Goal: Task Accomplishment & Management: Manage account settings

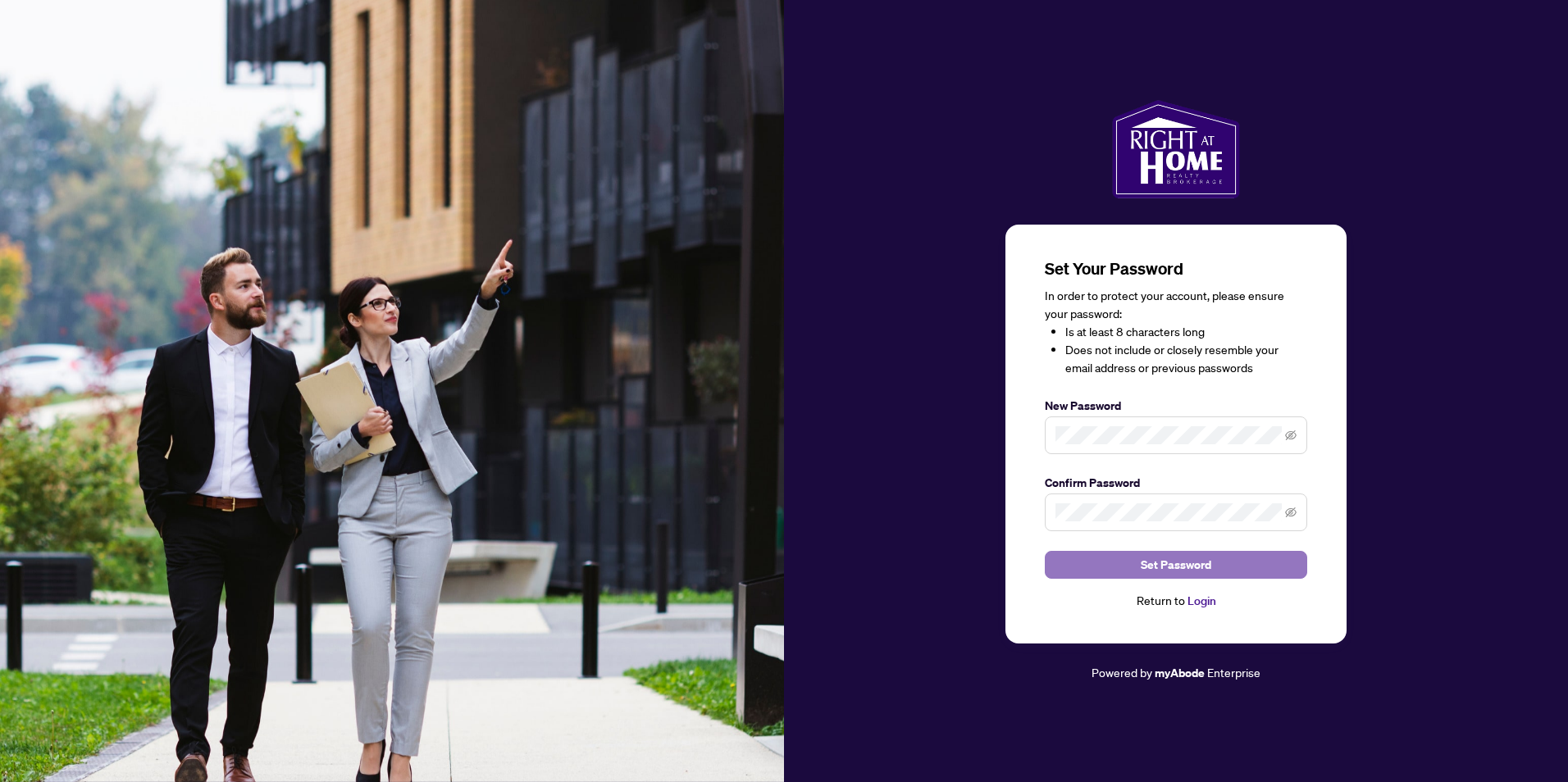
click at [1145, 562] on span "Set Password" at bounding box center [1176, 564] width 70 height 26
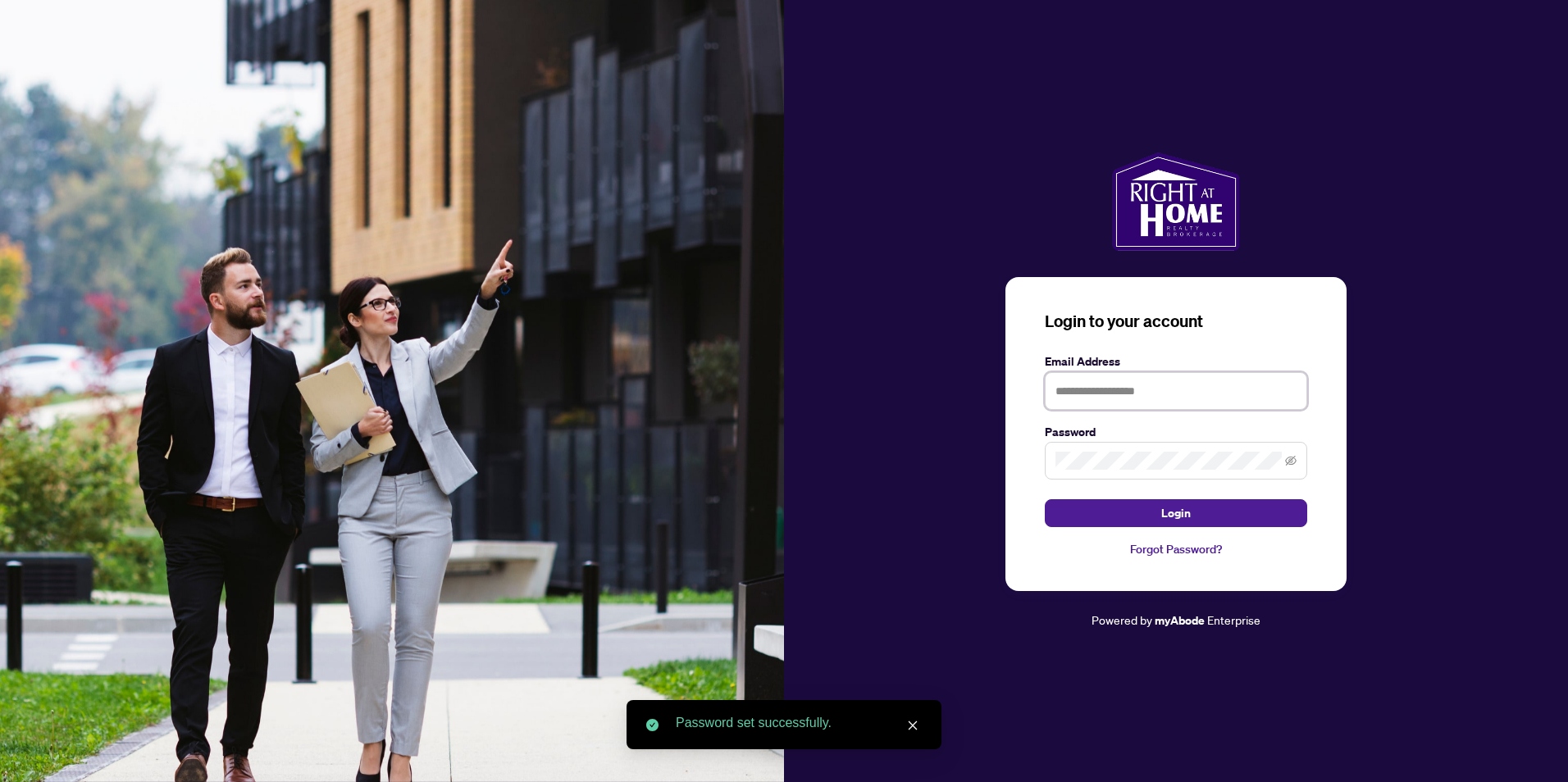
click at [1171, 384] on input "text" at bounding box center [1176, 391] width 262 height 38
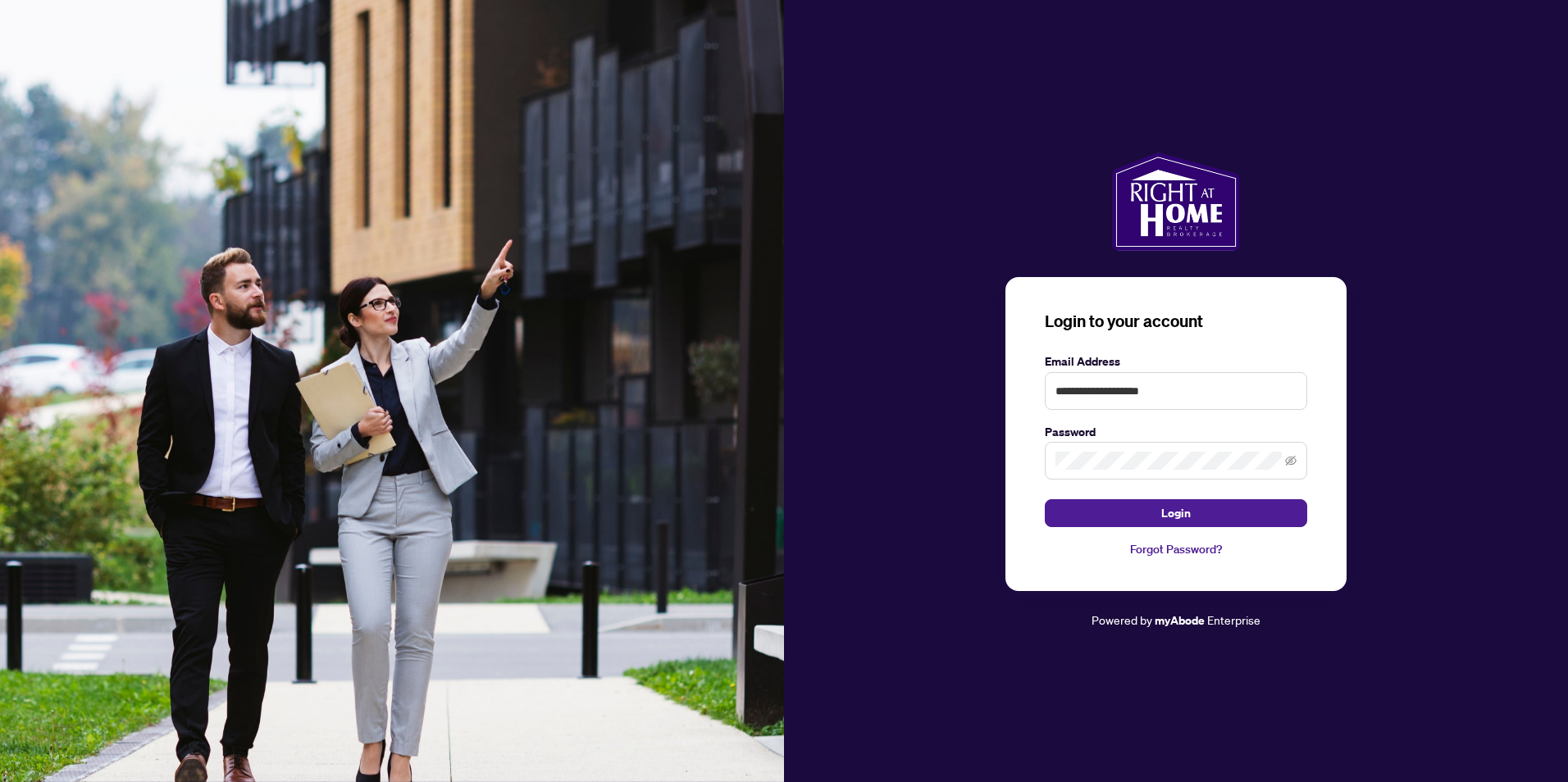
click at [1177, 447] on span at bounding box center [1176, 460] width 262 height 38
drag, startPoint x: 1191, startPoint y: 392, endPoint x: 983, endPoint y: 372, distance: 209.0
click at [983, 372] on div "**********" at bounding box center [1176, 391] width 784 height 478
paste input "text"
type input "**********"
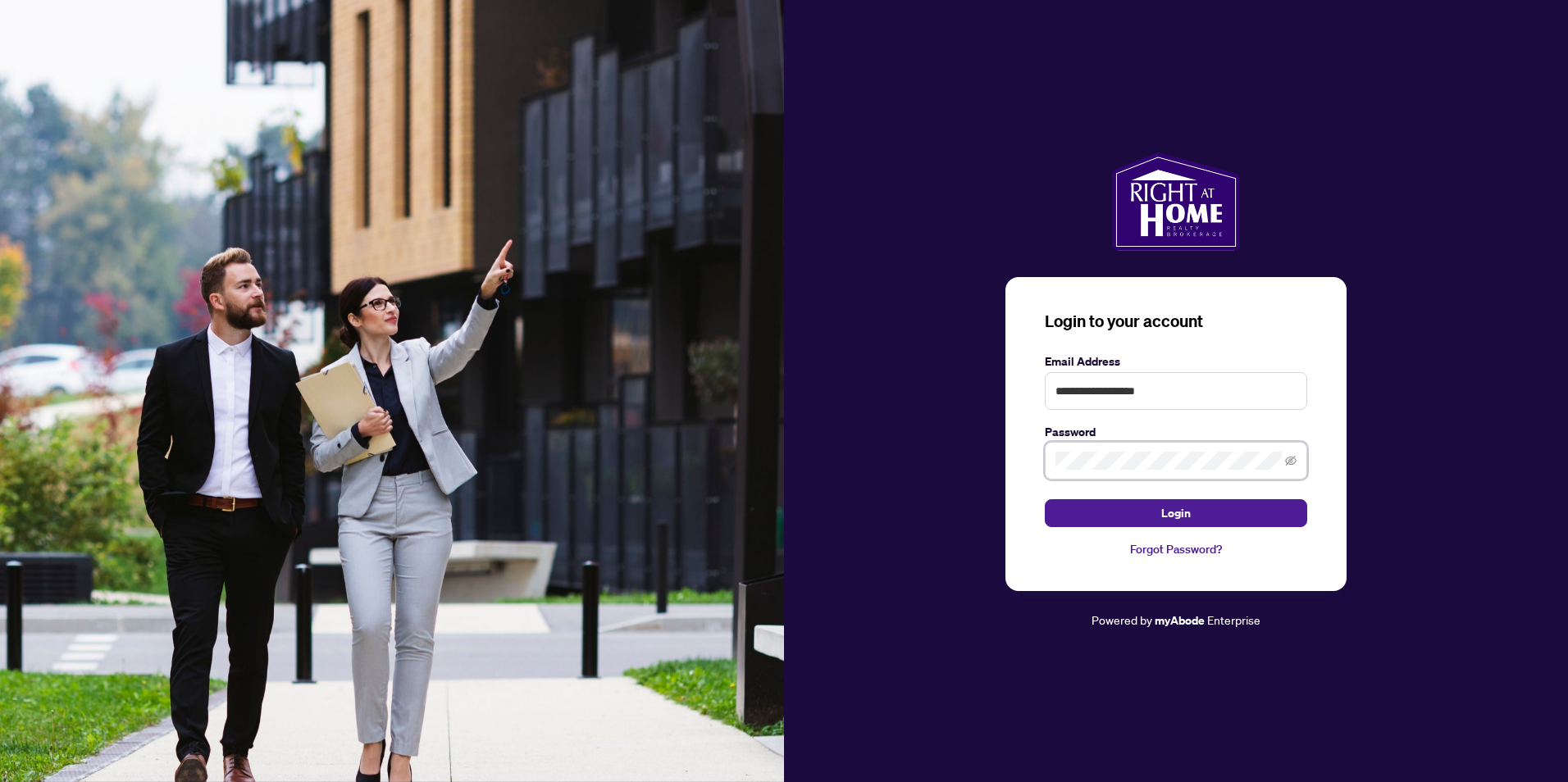
click at [1045, 500] on button "Login" at bounding box center [1176, 513] width 262 height 28
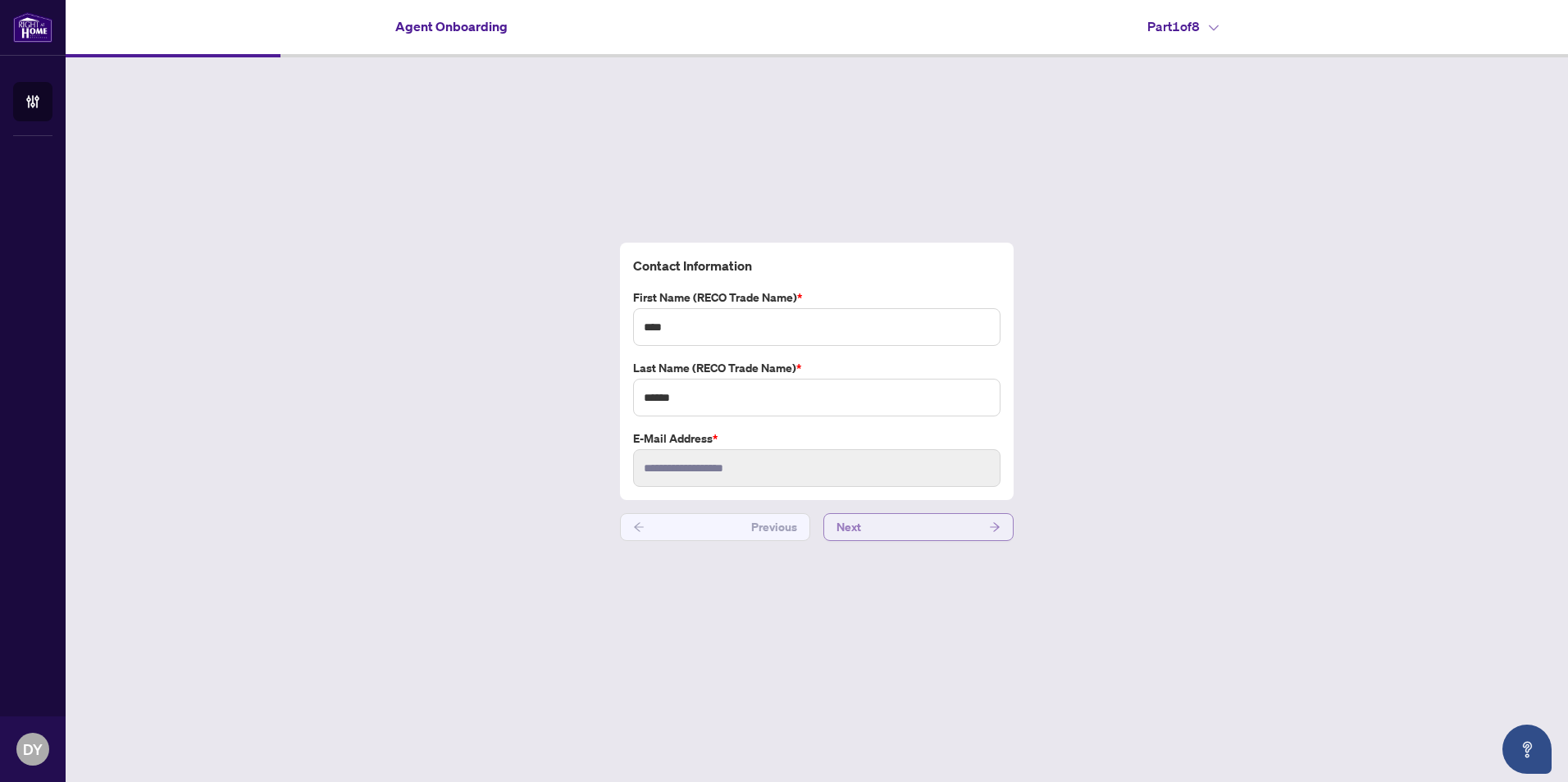
click at [923, 537] on button "Next" at bounding box center [919, 527] width 191 height 28
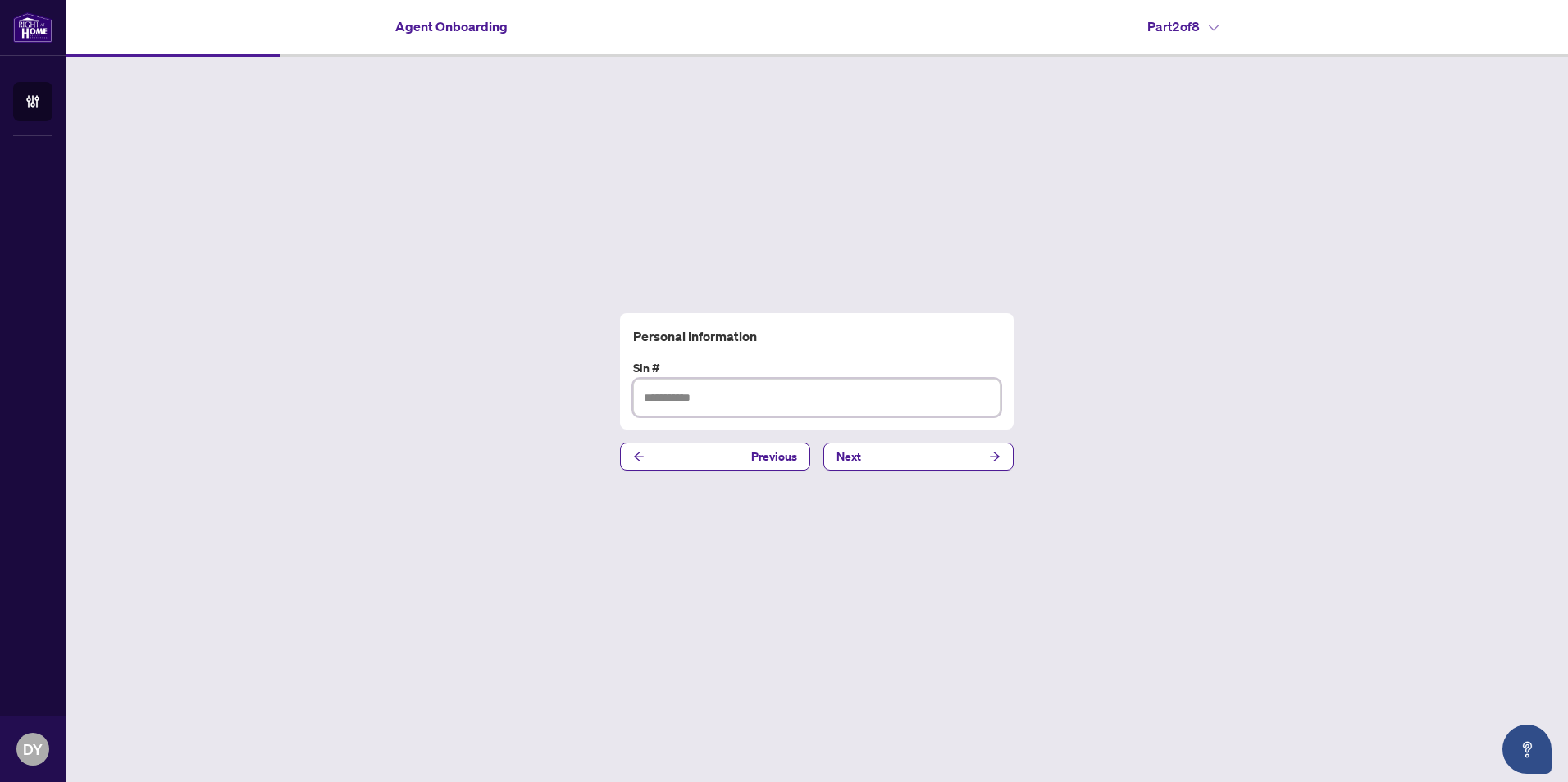
click at [797, 414] on input "text" at bounding box center [816, 397] width 367 height 38
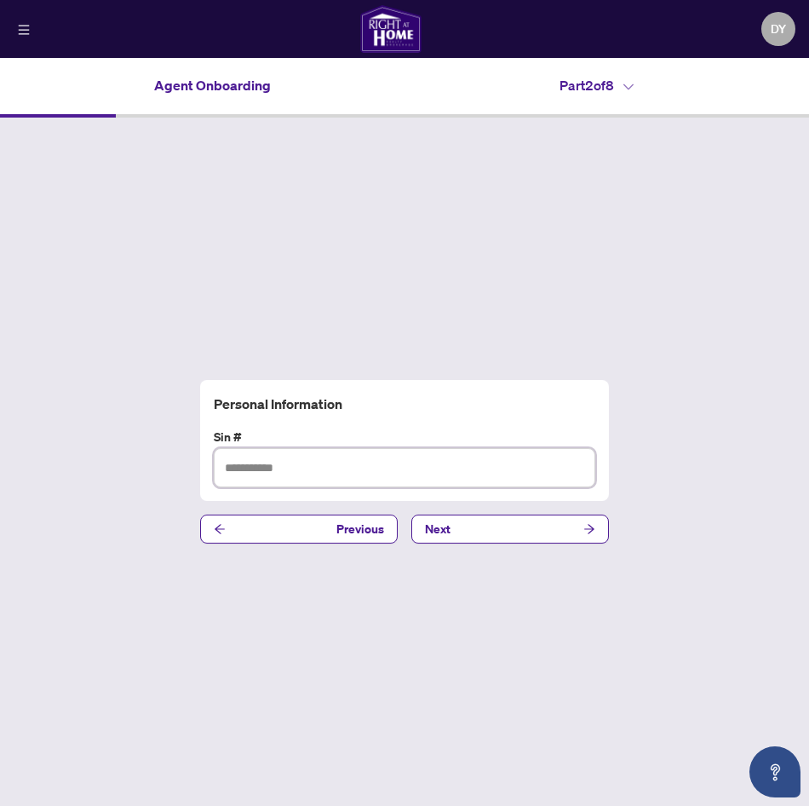
click at [378, 463] on input "text" at bounding box center [404, 467] width 381 height 39
click at [252, 480] on input "text" at bounding box center [404, 467] width 381 height 39
type input "*********"
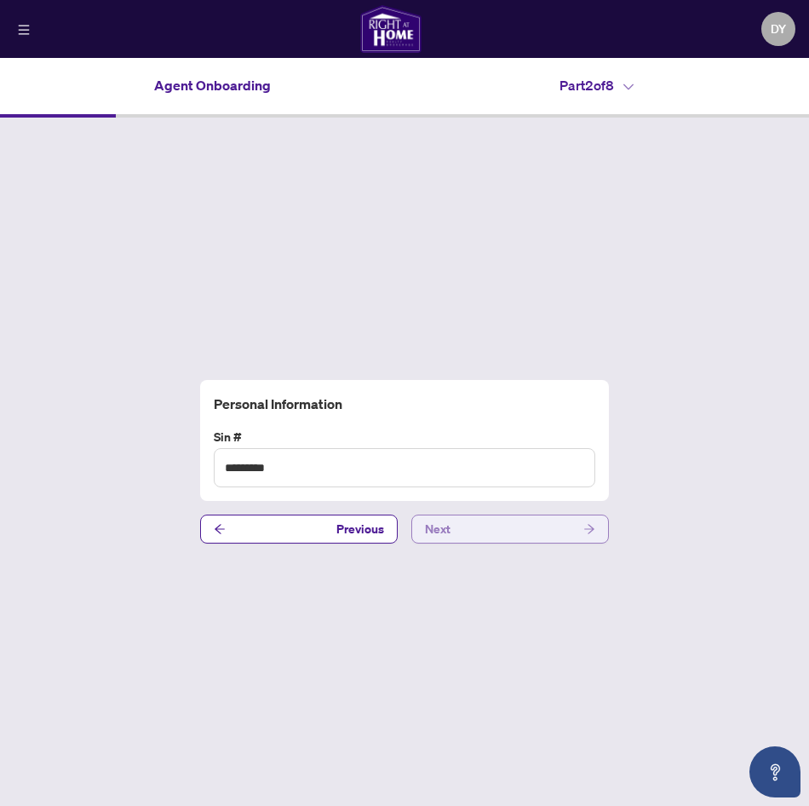
click at [474, 540] on button "Next" at bounding box center [510, 528] width 198 height 29
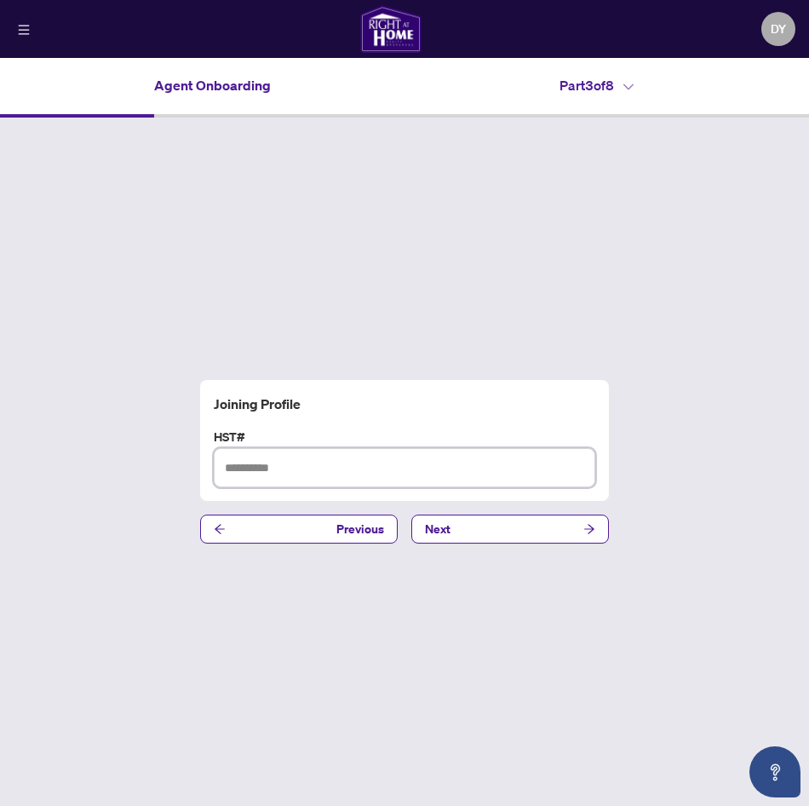
click at [421, 479] on input "text" at bounding box center [404, 467] width 381 height 39
click at [244, 467] on input "**********" at bounding box center [404, 467] width 381 height 39
type input "**********"
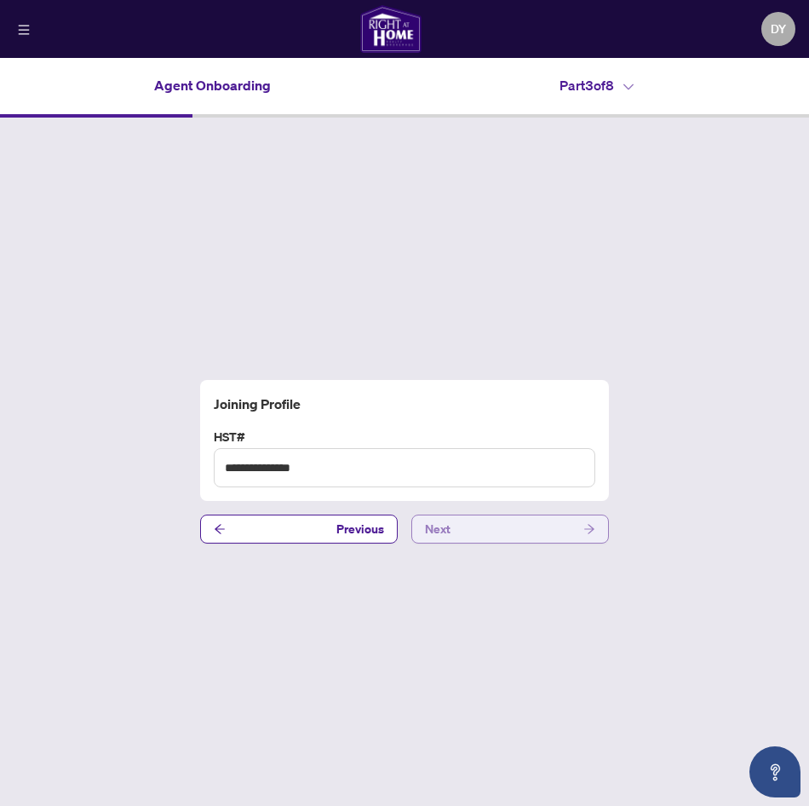
click at [510, 542] on button "Next" at bounding box center [510, 528] width 198 height 29
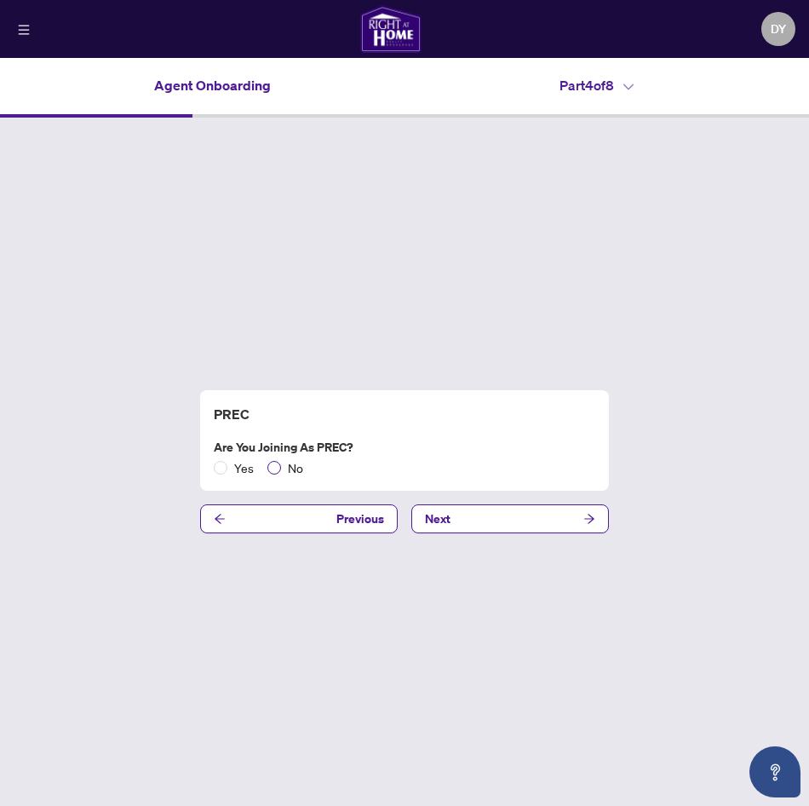
click at [292, 472] on span "No" at bounding box center [295, 467] width 29 height 19
click at [463, 518] on button "Next" at bounding box center [510, 518] width 198 height 29
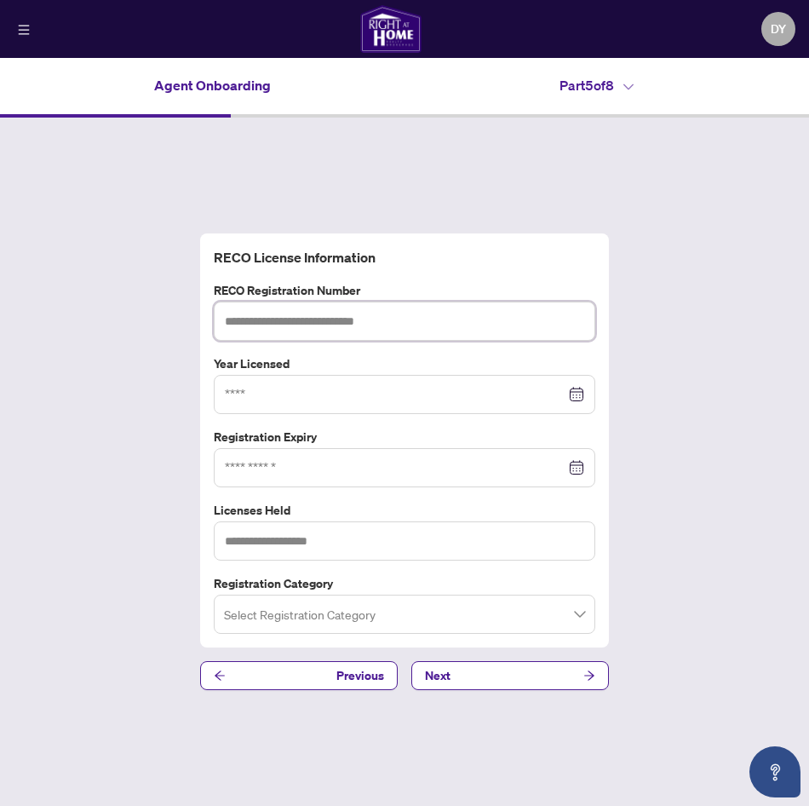
click at [415, 313] on input "text" at bounding box center [404, 320] width 381 height 39
click at [423, 320] on input "text" at bounding box center [404, 320] width 381 height 39
paste input "*******"
type input "*******"
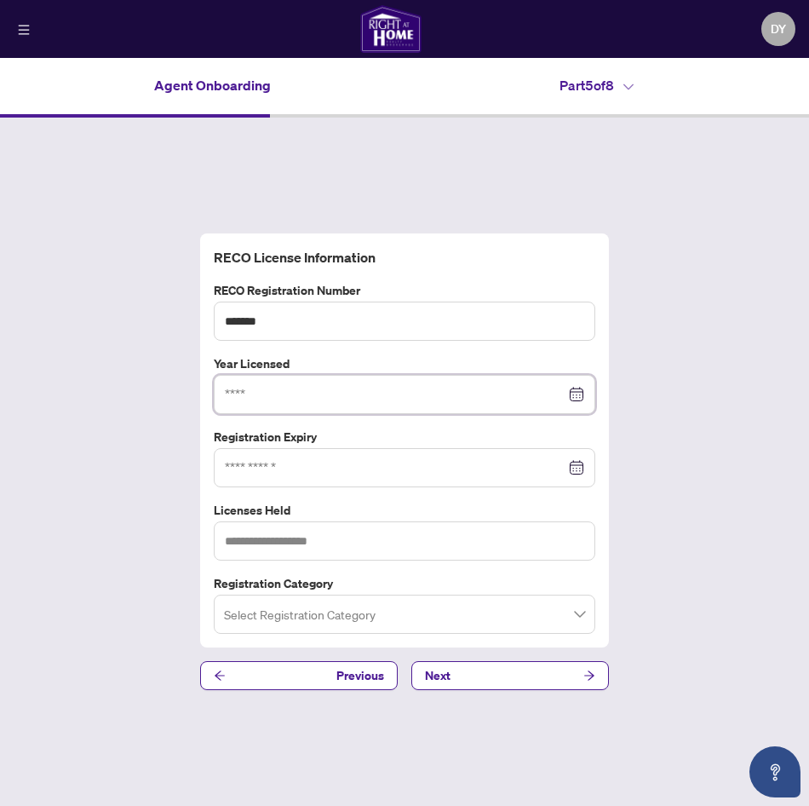
click at [379, 390] on input at bounding box center [395, 394] width 341 height 19
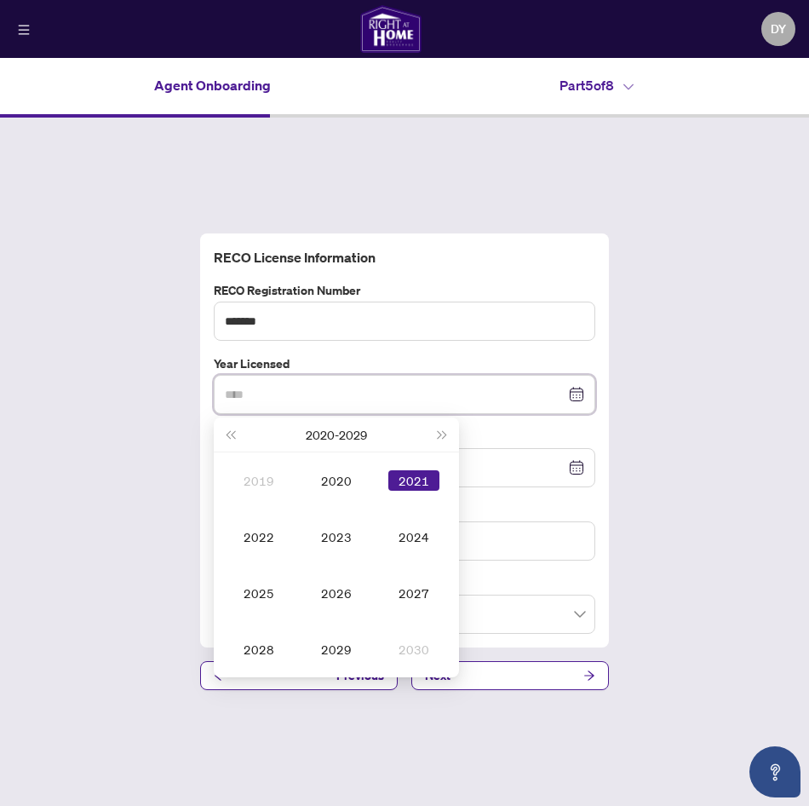
type input "****"
click at [404, 485] on div "2021" at bounding box center [413, 480] width 51 height 20
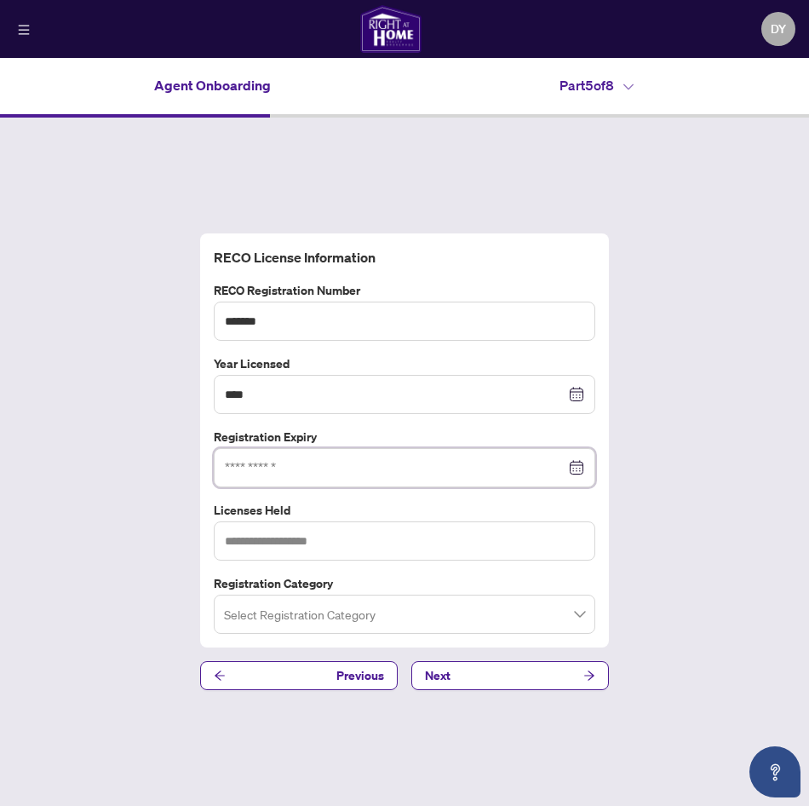
click at [475, 468] on input at bounding box center [395, 467] width 341 height 19
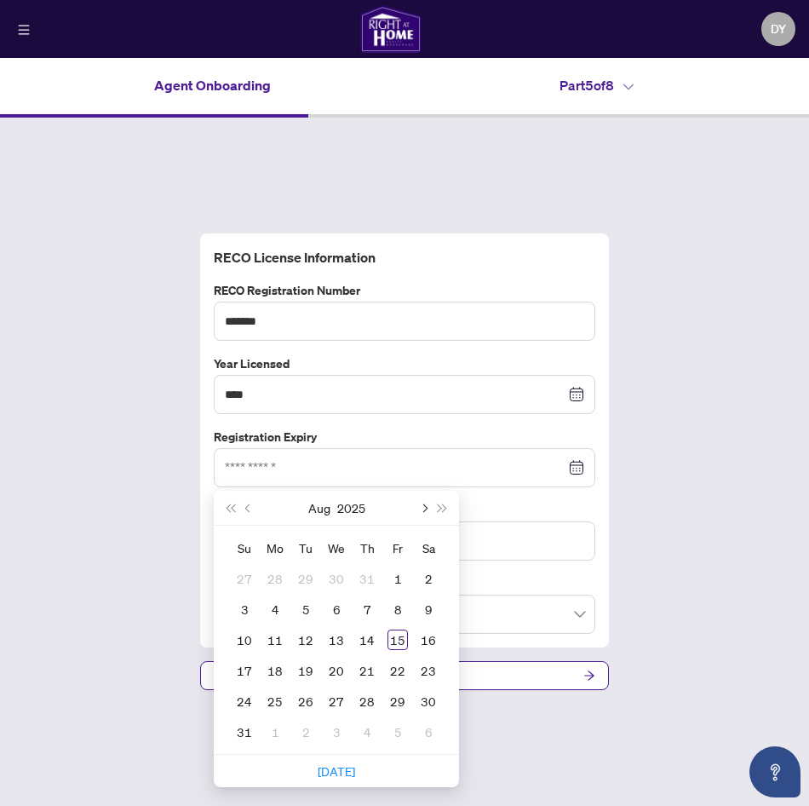
click at [416, 502] on button "Next month (PageDown)" at bounding box center [423, 507] width 19 height 34
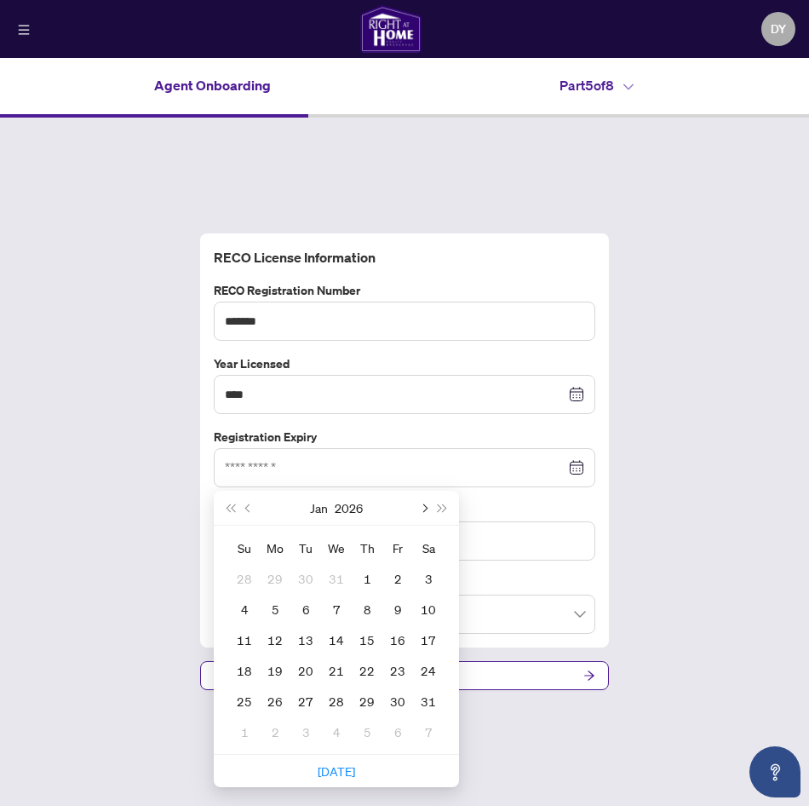
click at [416, 502] on button "Next month (PageDown)" at bounding box center [423, 507] width 19 height 34
click at [449, 502] on button "Next year (Control + right)" at bounding box center [442, 507] width 19 height 34
click at [230, 509] on span "Last year (Control + left)" at bounding box center [230, 507] width 9 height 9
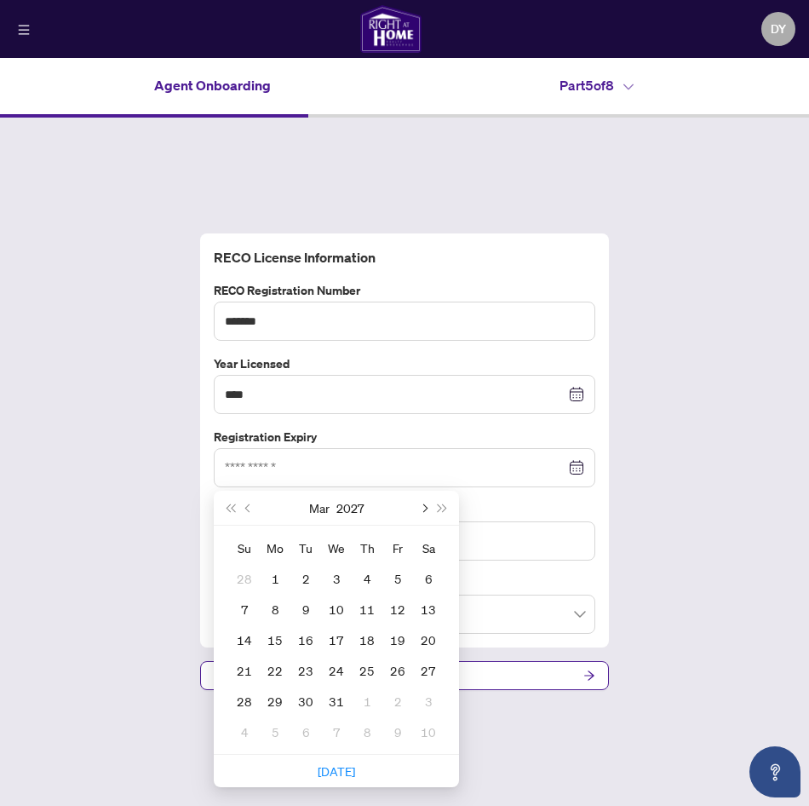
click at [426, 505] on button "Next month (PageDown)" at bounding box center [423, 507] width 19 height 34
click at [242, 504] on button "Previous month (PageUp)" at bounding box center [248, 507] width 19 height 34
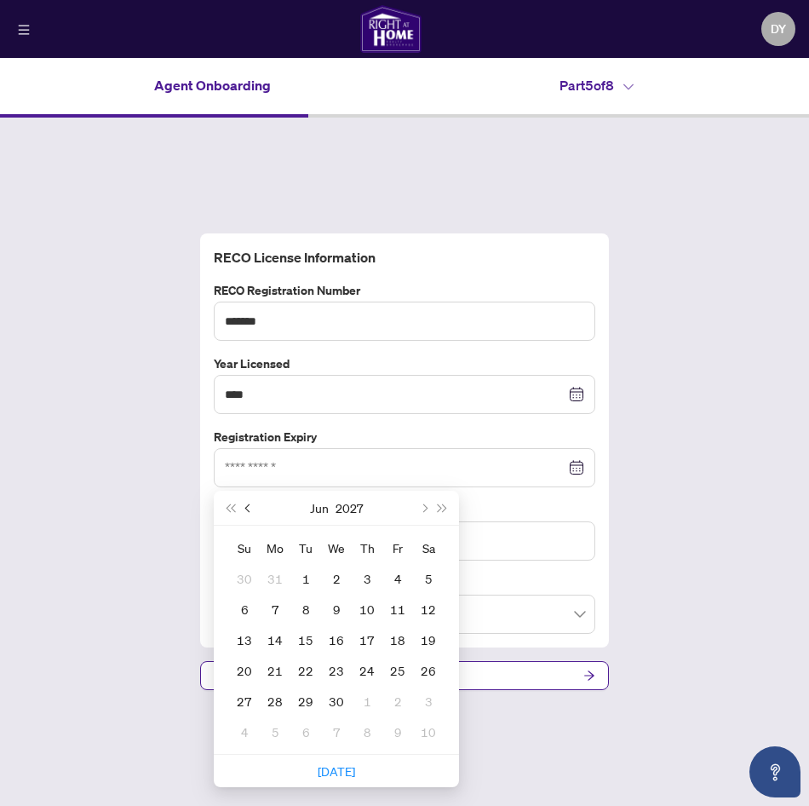
click at [242, 504] on button "Previous month (PageUp)" at bounding box center [248, 507] width 19 height 34
type input "**********"
click at [416, 582] on td "6" at bounding box center [428, 578] width 31 height 31
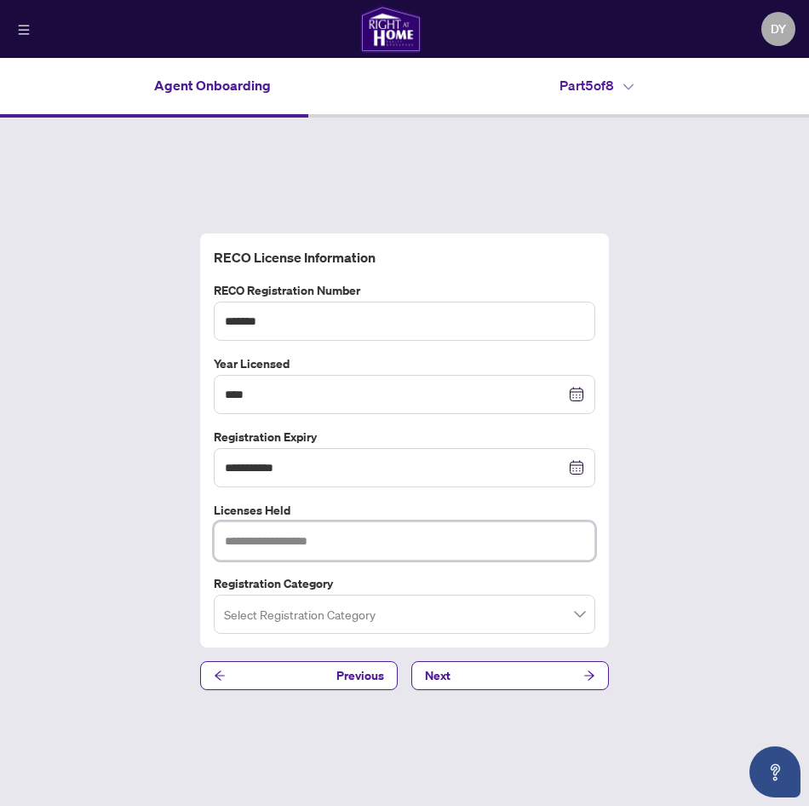
click at [413, 544] on input "text" at bounding box center [404, 540] width 381 height 39
click at [512, 609] on input "search" at bounding box center [397, 616] width 346 height 37
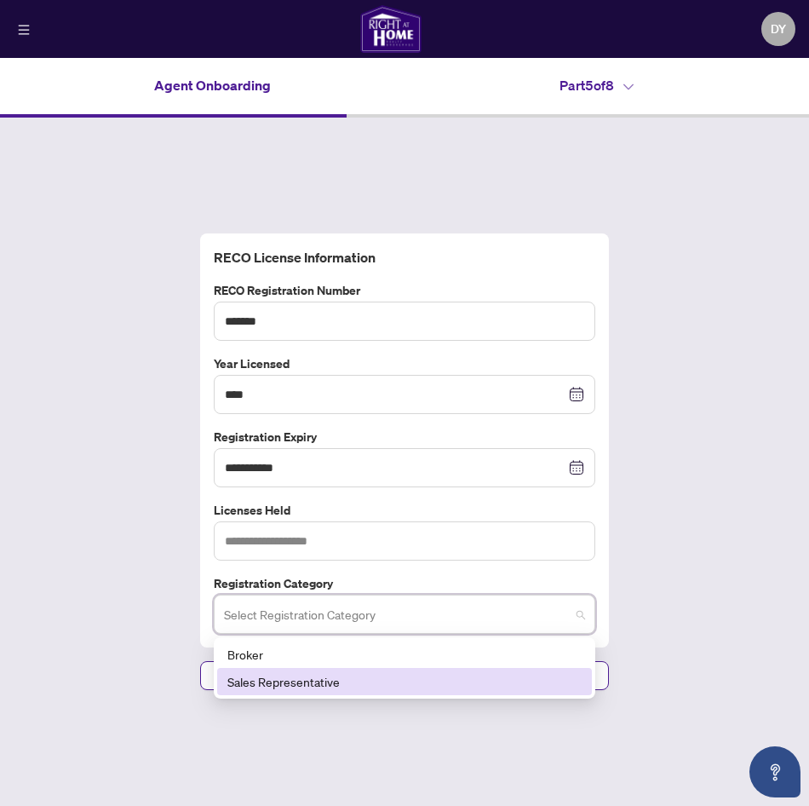
click at [478, 682] on div "Sales Representative" at bounding box center [404, 681] width 354 height 19
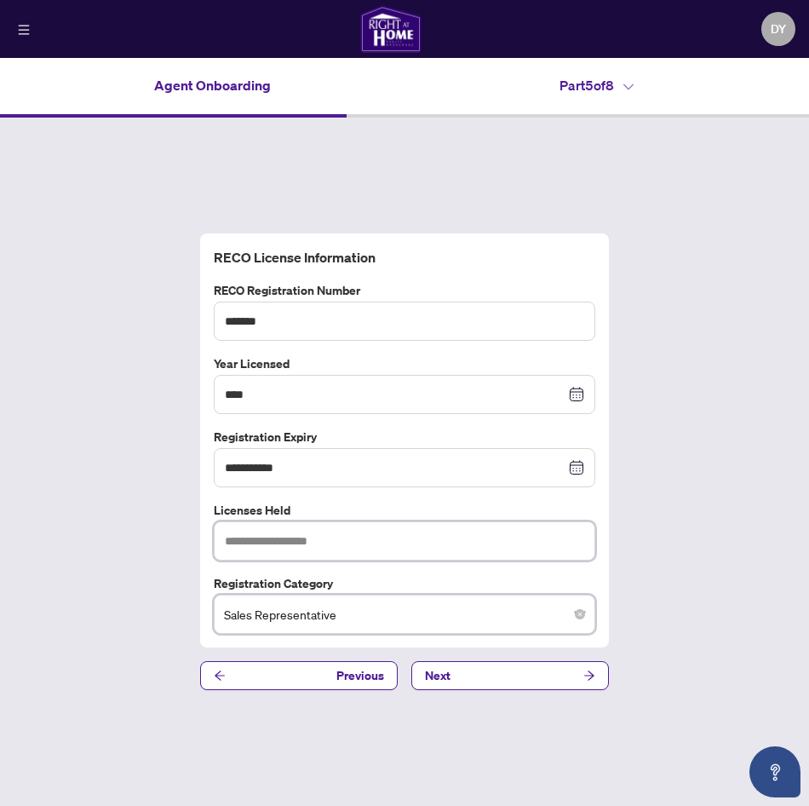
click at [460, 538] on input "text" at bounding box center [404, 540] width 381 height 39
drag, startPoint x: 273, startPoint y: 318, endPoint x: 64, endPoint y: 317, distance: 209.5
click at [64, 317] on div "**********" at bounding box center [404, 462] width 809 height 688
type input "*******"
click at [268, 533] on input "text" at bounding box center [404, 540] width 381 height 39
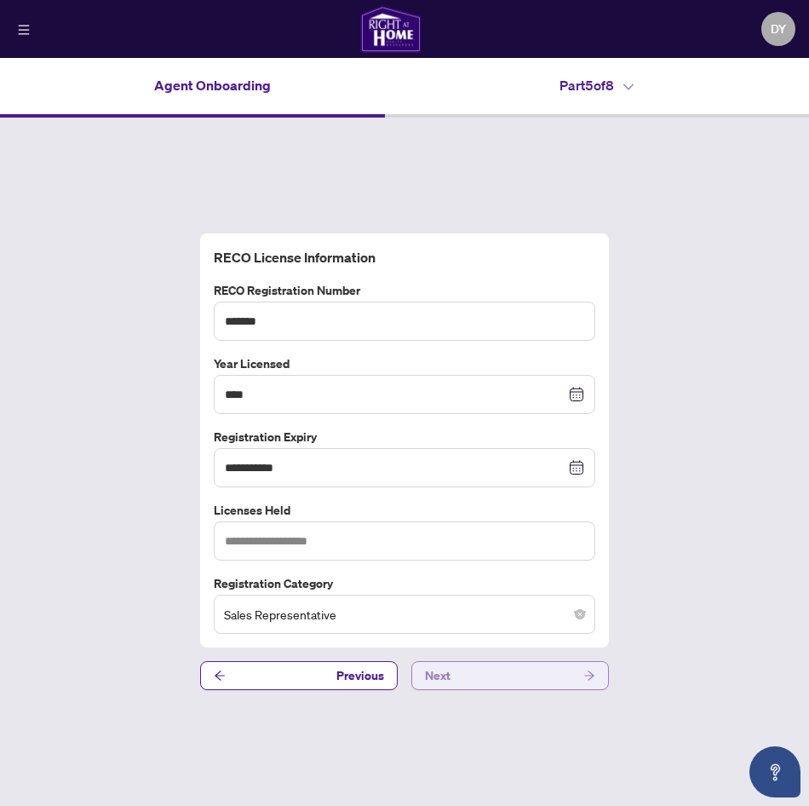
click at [489, 669] on button "Next" at bounding box center [510, 675] width 198 height 29
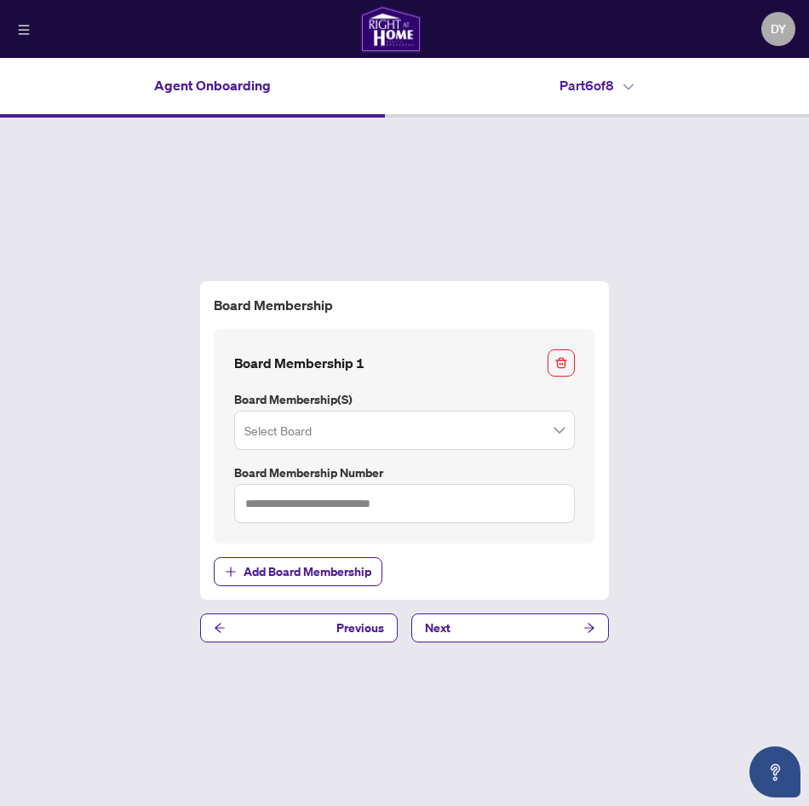
click at [448, 433] on input "search" at bounding box center [396, 432] width 305 height 37
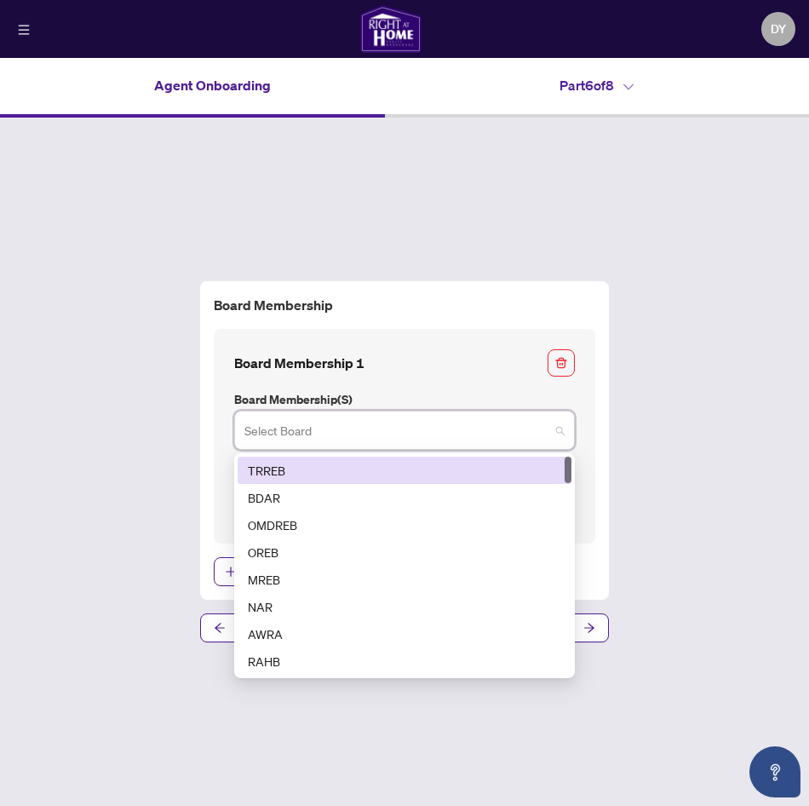
click at [443, 458] on div "TRREB" at bounding box center [405, 469] width 334 height 27
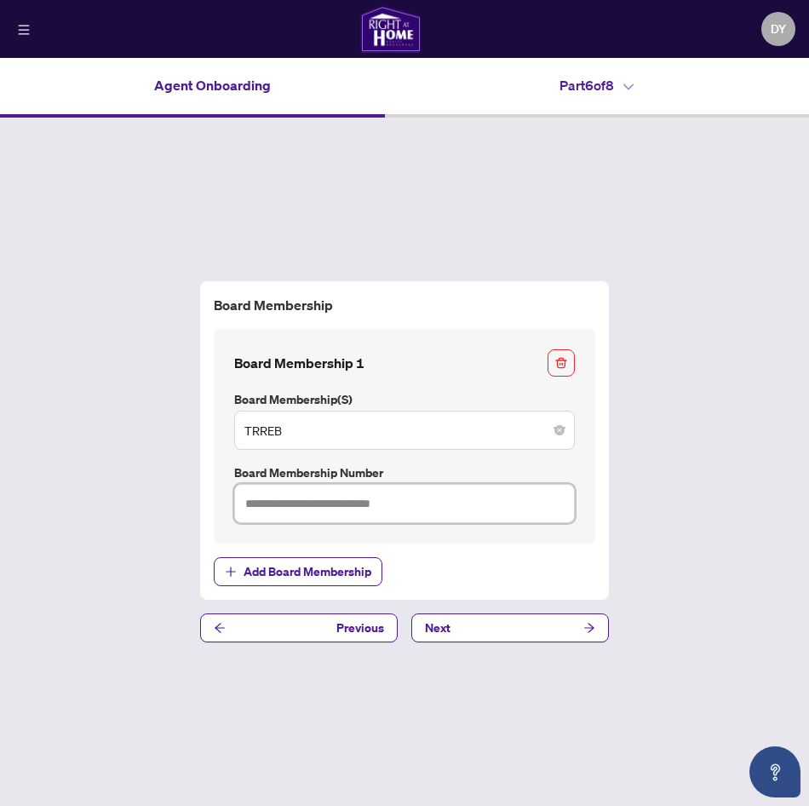
click at [440, 508] on input "text" at bounding box center [404, 503] width 341 height 39
paste input "*******"
type input "*******"
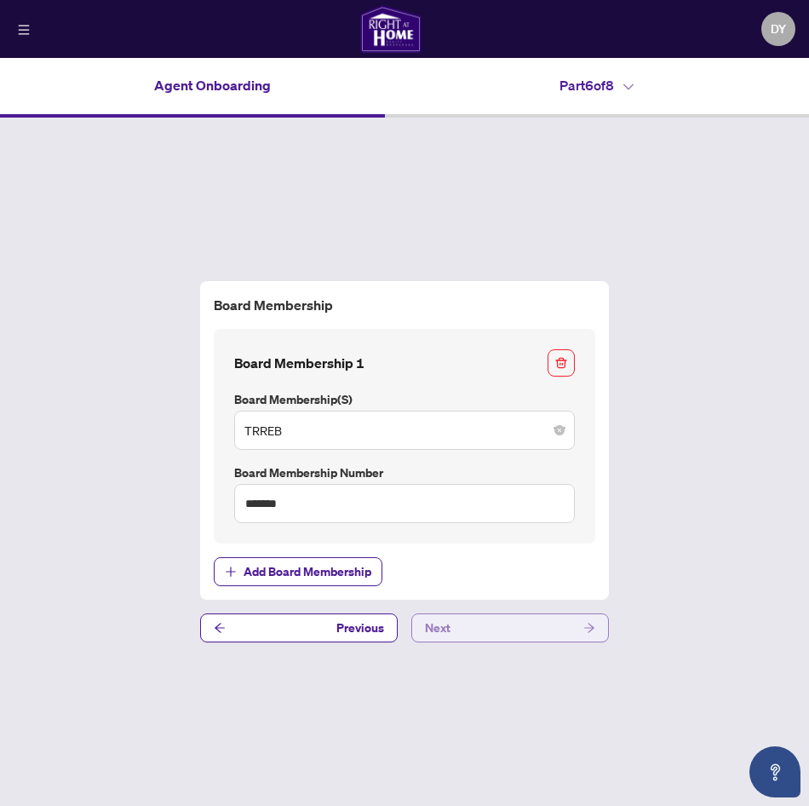
click at [496, 625] on button "Next" at bounding box center [510, 627] width 198 height 29
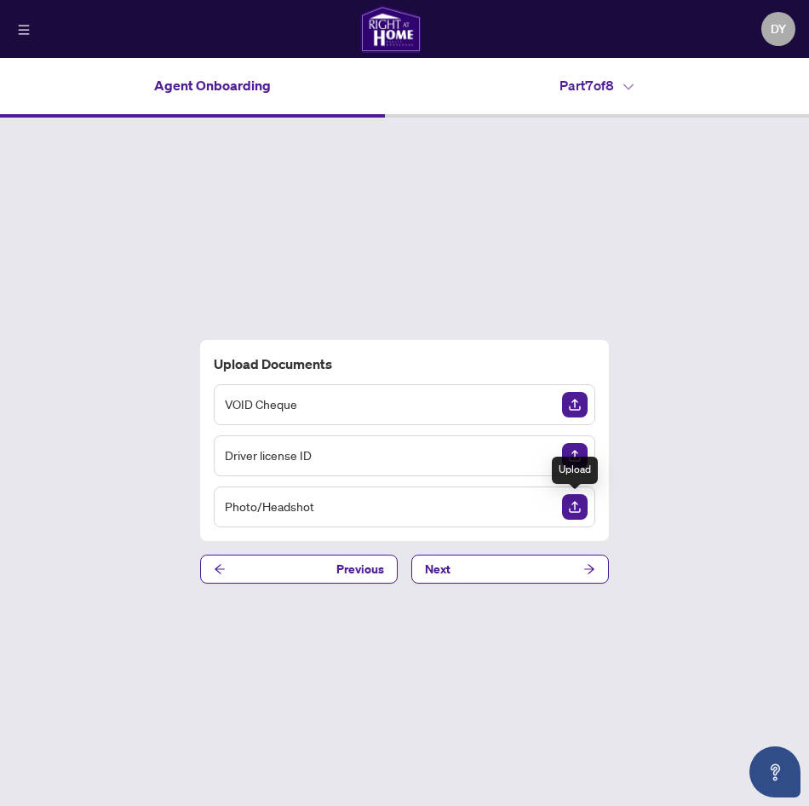
click at [574, 503] on img "Upload Document" at bounding box center [575, 507] width 26 height 26
click at [573, 453] on img "Upload Document" at bounding box center [575, 456] width 26 height 26
click at [571, 455] on img "Upload Document" at bounding box center [575, 456] width 26 height 26
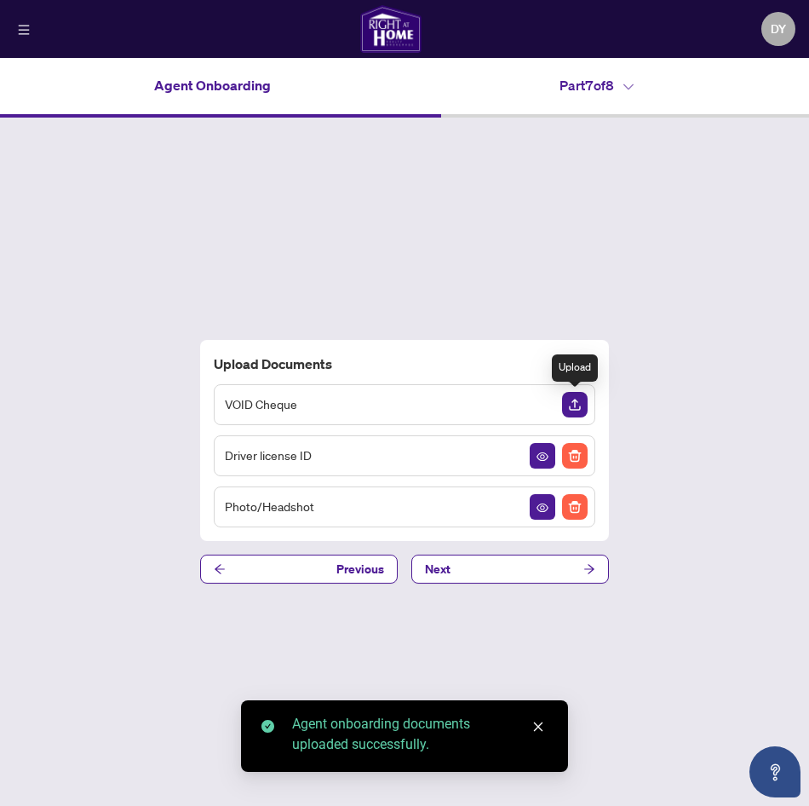
click at [575, 406] on img "Upload Document" at bounding box center [575, 405] width 26 height 26
click at [532, 565] on button "Next" at bounding box center [510, 568] width 198 height 29
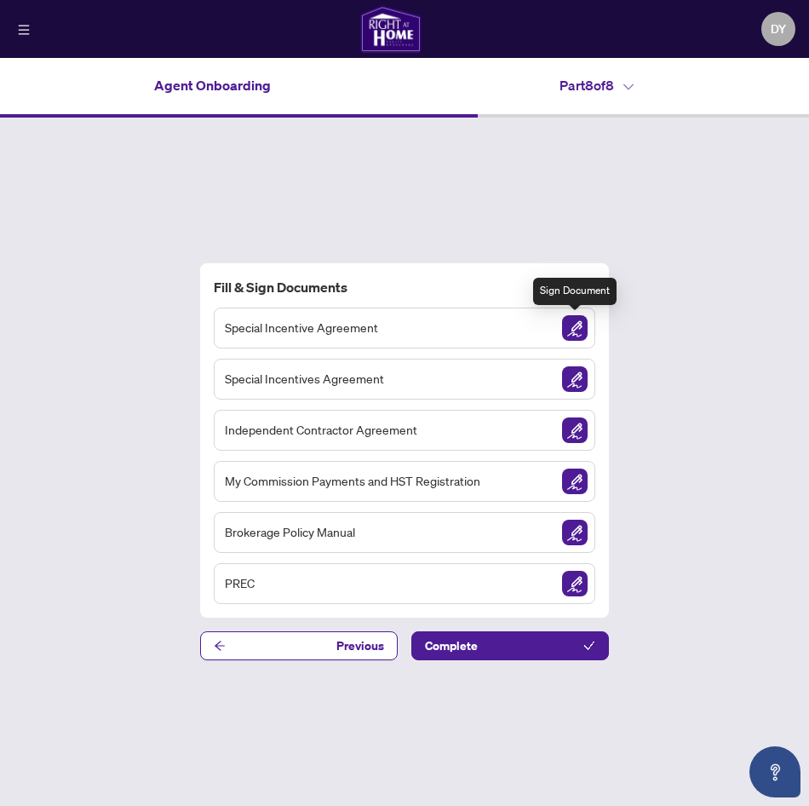
click at [576, 324] on img "Sign Document" at bounding box center [575, 328] width 26 height 26
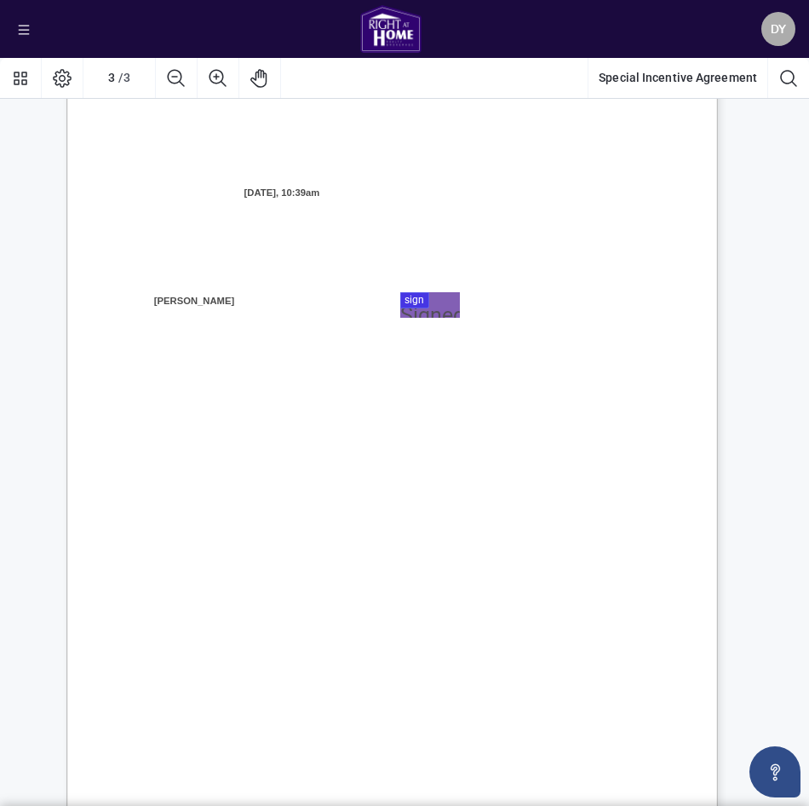
scroll to position [1873, 0]
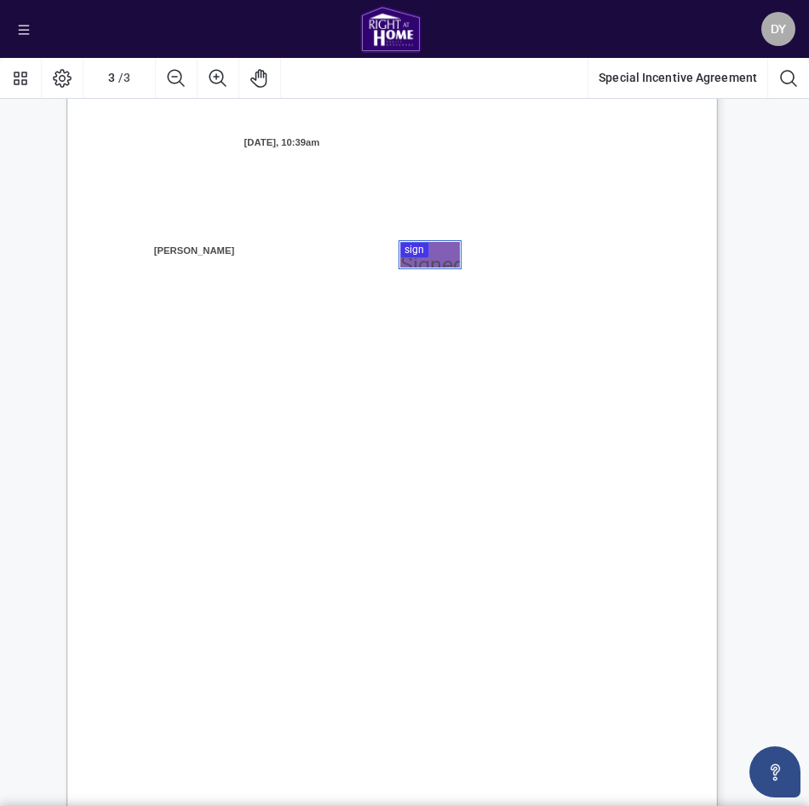
click at [438, 247] on div at bounding box center [404, 433] width 809 height 750
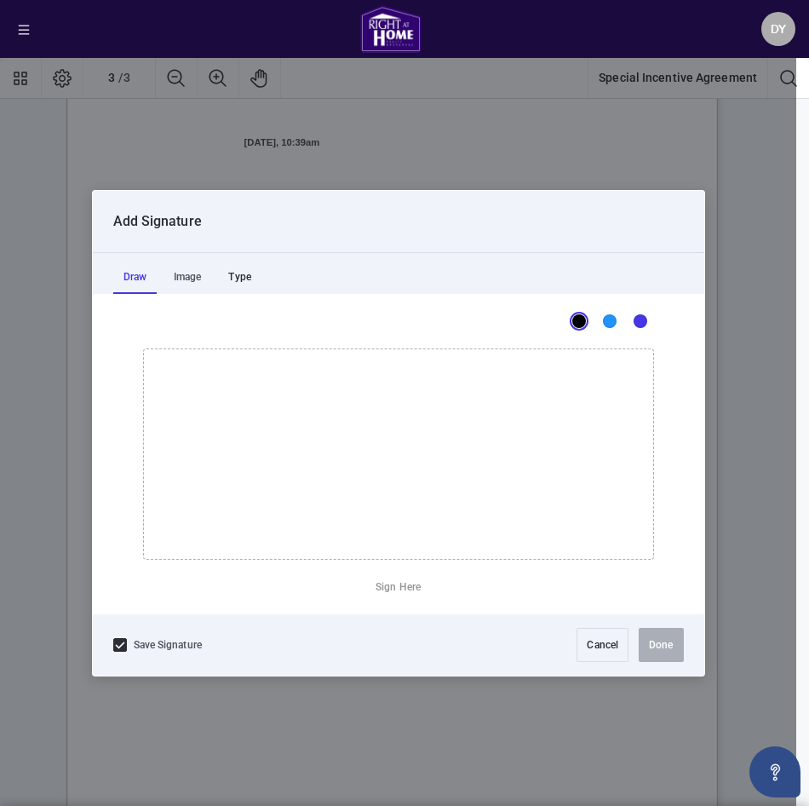
click at [241, 280] on div "Type" at bounding box center [239, 277] width 43 height 34
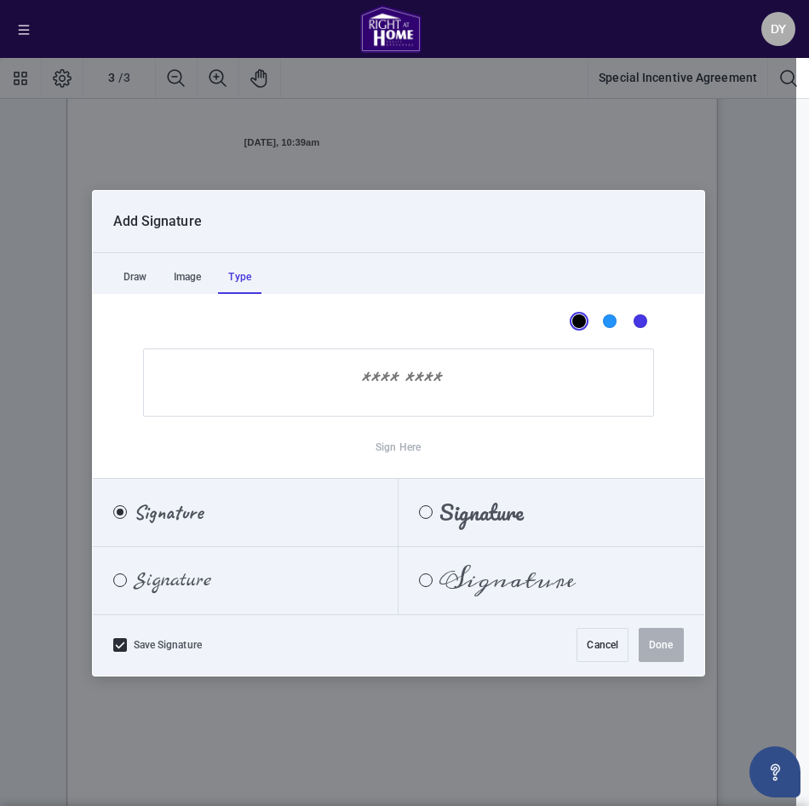
click at [217, 571] on div "Signature" at bounding box center [162, 580] width 139 height 19
click at [223, 535] on label "Signature" at bounding box center [246, 513] width 306 height 68
click at [185, 588] on span "Signature" at bounding box center [172, 580] width 77 height 19
click at [613, 318] on div "Blue" at bounding box center [610, 321] width 14 height 14
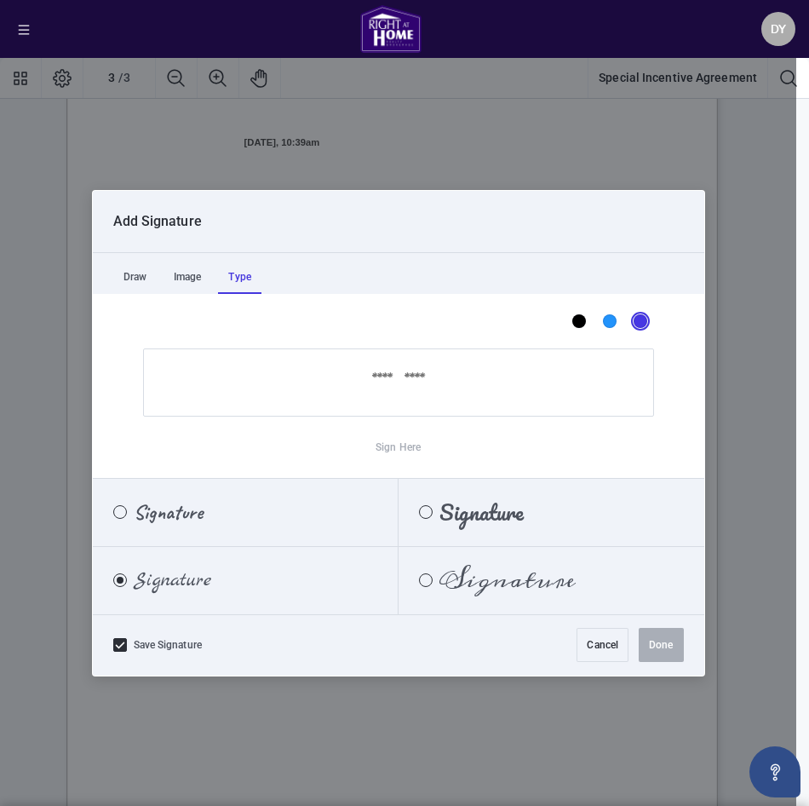
click at [642, 315] on div "Dark Blue" at bounding box center [641, 321] width 14 height 14
click at [278, 347] on div "Sign Here" at bounding box center [398, 379] width 611 height 170
click at [285, 387] on input "Sign Here" at bounding box center [398, 382] width 511 height 68
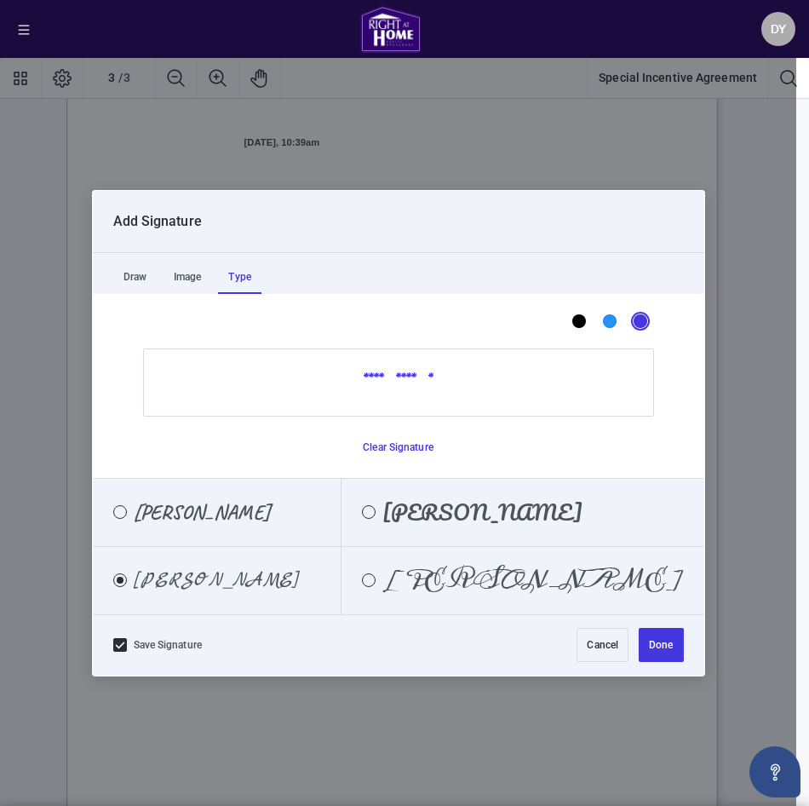
type input "**********"
click at [174, 520] on span "[PERSON_NAME]" at bounding box center [202, 511] width 136 height 19
click at [663, 643] on button "Done" at bounding box center [661, 645] width 44 height 34
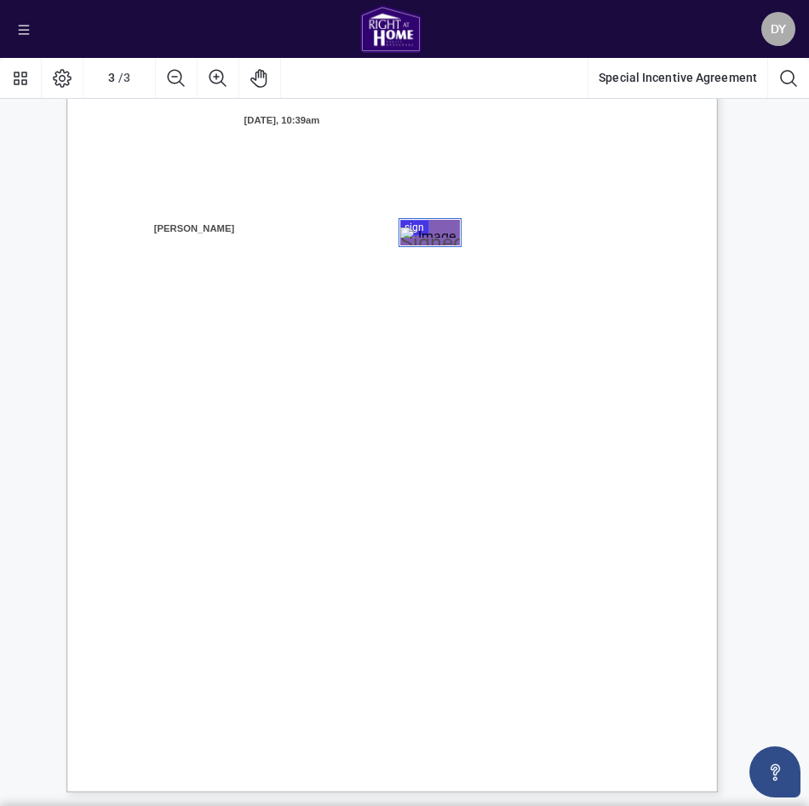
scroll to position [1896, 0]
click at [295, 356] on span "Title: ______________________________" at bounding box center [209, 358] width 171 height 14
click at [423, 227] on div "Page 3" at bounding box center [430, 232] width 60 height 11
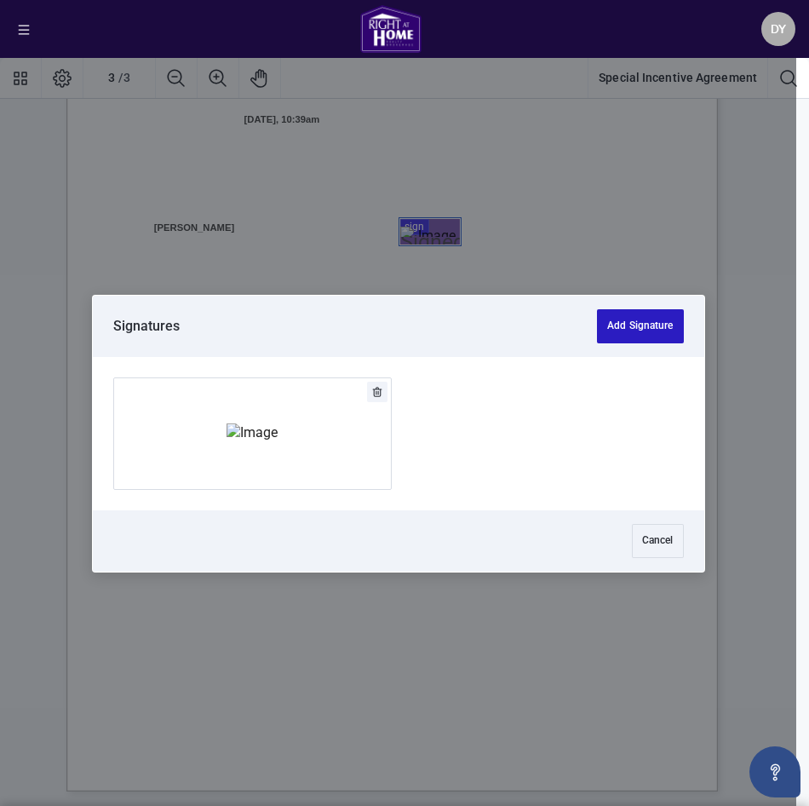
click at [666, 322] on button "Add Signature" at bounding box center [640, 326] width 86 height 34
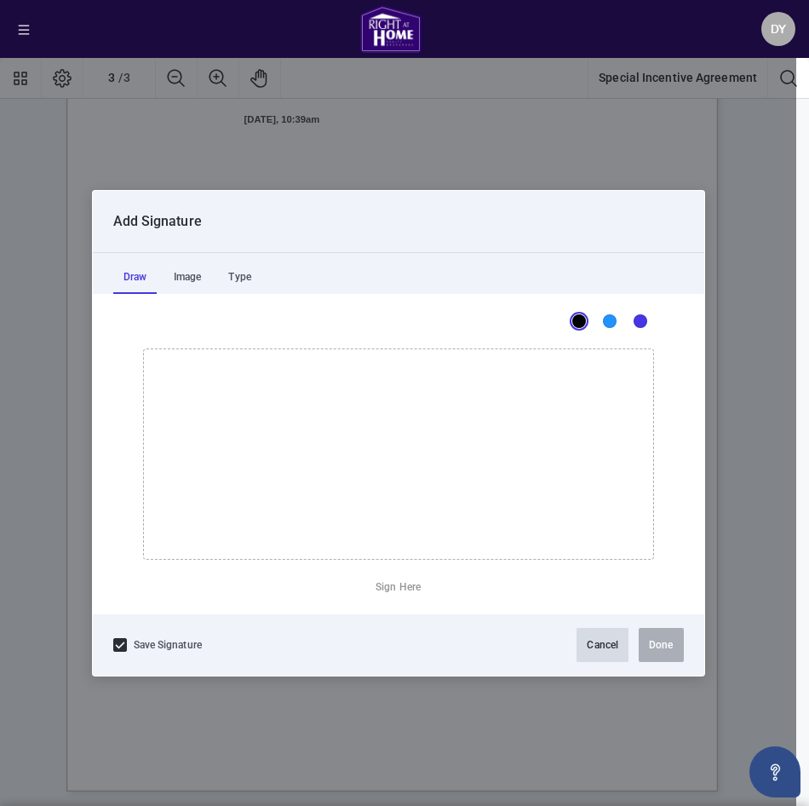
click at [598, 647] on button "Cancel" at bounding box center [602, 645] width 52 height 34
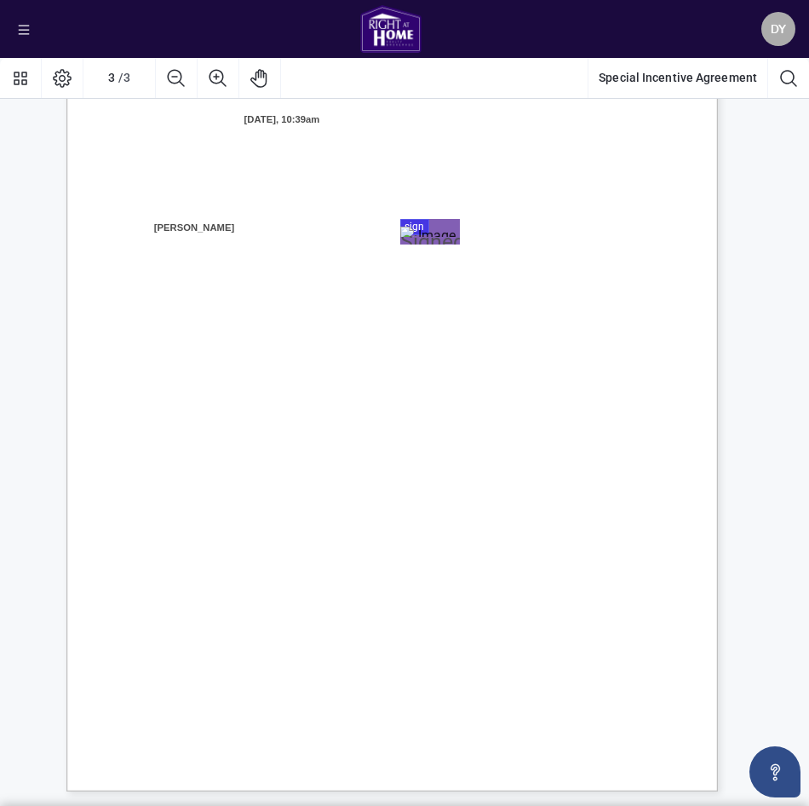
click at [634, 227] on div "Right at Home Realty, Brokerage [STREET_ADDRESS][PERSON_NAME] 416.345.6789 [DOM…" at bounding box center [473, 475] width 814 height 1054
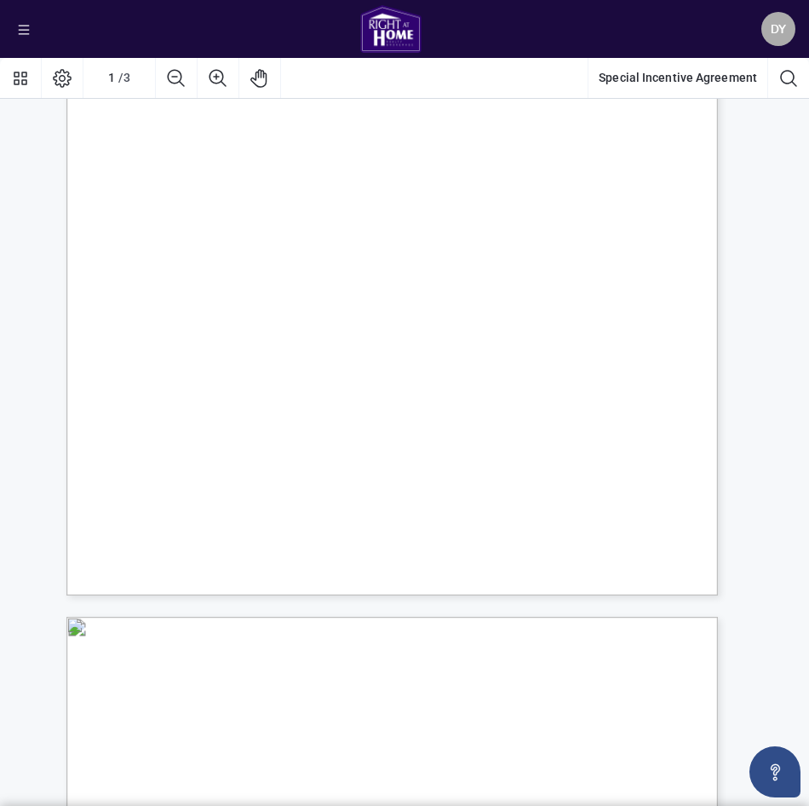
scroll to position [0, 0]
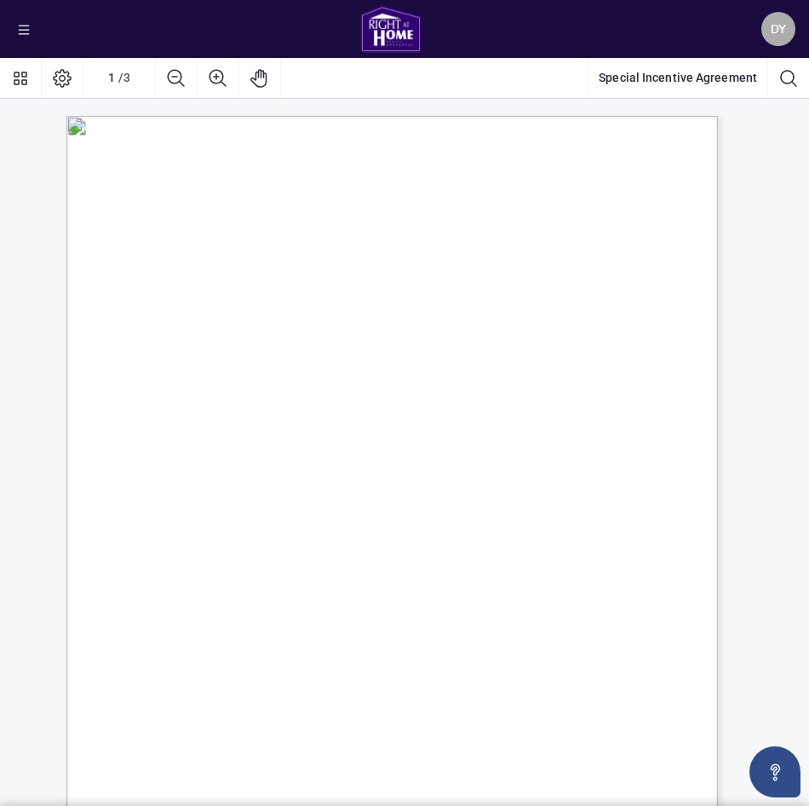
click at [13, 26] on div "[PERSON_NAME]" at bounding box center [404, 29] width 809 height 58
click at [23, 29] on icon "menu" at bounding box center [24, 30] width 12 height 12
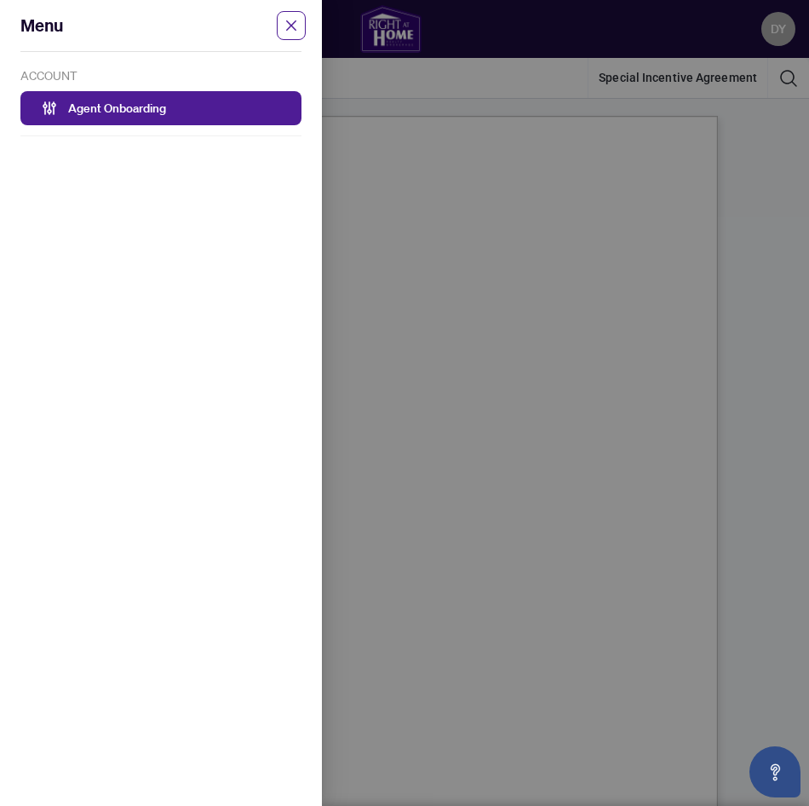
click at [23, 29] on div "Menu" at bounding box center [150, 26] width 261 height 24
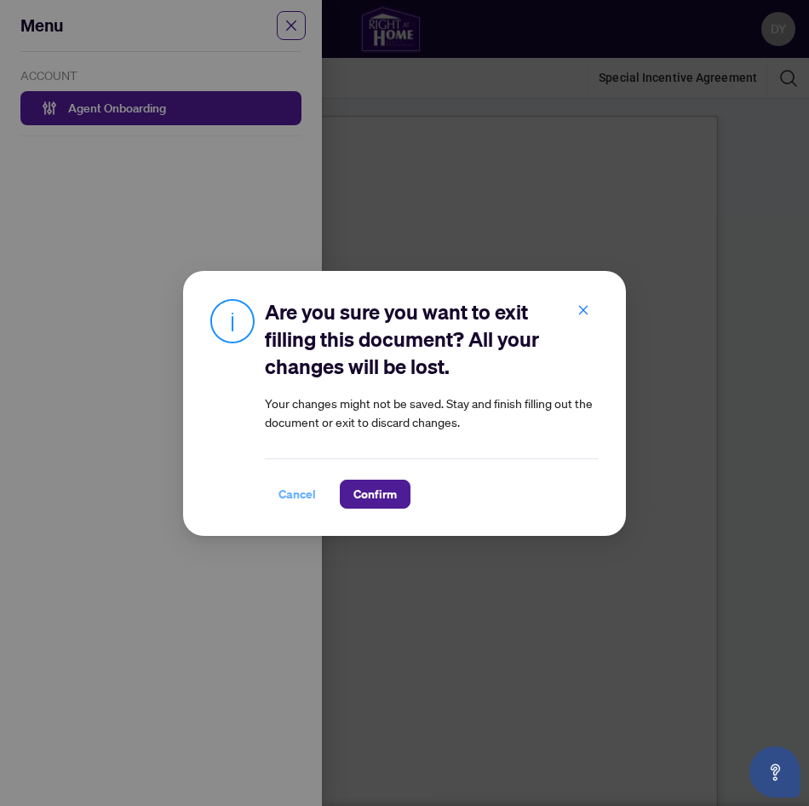
click at [278, 492] on span "Cancel" at bounding box center [296, 493] width 37 height 27
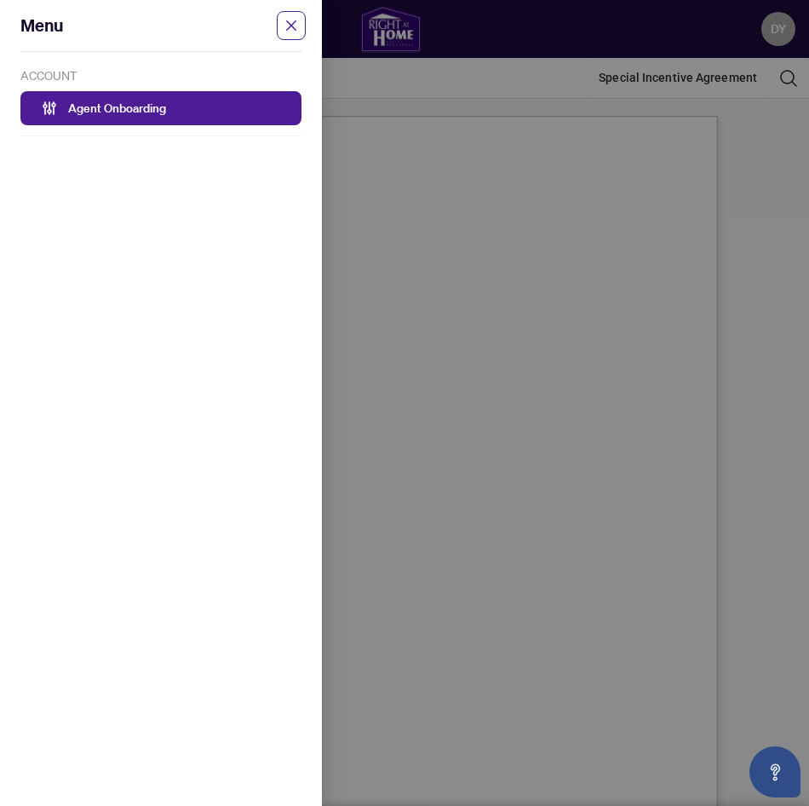
click at [553, 474] on div at bounding box center [404, 403] width 809 height 806
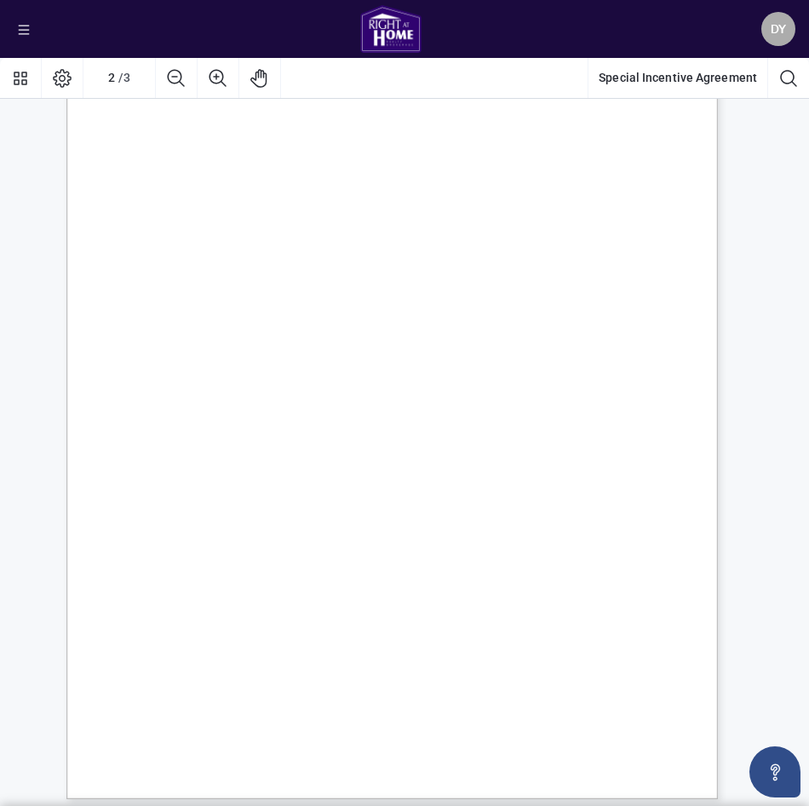
scroll to position [1045, 0]
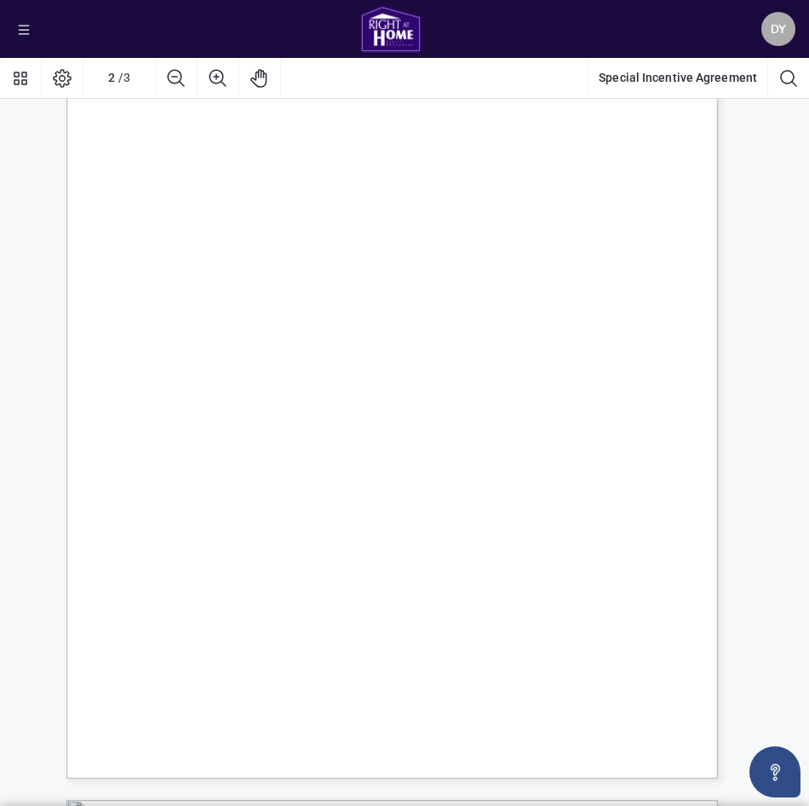
click at [435, 556] on div "Right at Home Realty, Brokerage [STREET_ADDRESS][PERSON_NAME] 416.345.6789 [DOM…" at bounding box center [473, 462] width 814 height 1054
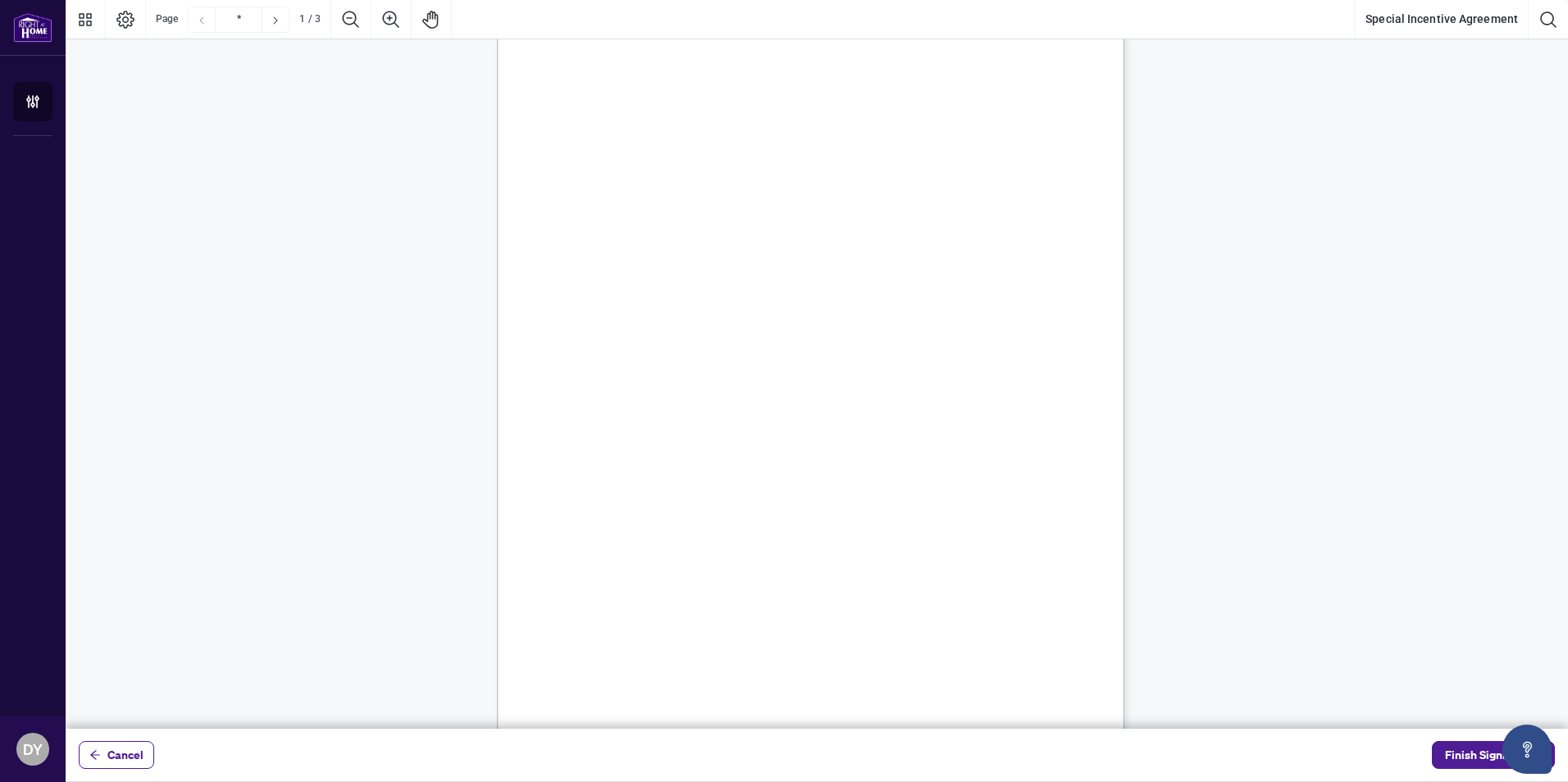
scroll to position [0, 0]
click at [1477, 748] on span "Finish Signing" at bounding box center [1481, 755] width 74 height 26
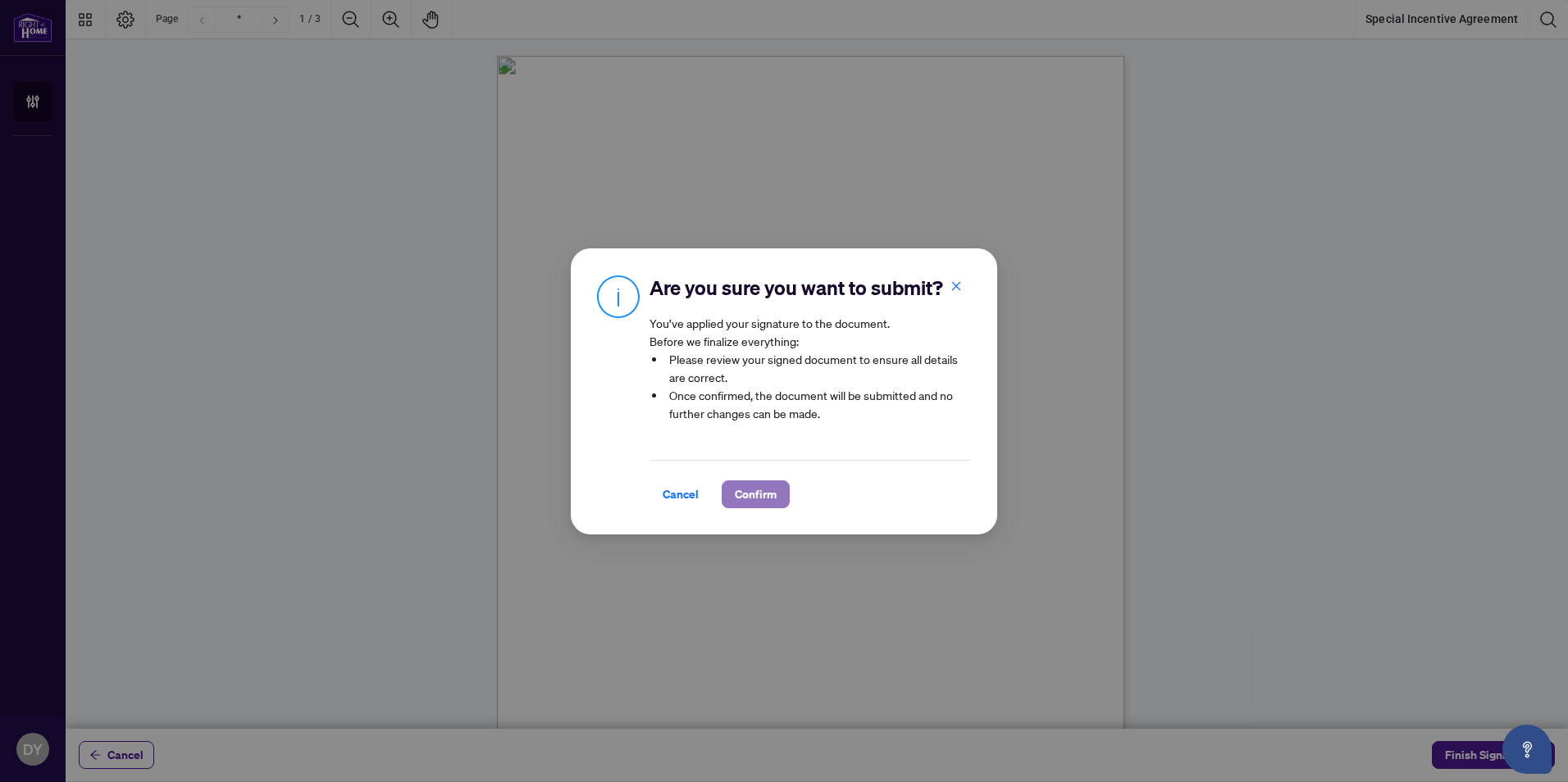
click at [740, 500] on span "Confirm" at bounding box center [755, 494] width 41 height 26
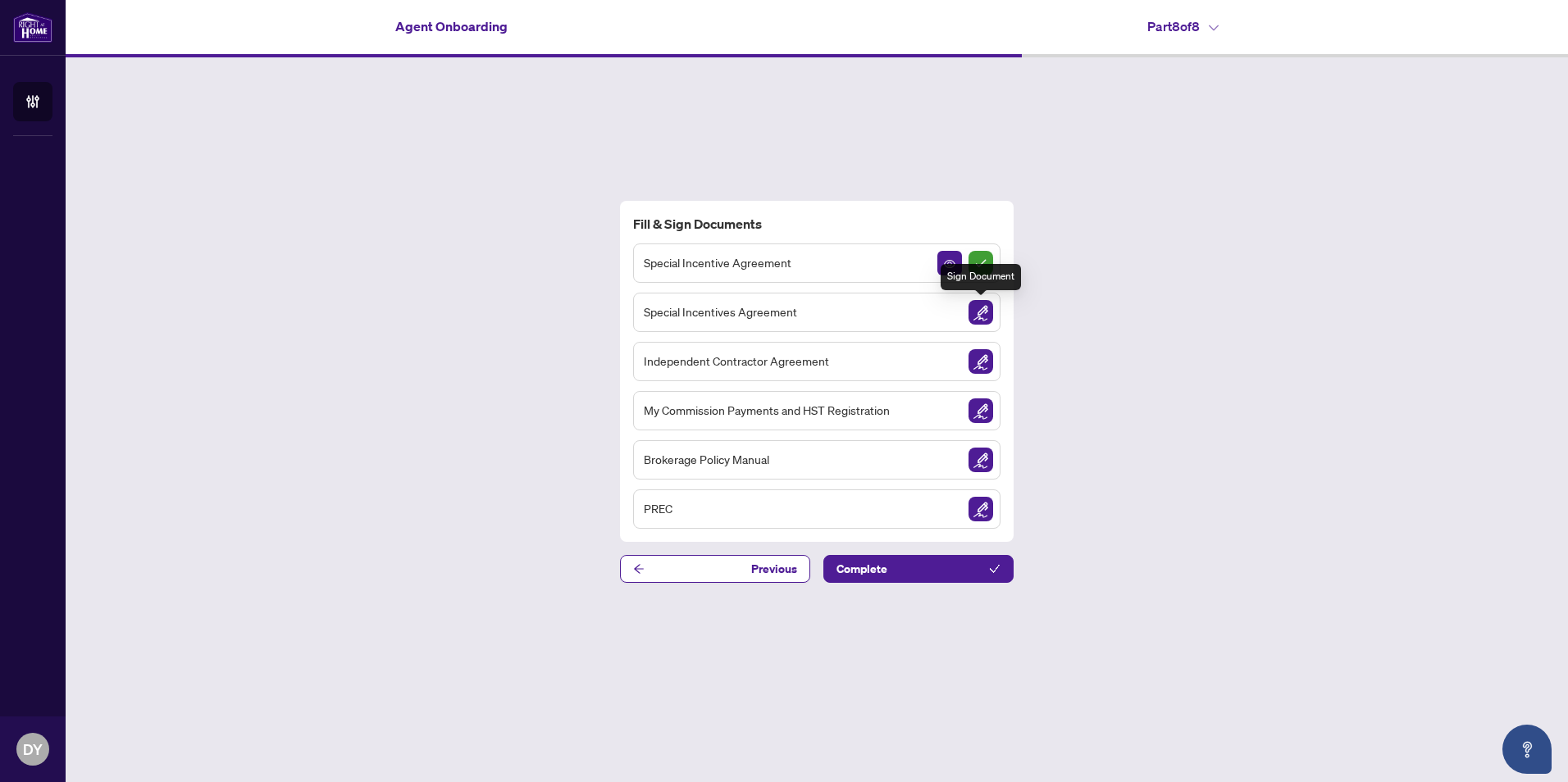
click at [983, 302] on img "Sign Document" at bounding box center [981, 313] width 25 height 25
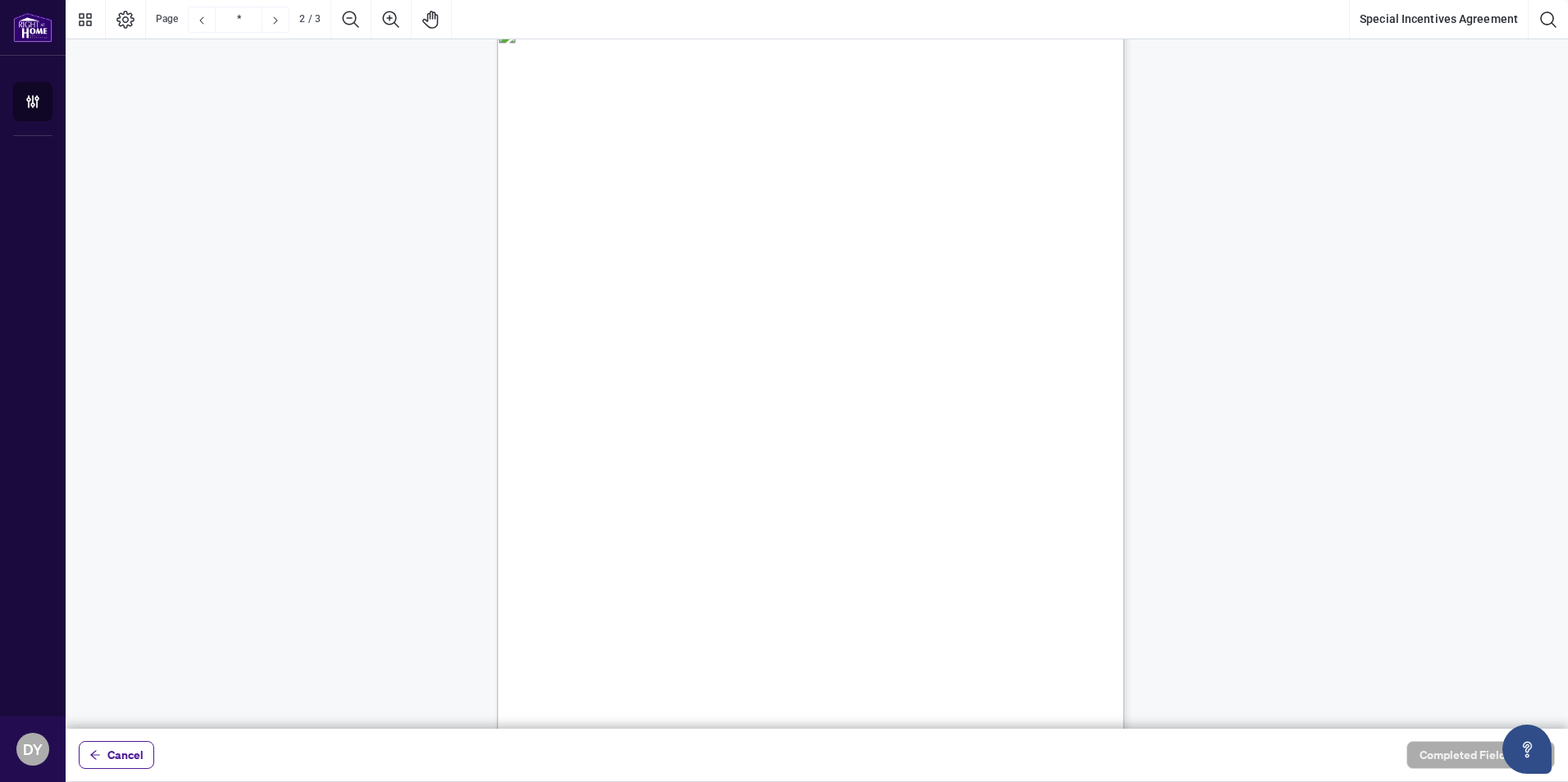
scroll to position [984, 0]
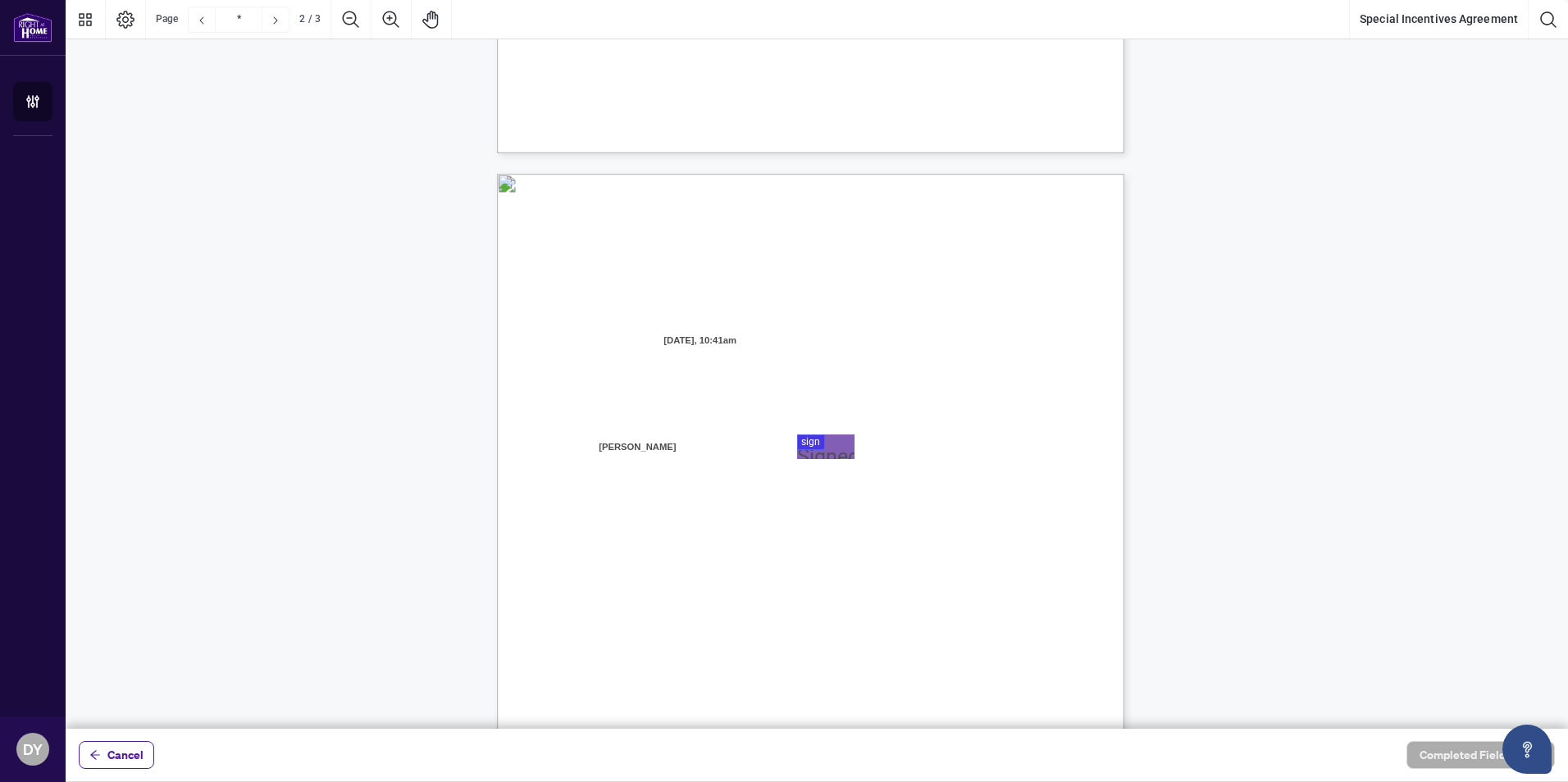
type input "*"
click at [722, 437] on span "Name: ______________________________" at bounding box center [638, 444] width 169 height 13
click at [832, 433] on div at bounding box center [817, 364] width 1503 height 729
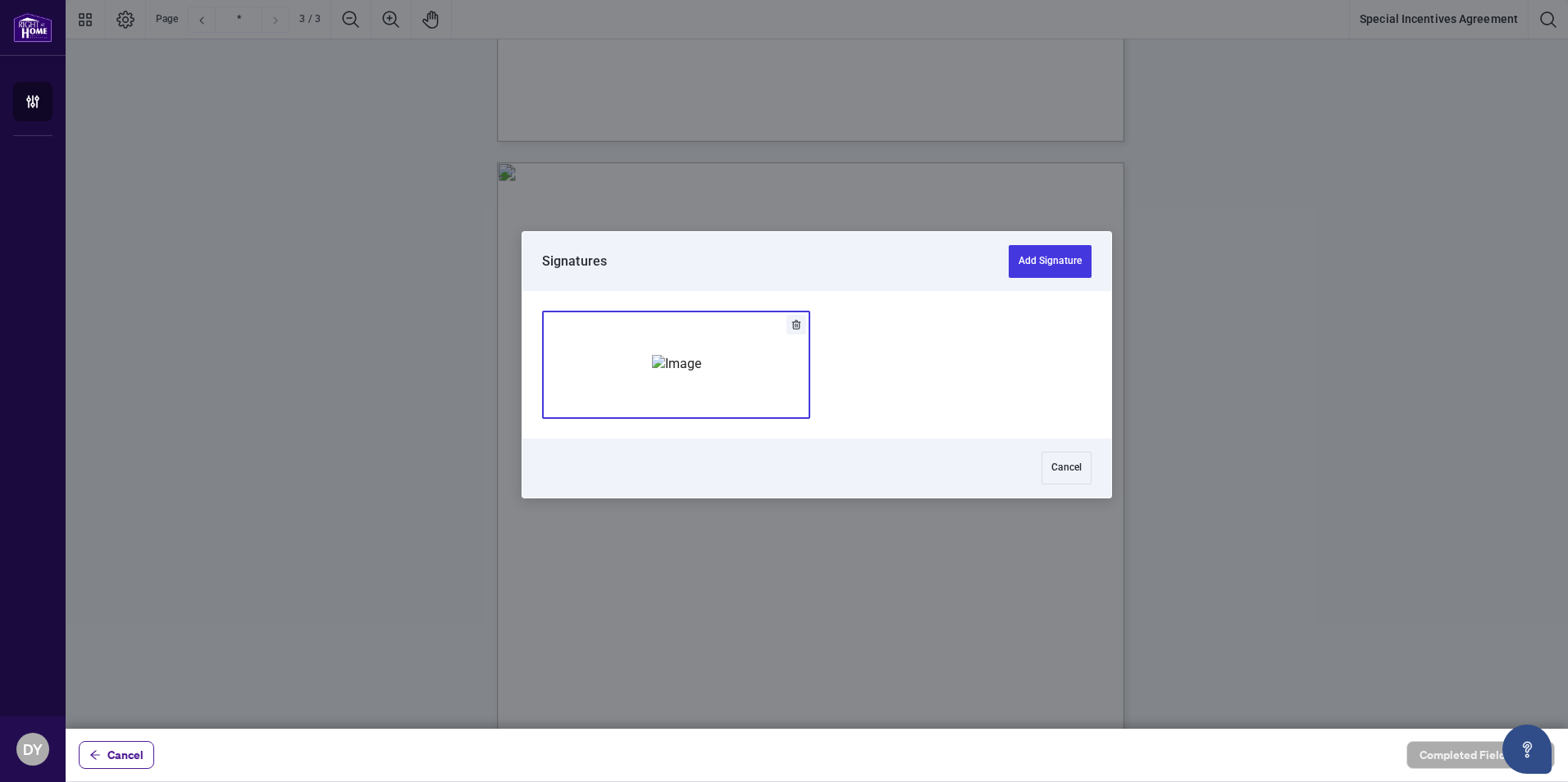
click at [657, 373] on img "Add Signature" at bounding box center [676, 364] width 49 height 18
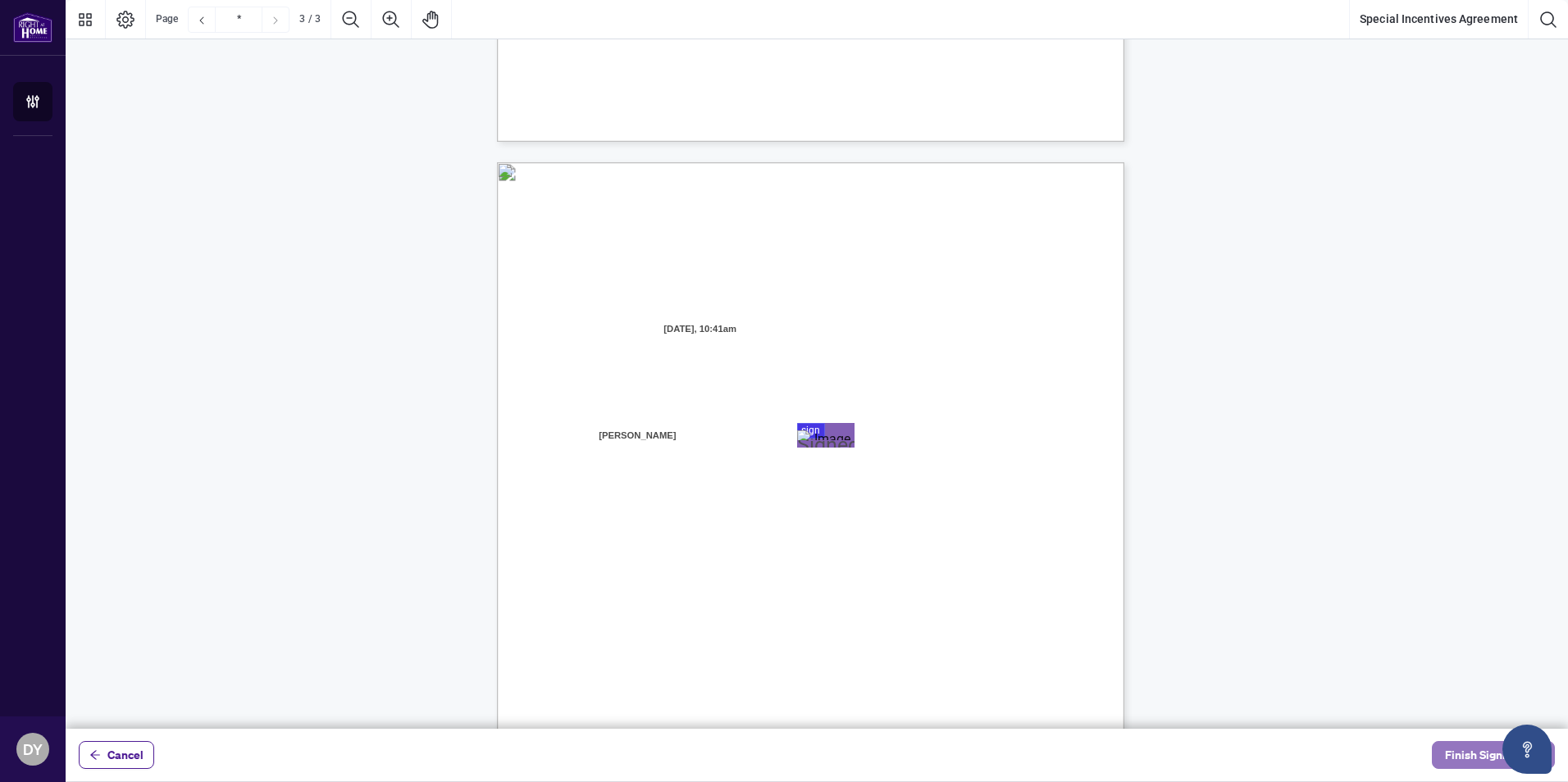
click at [1467, 750] on span "Finish Signing" at bounding box center [1481, 755] width 74 height 26
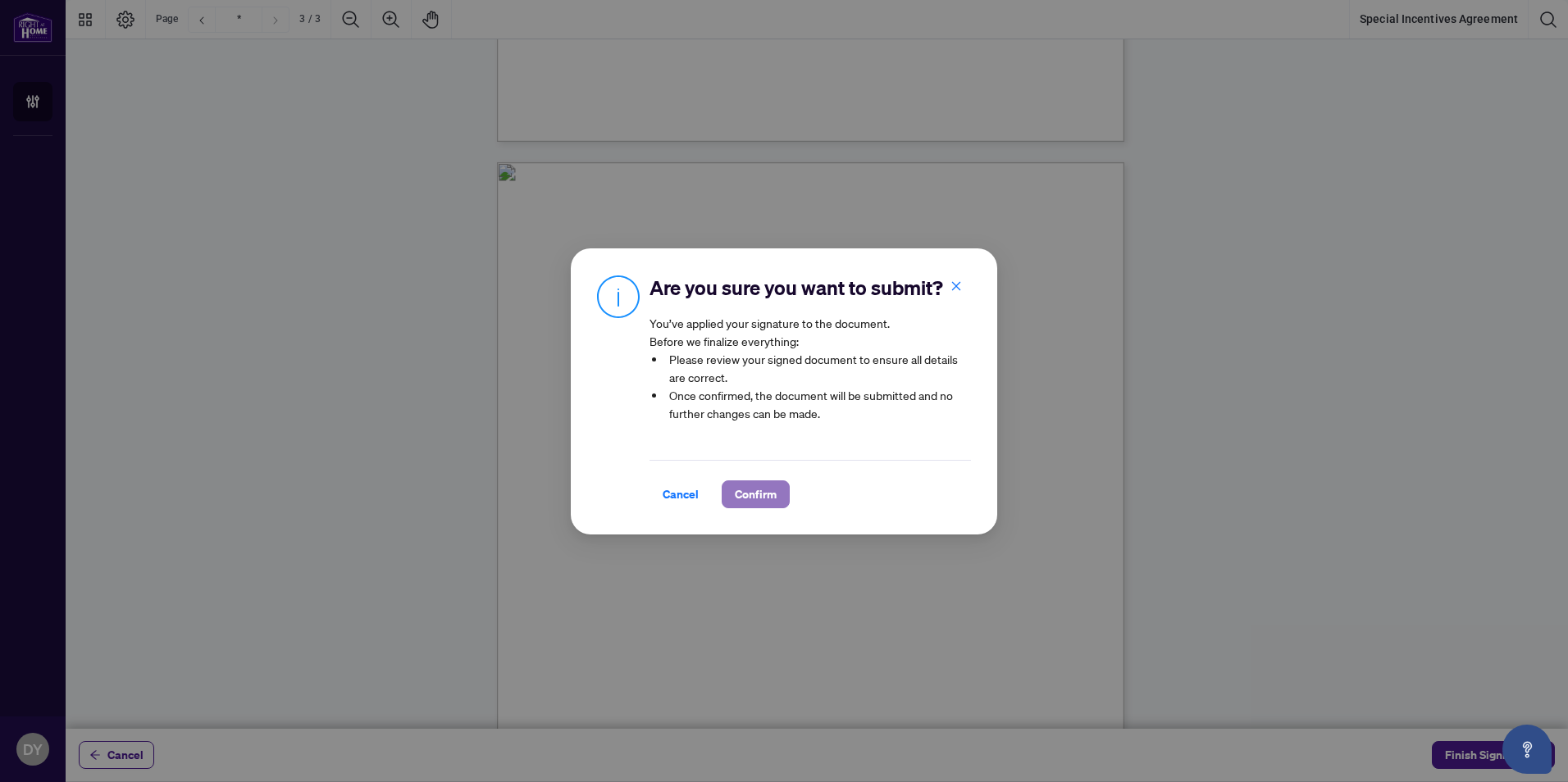
click at [742, 508] on span "Confirm" at bounding box center [755, 494] width 41 height 26
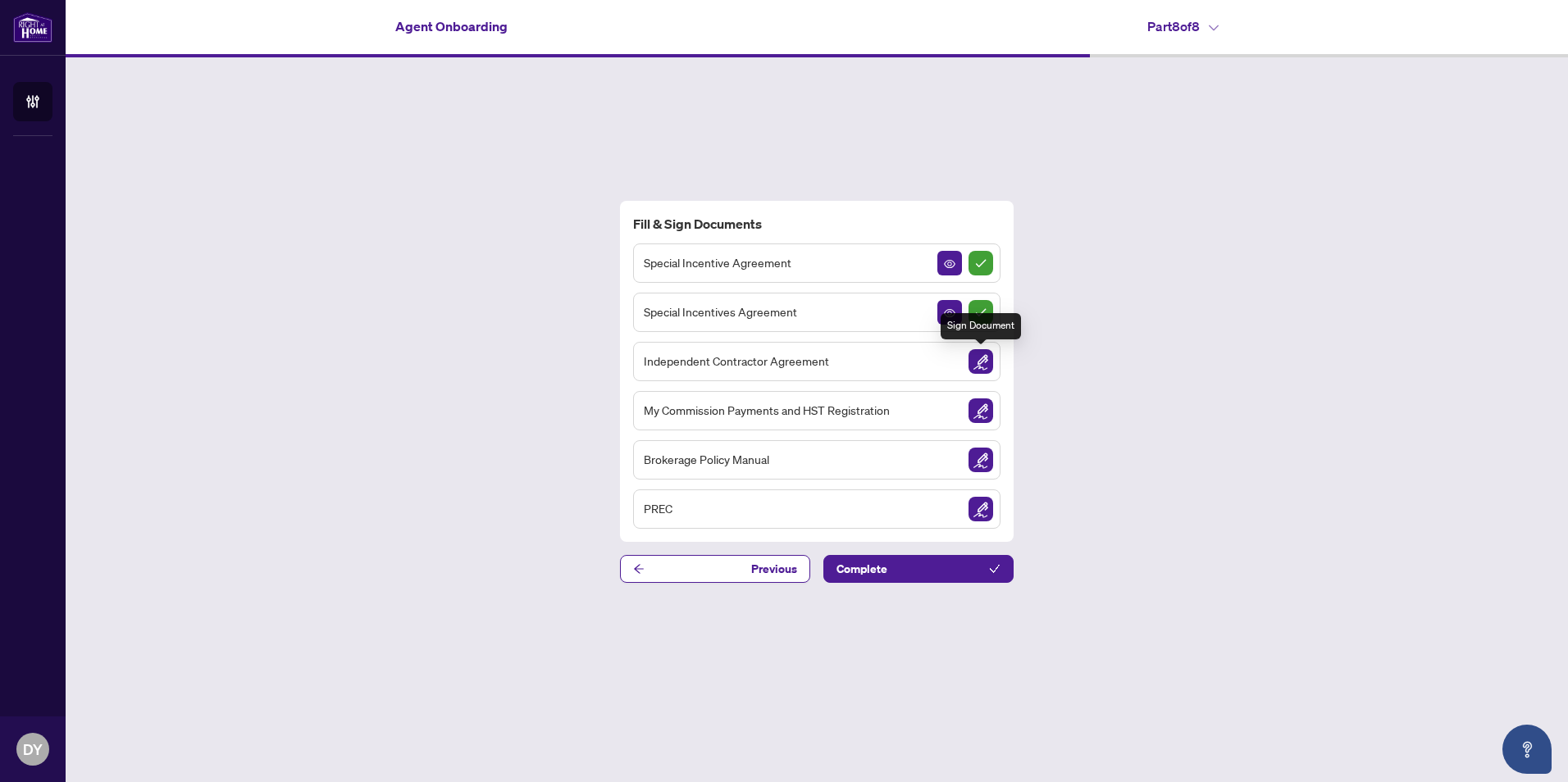
click at [986, 354] on img "Sign Document" at bounding box center [981, 362] width 25 height 25
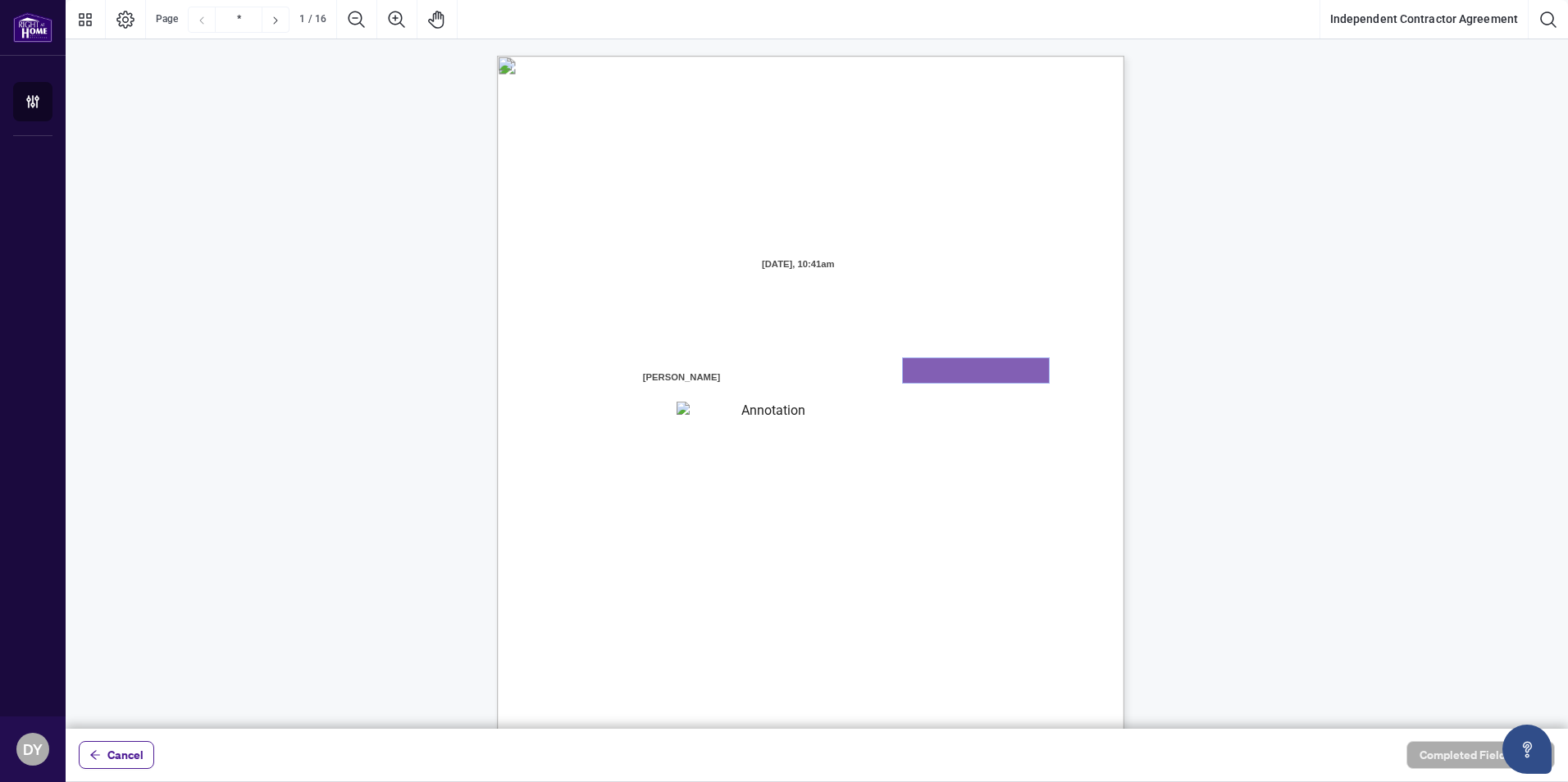
click at [1000, 376] on textarea "01K2N8J2K9V0CNN3QD7ZAQM3NS" at bounding box center [977, 371] width 146 height 25
click at [698, 406] on textarea "01K2N8J7ZRE9S7PKC3TK958VZ8" at bounding box center [767, 412] width 179 height 21
type textarea "*********"
click at [962, 367] on textarea "01K2N8J2K9V0CNN3QD7ZAQM3NS" at bounding box center [977, 371] width 146 height 25
type textarea "********"
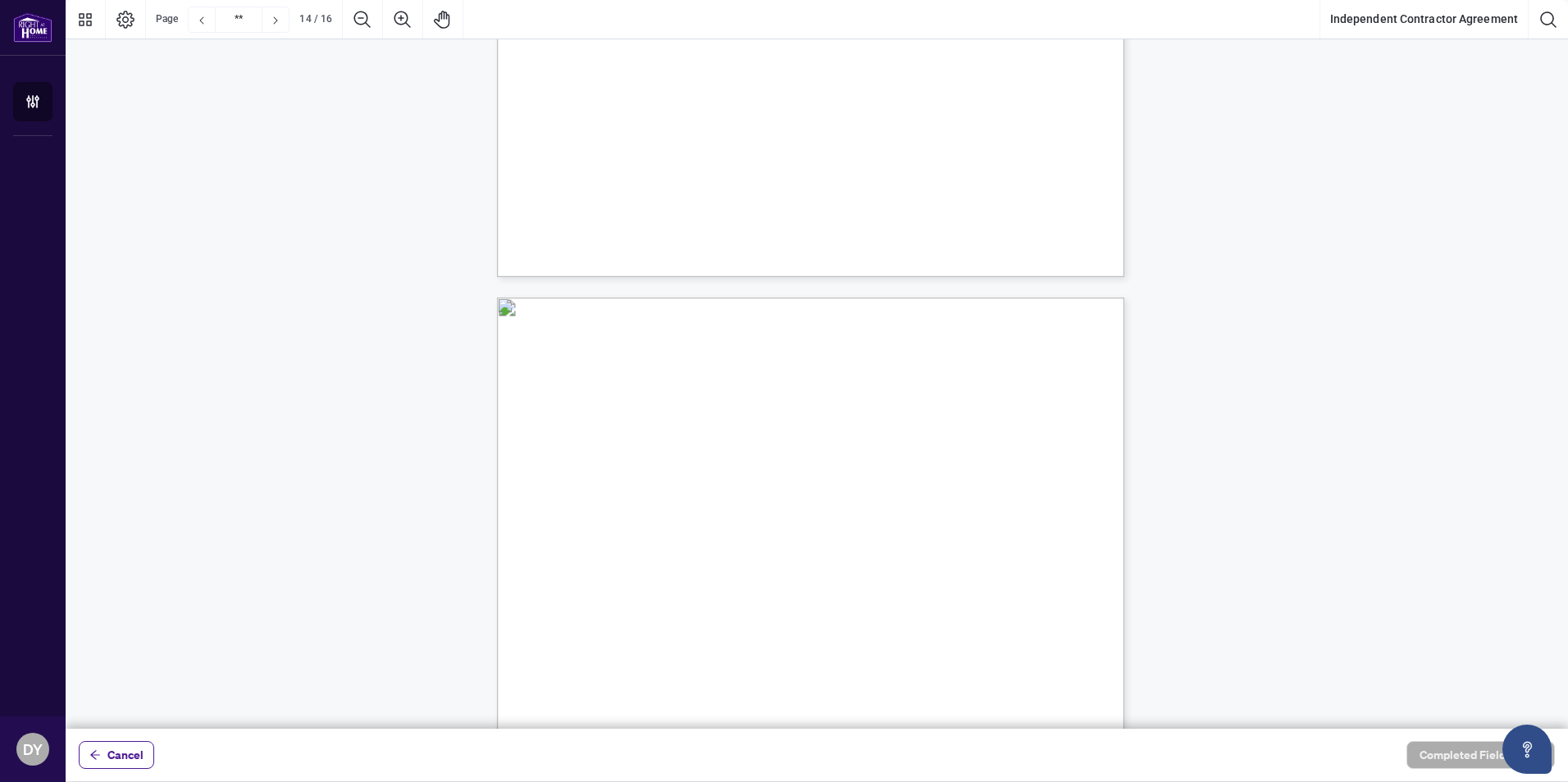
scroll to position [11235, 0]
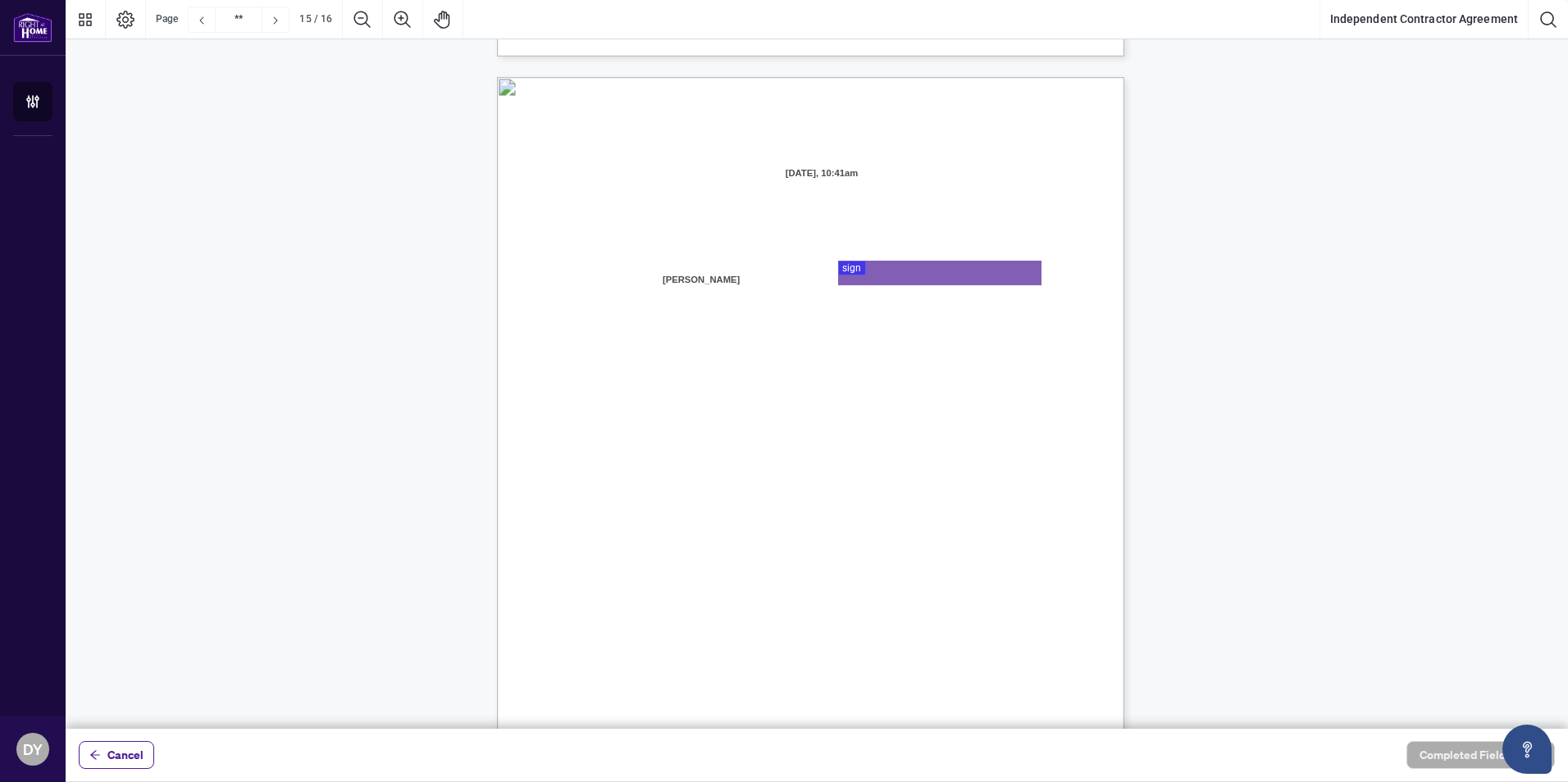
type input "**"
click at [938, 274] on div at bounding box center [817, 364] width 1503 height 729
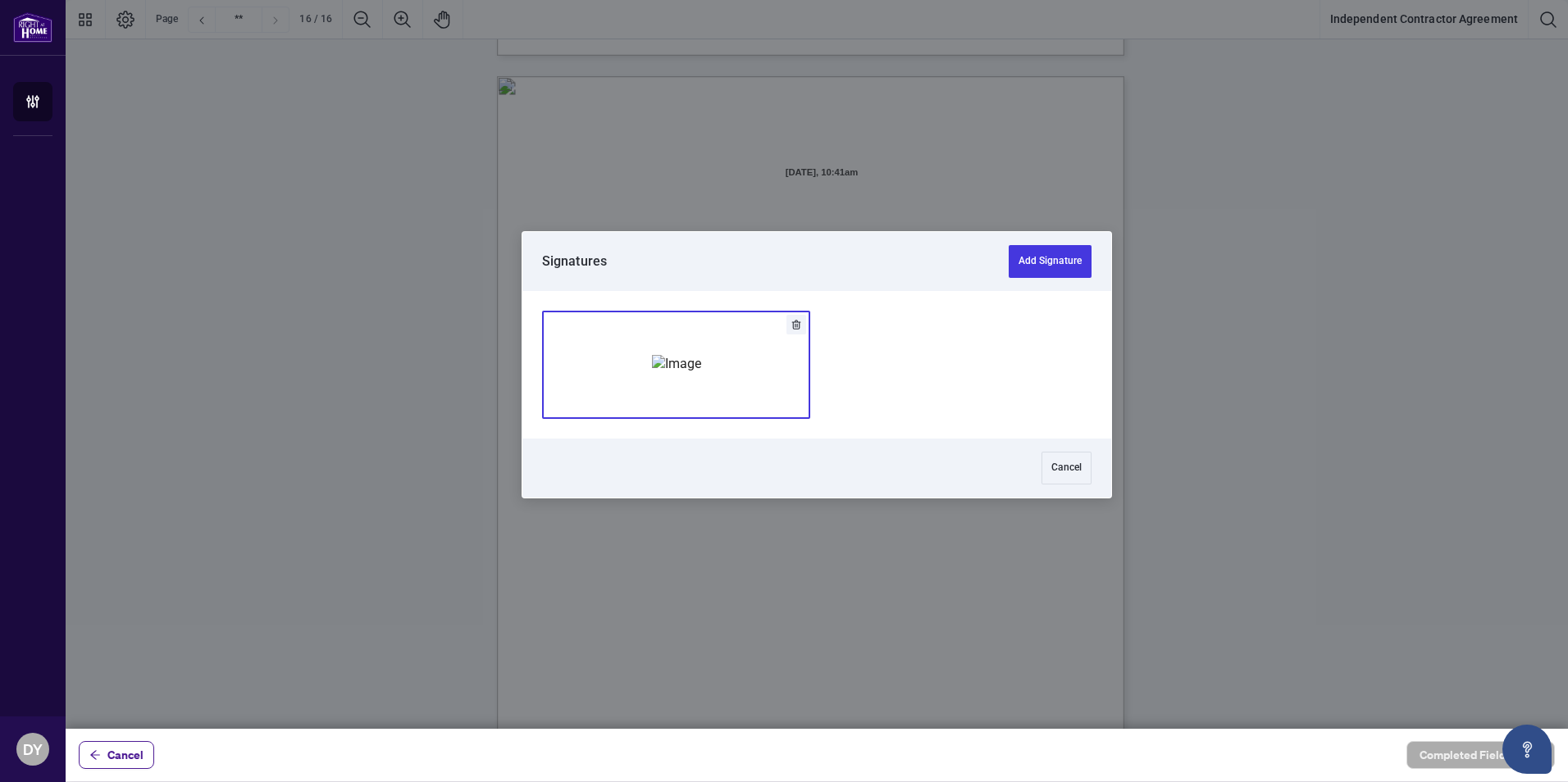
click at [652, 367] on img "Add Signature" at bounding box center [676, 364] width 49 height 18
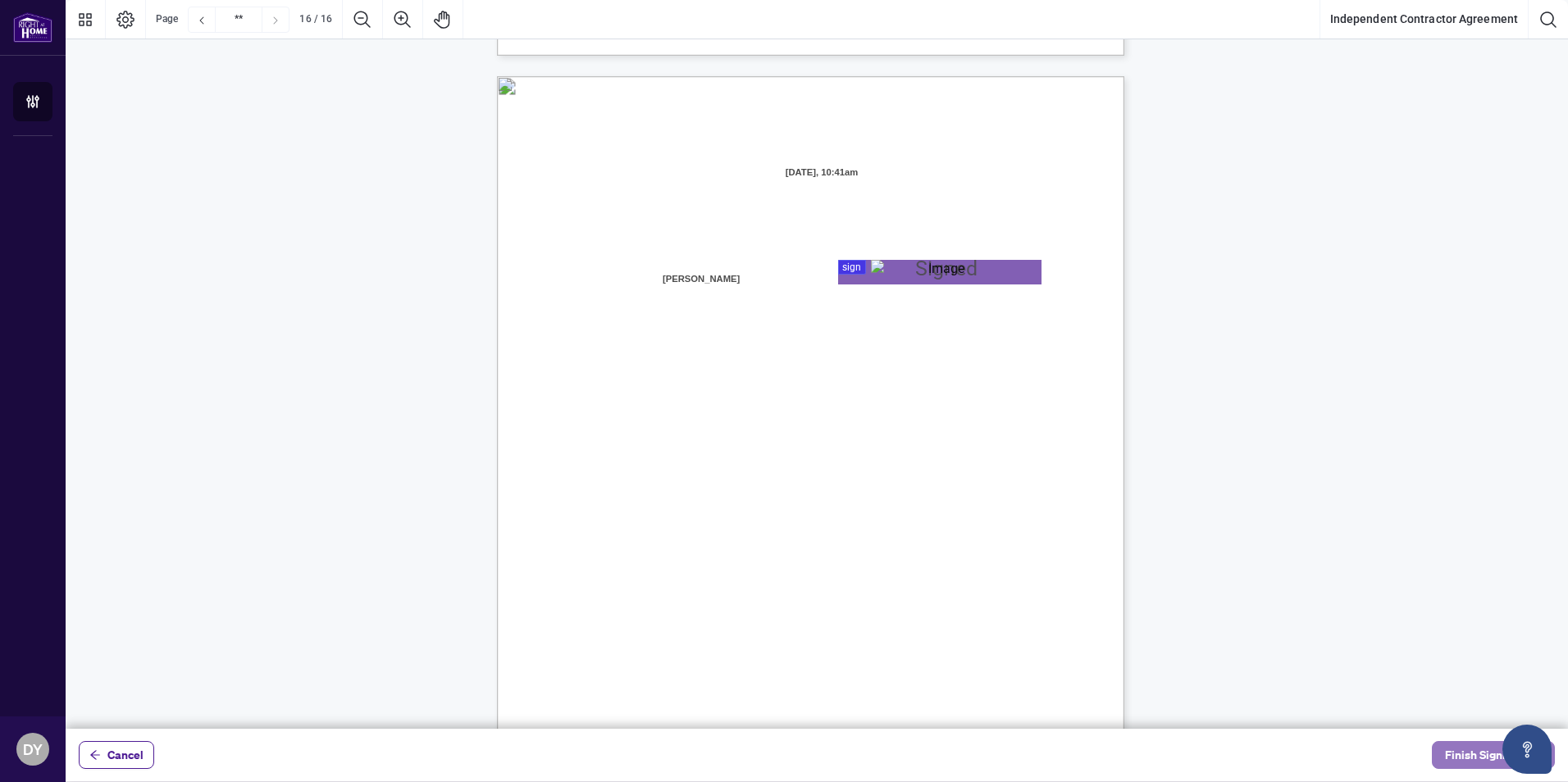
click at [1477, 754] on span "Finish Signing" at bounding box center [1481, 755] width 74 height 26
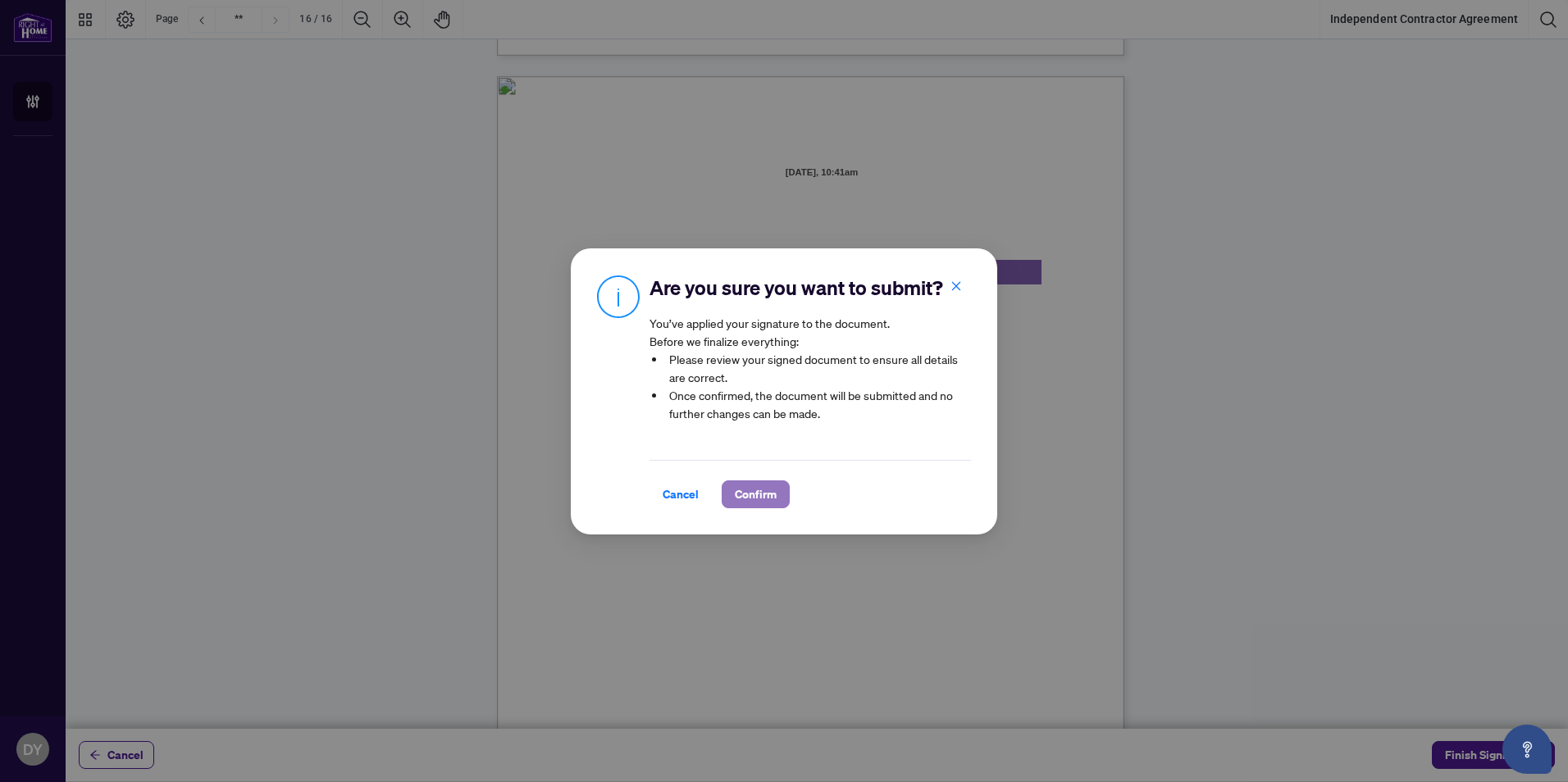
click at [760, 508] on span "Confirm" at bounding box center [755, 494] width 41 height 26
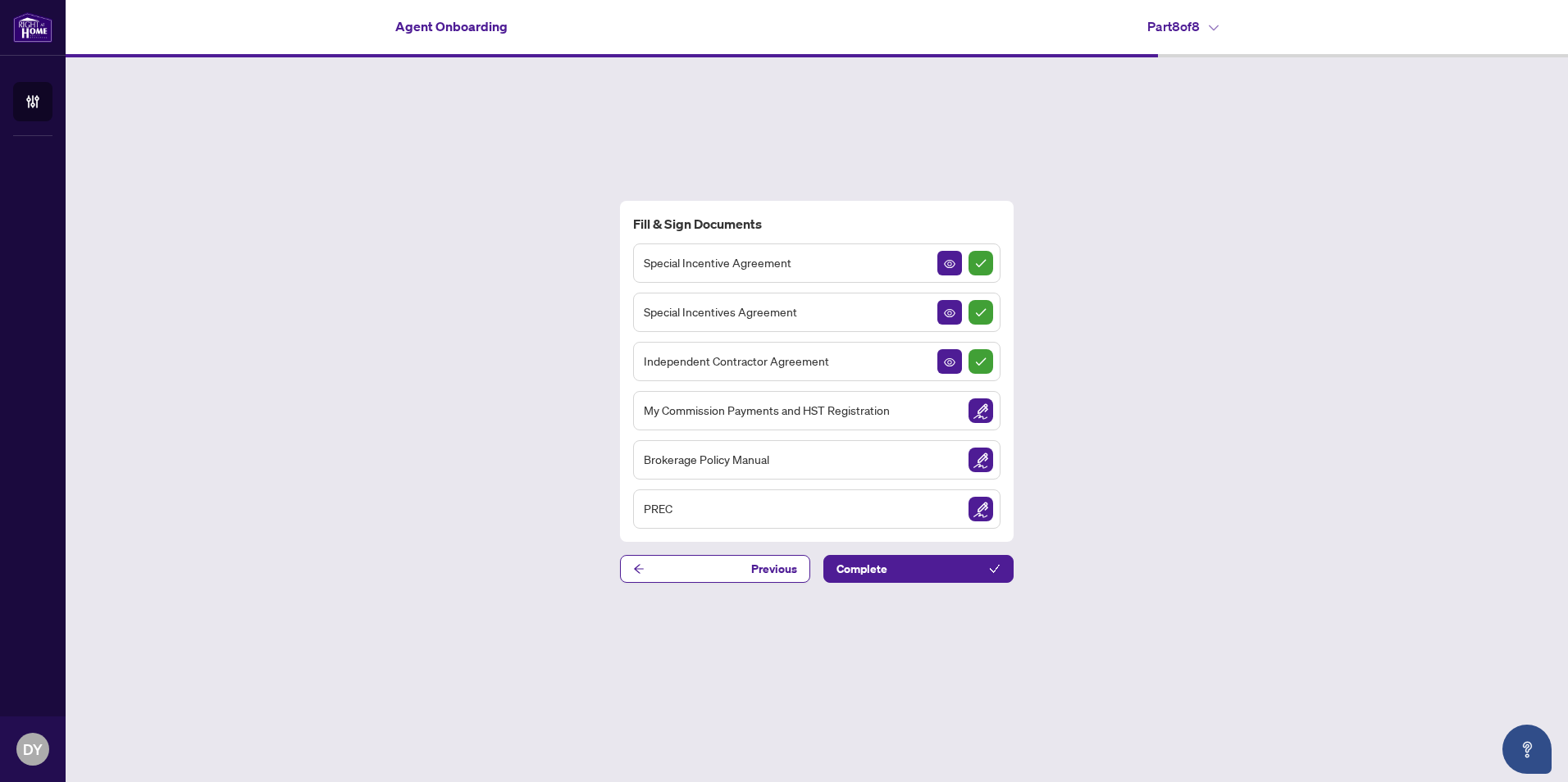
click at [931, 418] on div "My Commission Payments and HST Registration" at bounding box center [816, 410] width 367 height 39
click at [977, 408] on img "Sign Document" at bounding box center [981, 411] width 25 height 25
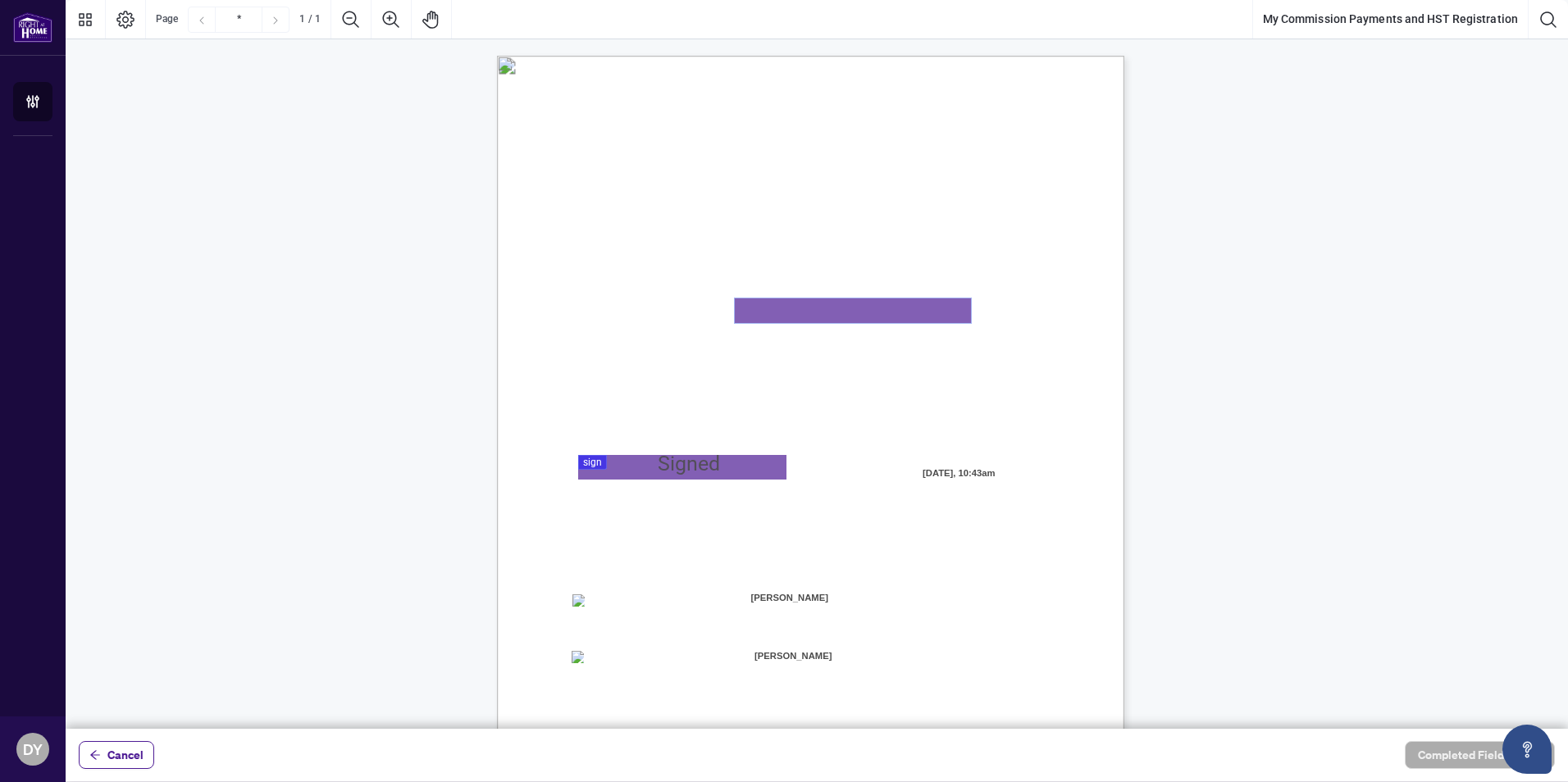
click at [773, 305] on textarea "01K2N8MKQDJBXE81ST9XY5E373" at bounding box center [852, 311] width 236 height 25
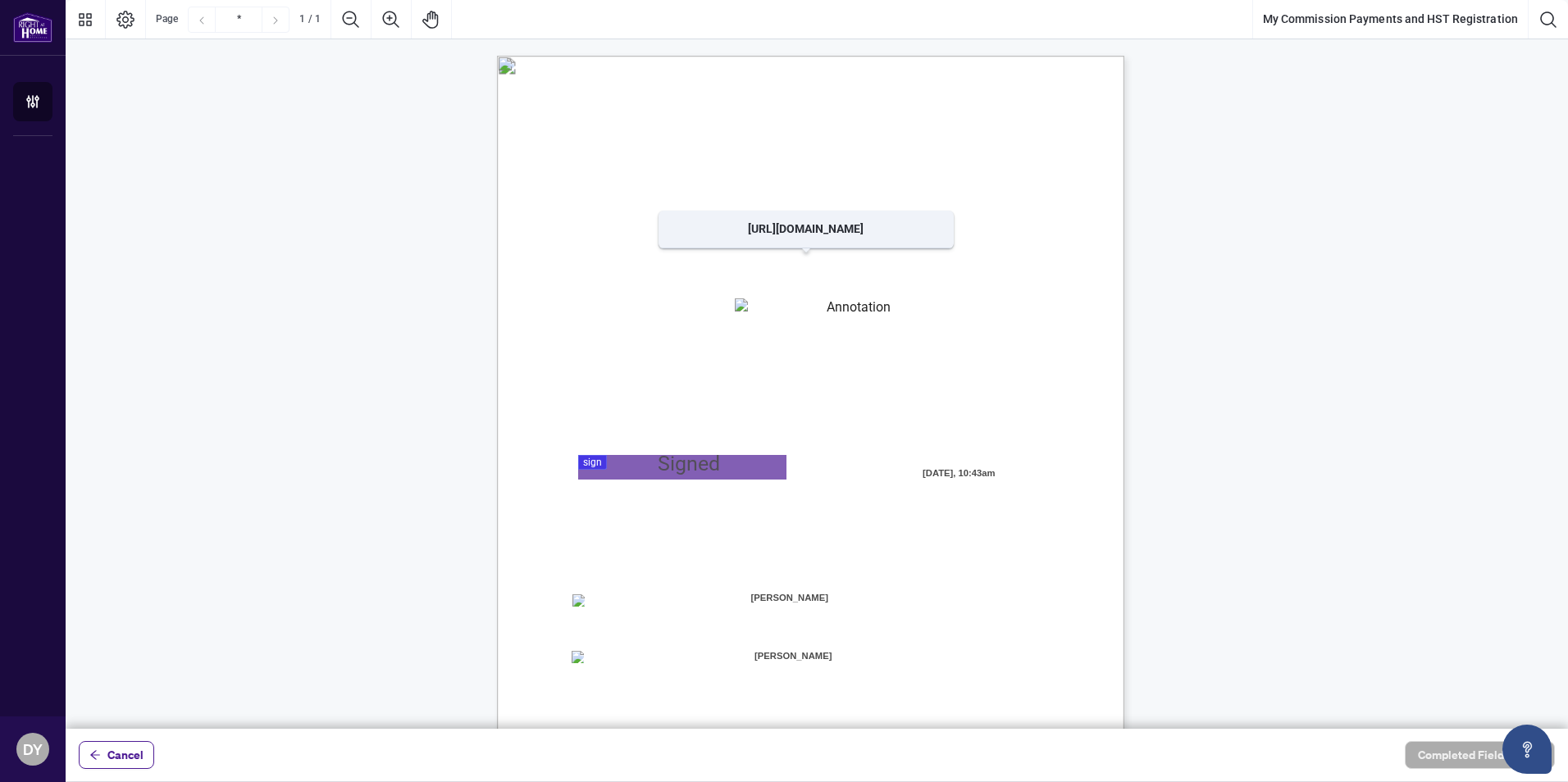
click at [865, 294] on div "MY COMMISSION PAYMENTS AND HST REGISTRATION For Right at Home Realty to pay out…" at bounding box center [889, 563] width 784 height 1015
click at [822, 308] on textarea "01K2N8MKQDJBXE81ST9XY5E373" at bounding box center [852, 311] width 236 height 25
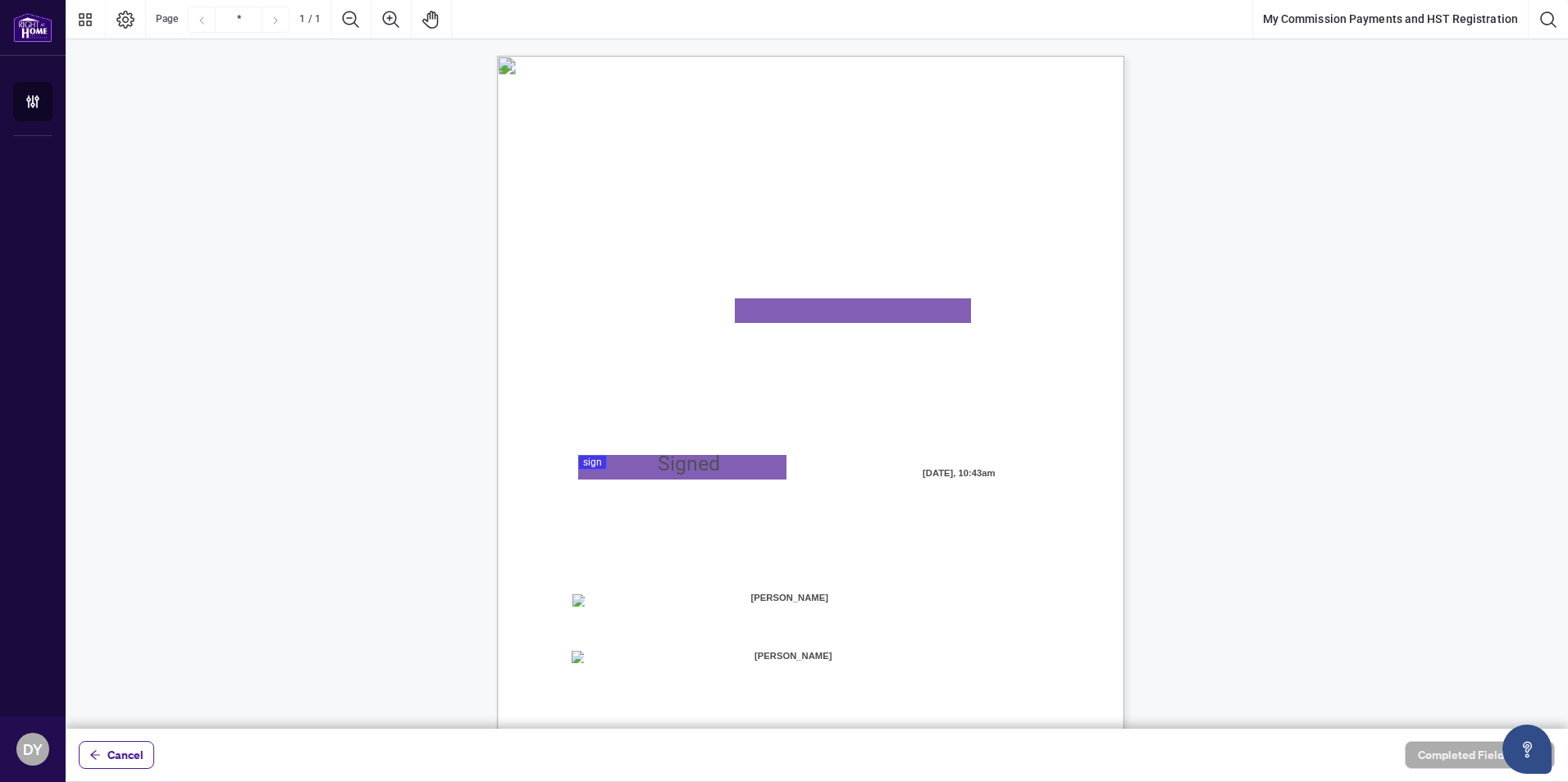
paste textarea "**********"
type textarea "**********"
click at [640, 473] on div at bounding box center [817, 364] width 1503 height 729
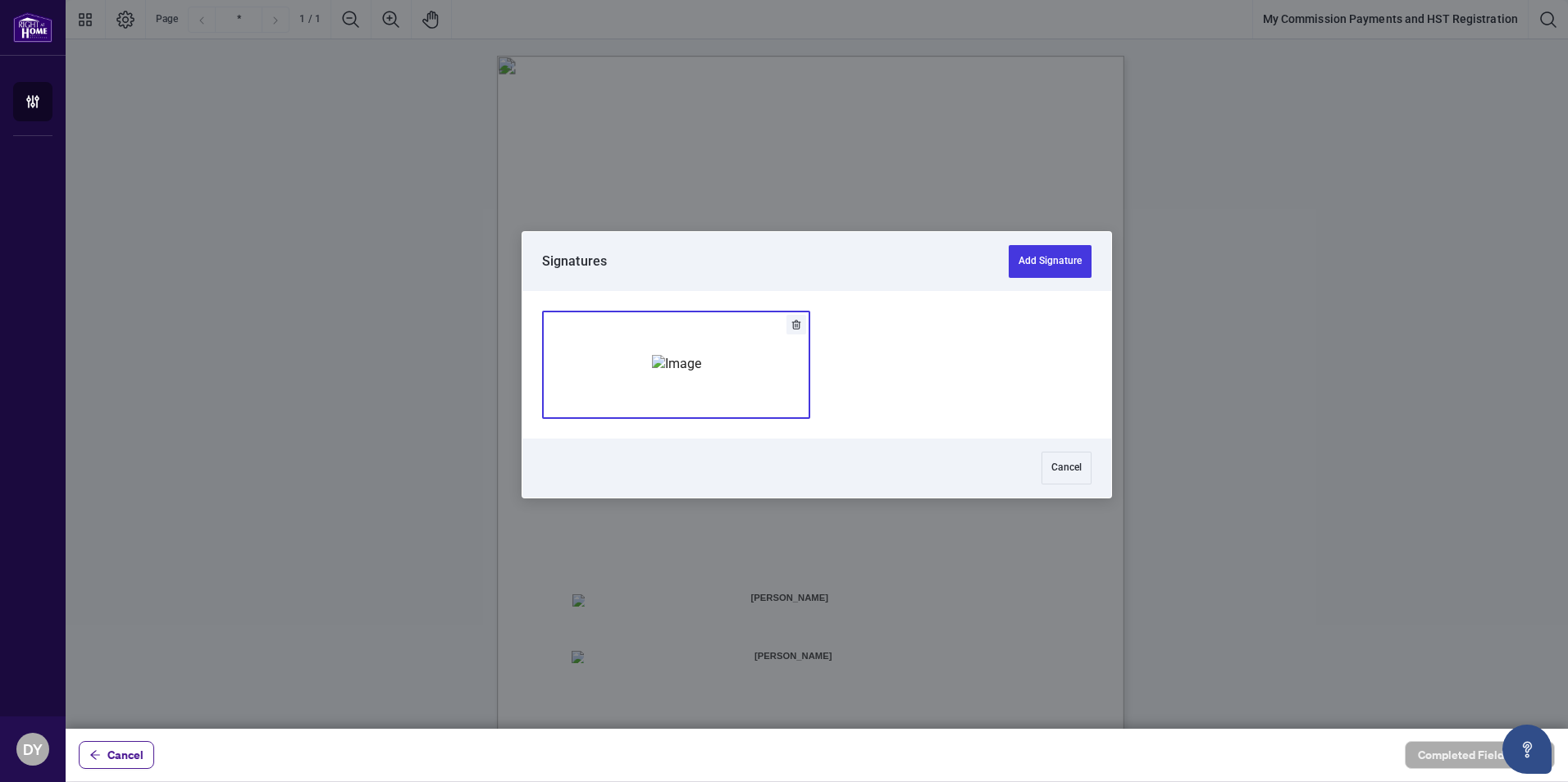
click at [678, 355] on img "Add Signature" at bounding box center [676, 364] width 49 height 18
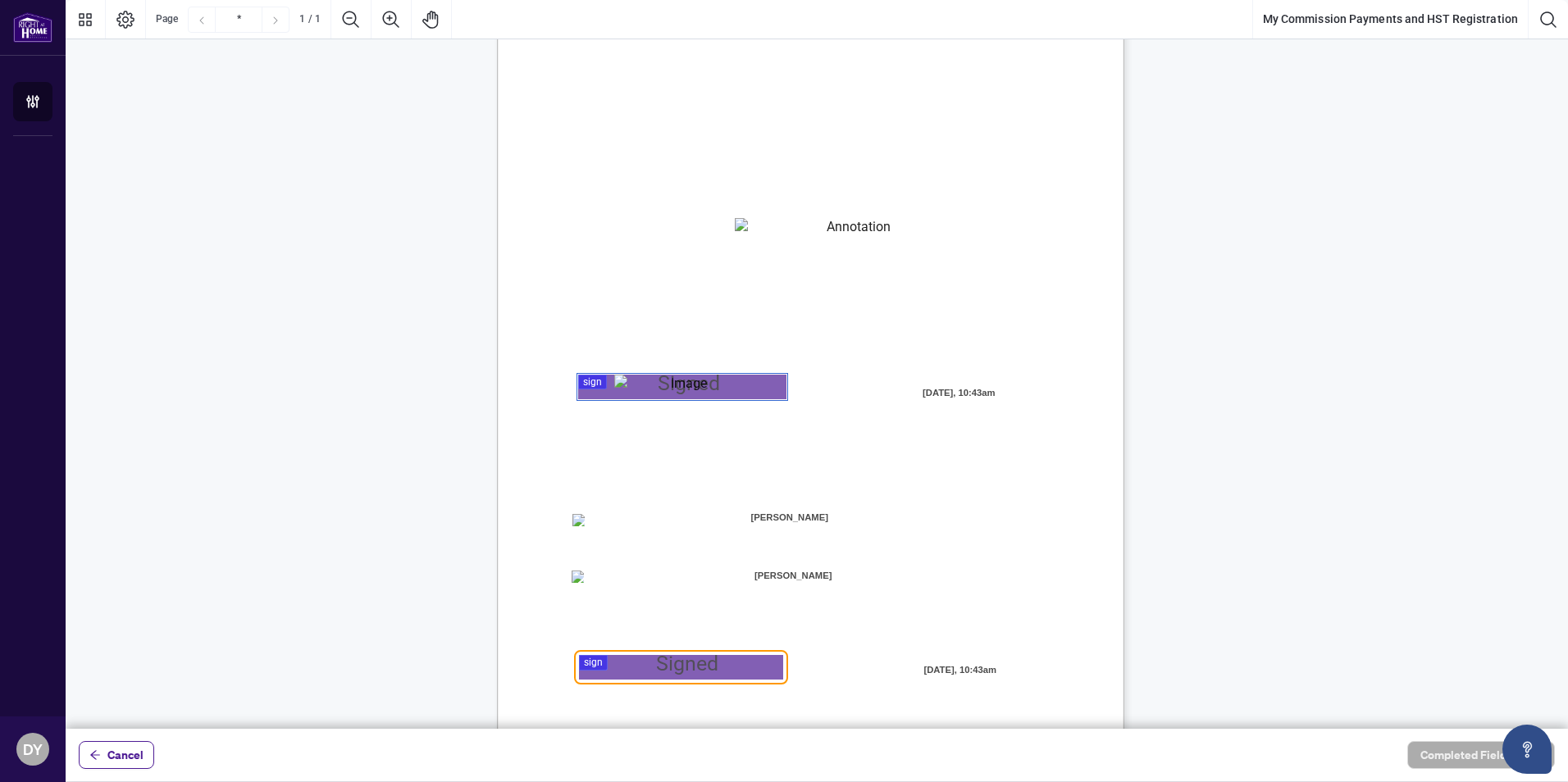
scroll to position [155, 0]
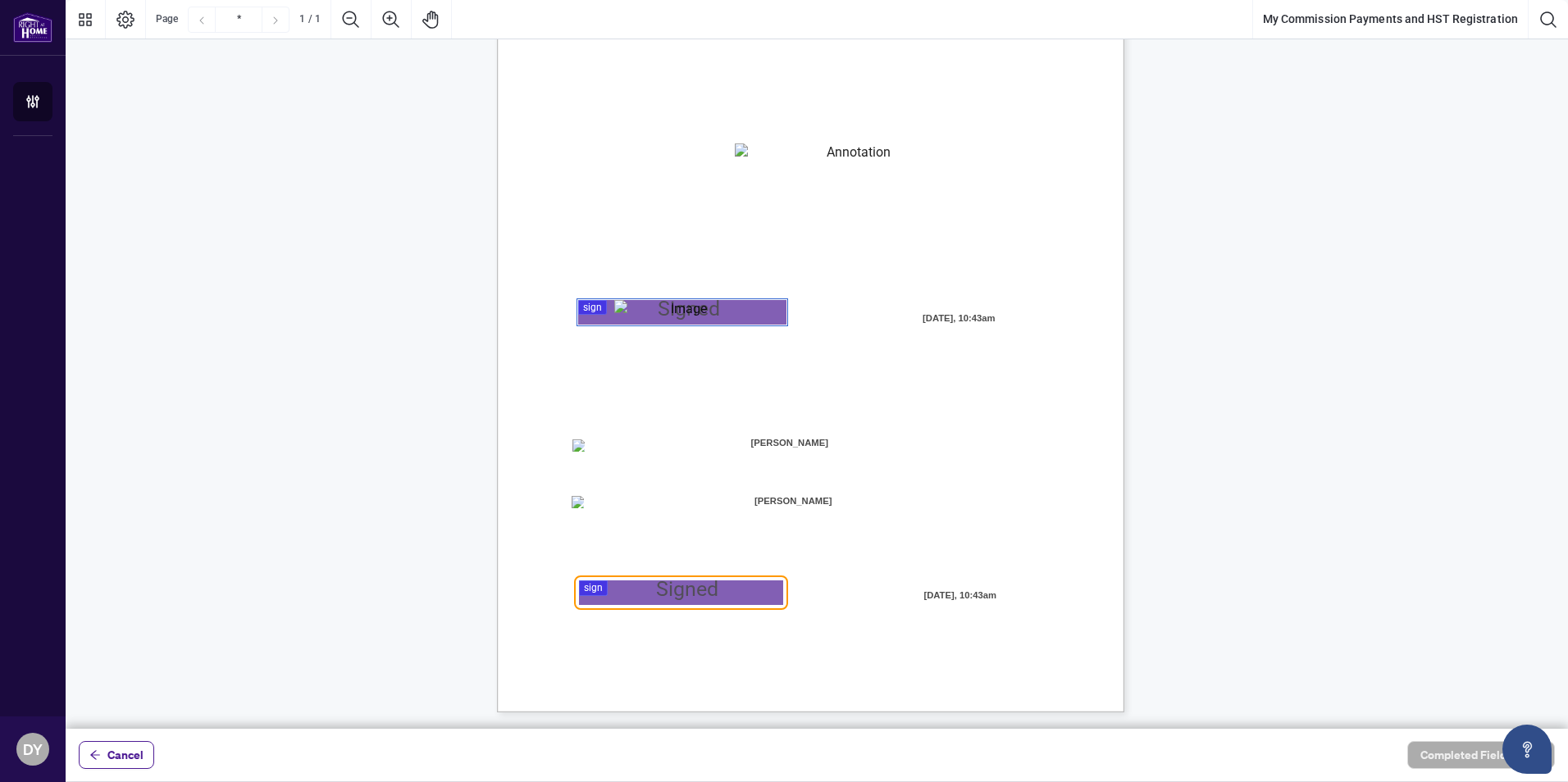
click at [640, 444] on span "Direct Deposit:" at bounding box center [622, 446] width 67 height 14
click at [637, 595] on div at bounding box center [817, 364] width 1503 height 729
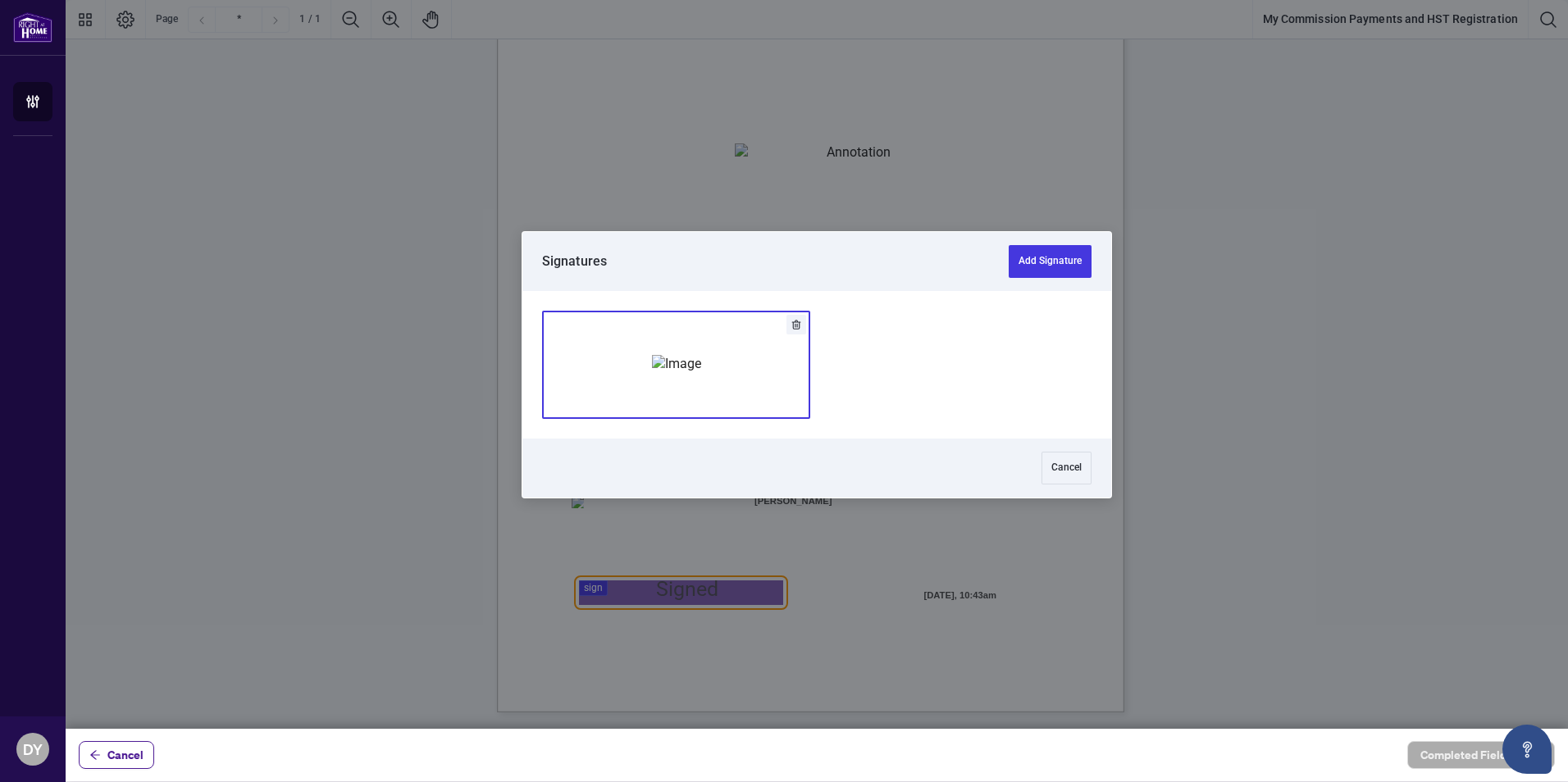
click at [701, 355] on img "Add Signature" at bounding box center [676, 364] width 49 height 18
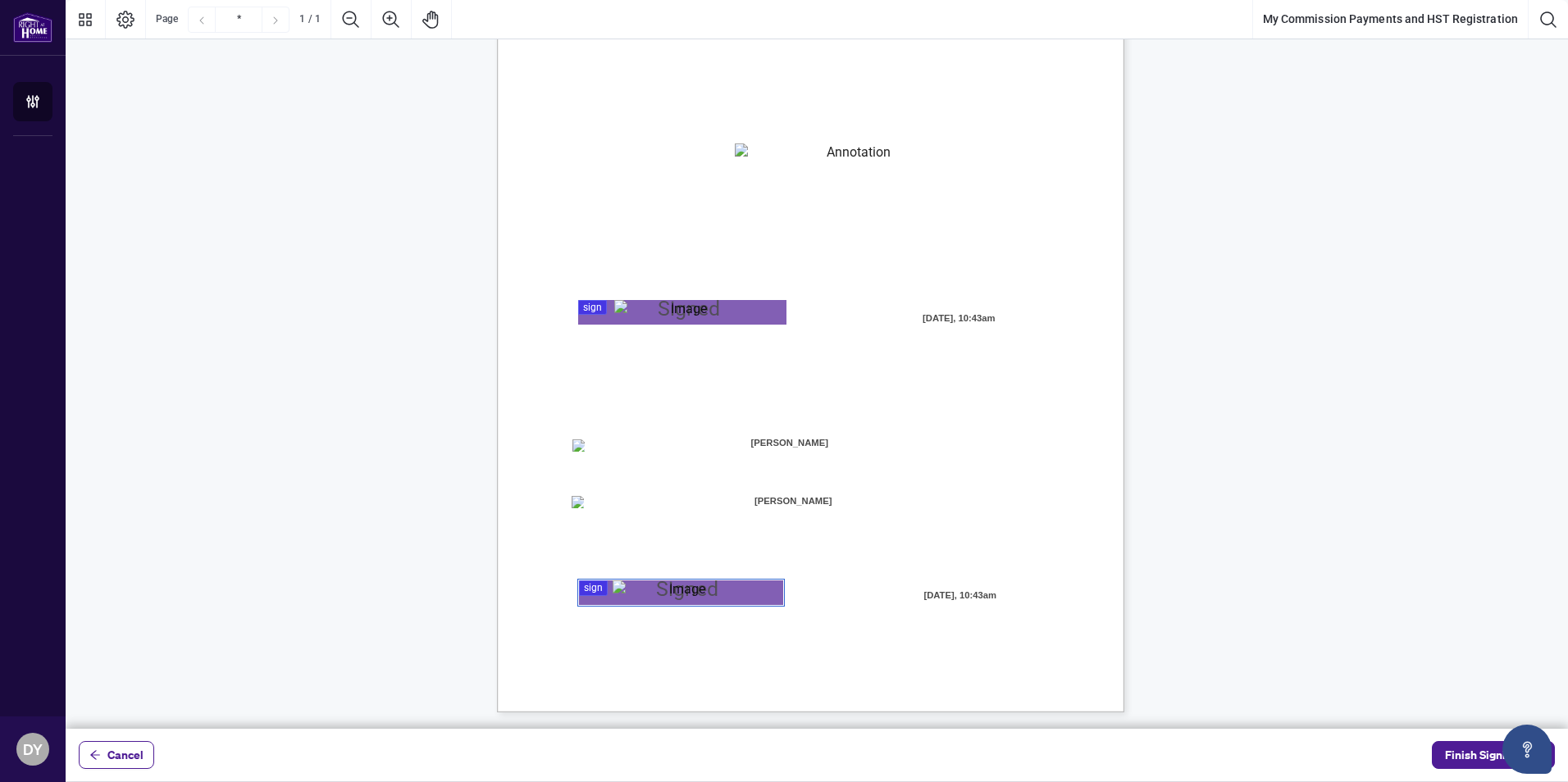
click at [762, 441] on span "[PERSON_NAME]" at bounding box center [789, 443] width 211 height 25
click at [581, 496] on span "☐" at bounding box center [576, 503] width 9 height 13
drag, startPoint x: 1467, startPoint y: 757, endPoint x: 963, endPoint y: 608, distance: 525.6
click at [963, 608] on div "Cancel Finish Signing" at bounding box center [817, 391] width 1503 height 782
click at [671, 591] on div "Page 1" at bounding box center [680, 593] width 136 height 25
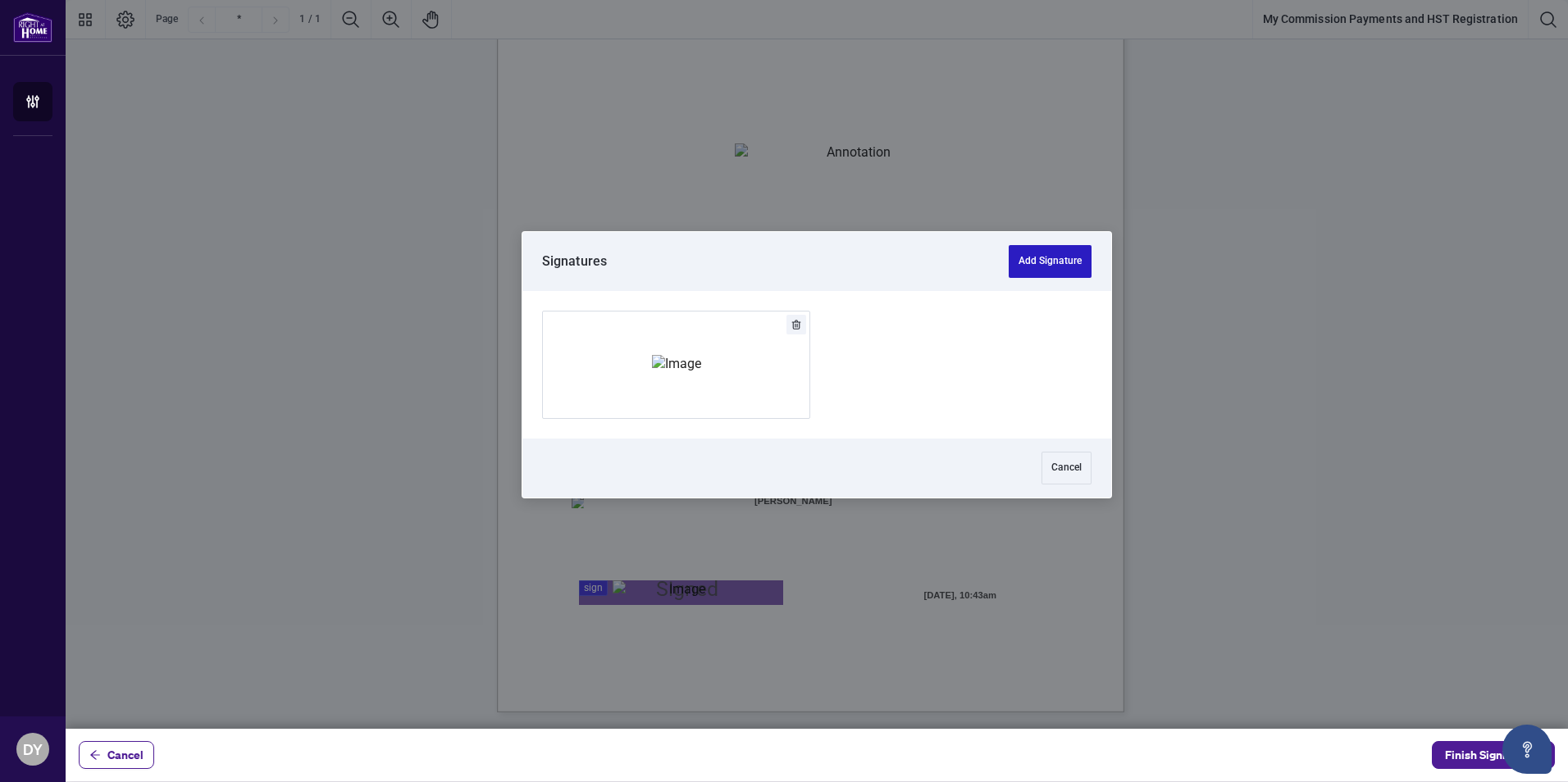
click at [1034, 256] on button "Add Signature" at bounding box center [1050, 262] width 83 height 33
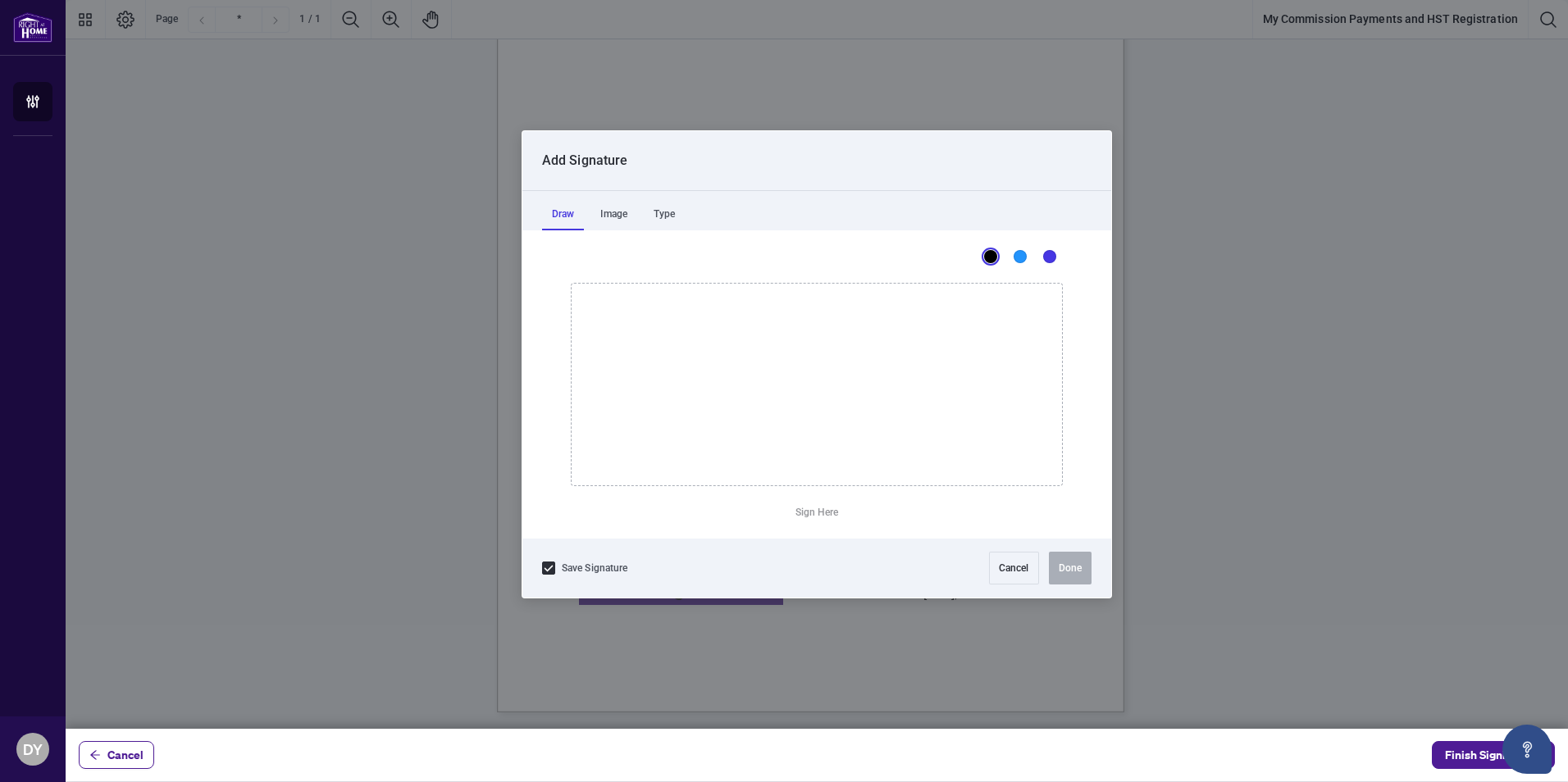
click at [992, 251] on div "Black" at bounding box center [991, 257] width 13 height 13
click at [611, 217] on div "Image" at bounding box center [614, 214] width 47 height 33
click at [651, 212] on div "Type" at bounding box center [664, 214] width 41 height 33
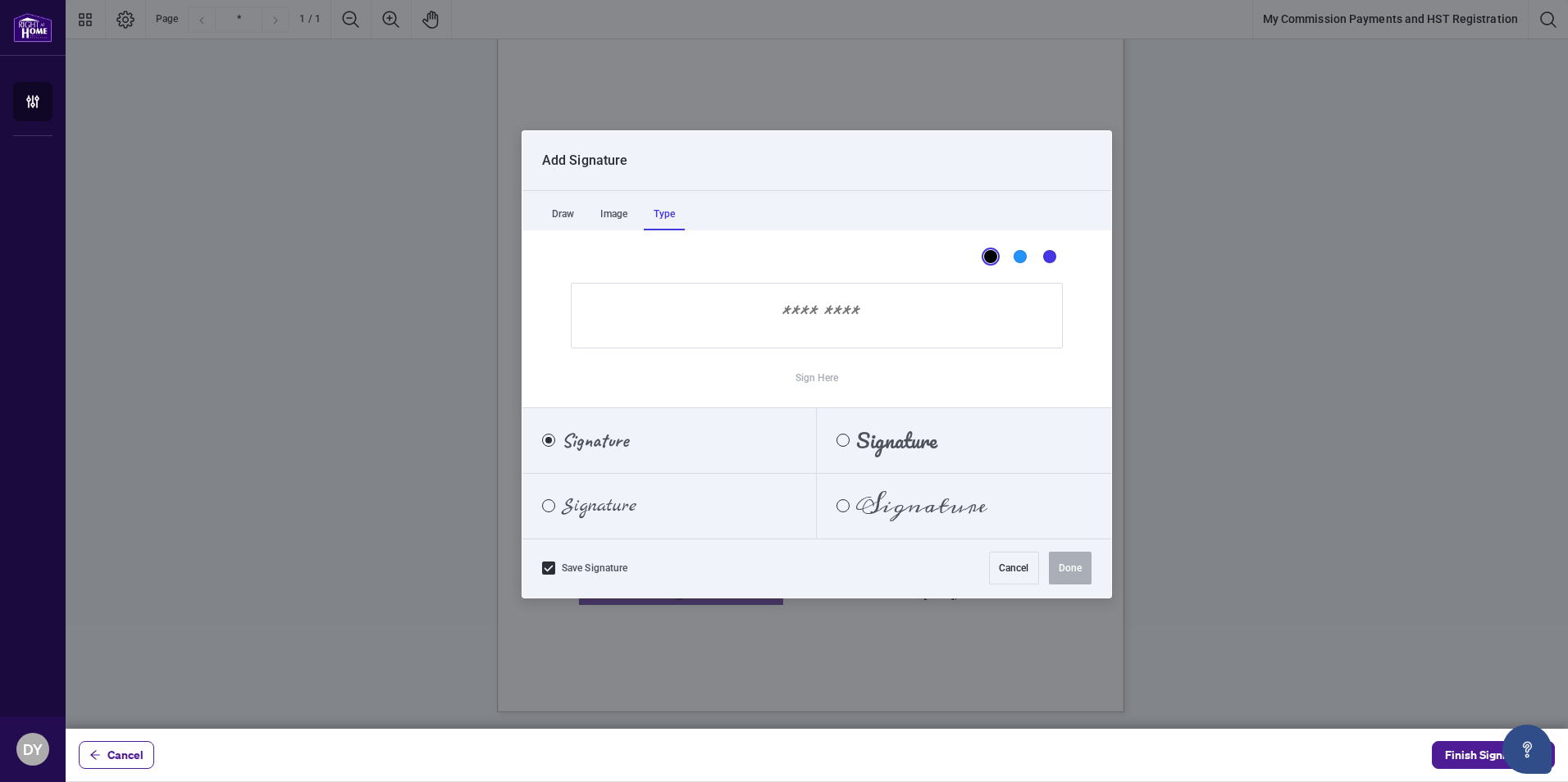
click at [667, 505] on label "Signature" at bounding box center [669, 507] width 295 height 65
click at [690, 328] on input "Sign Here" at bounding box center [817, 316] width 492 height 65
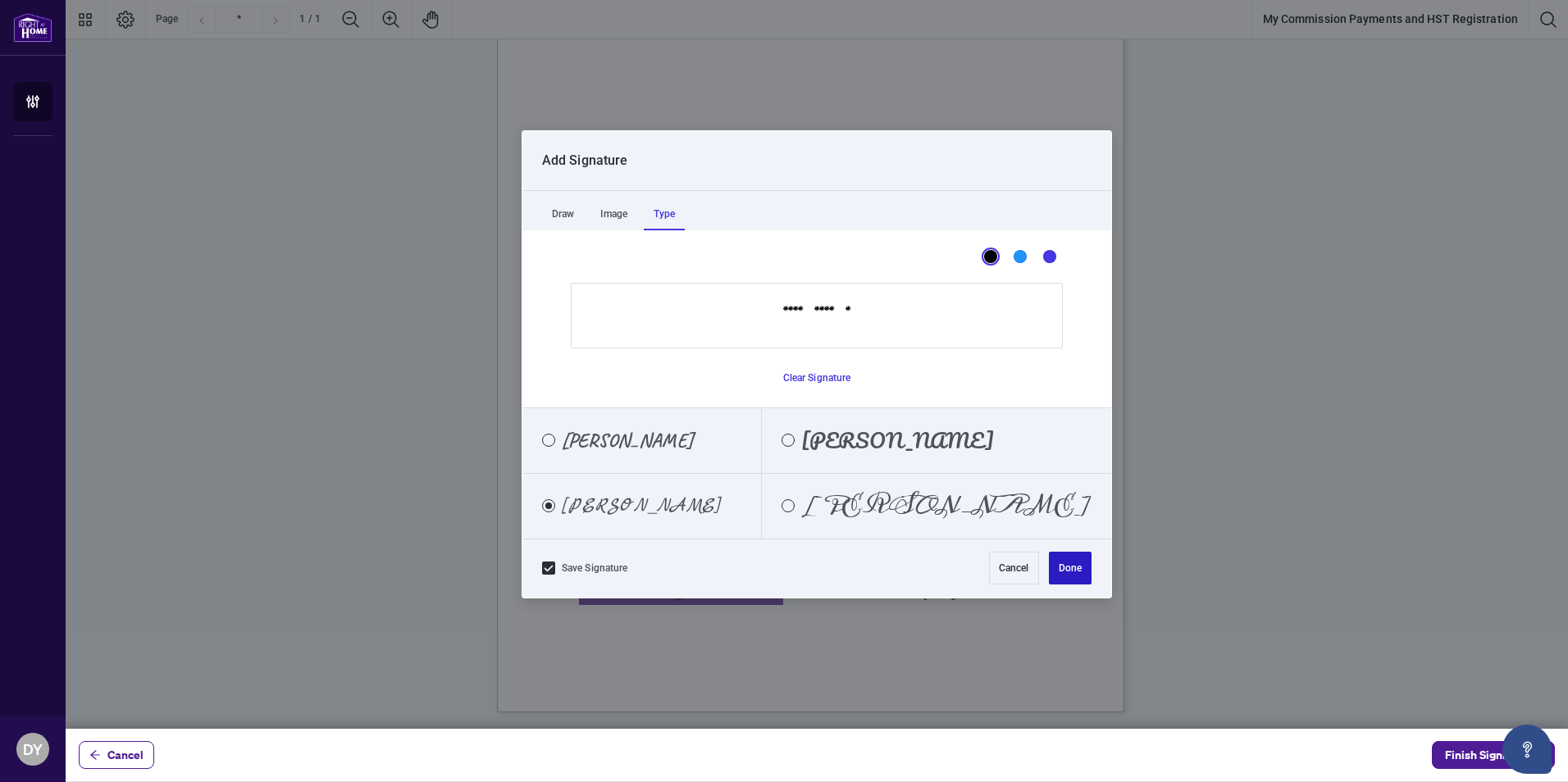
type input "**********"
click at [1063, 560] on button "Done" at bounding box center [1070, 568] width 42 height 33
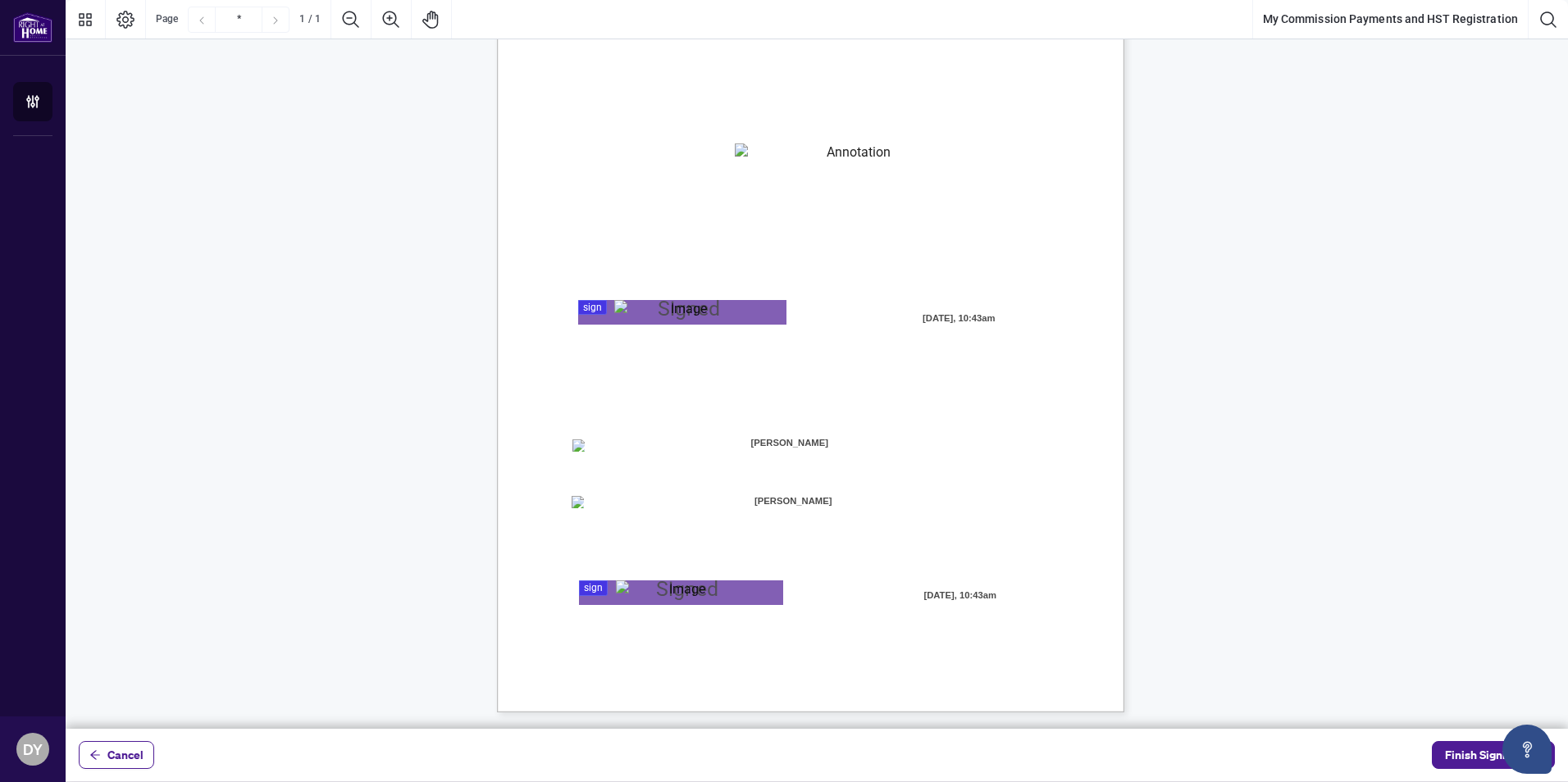
click at [723, 312] on div "Page 1" at bounding box center [682, 313] width 136 height 25
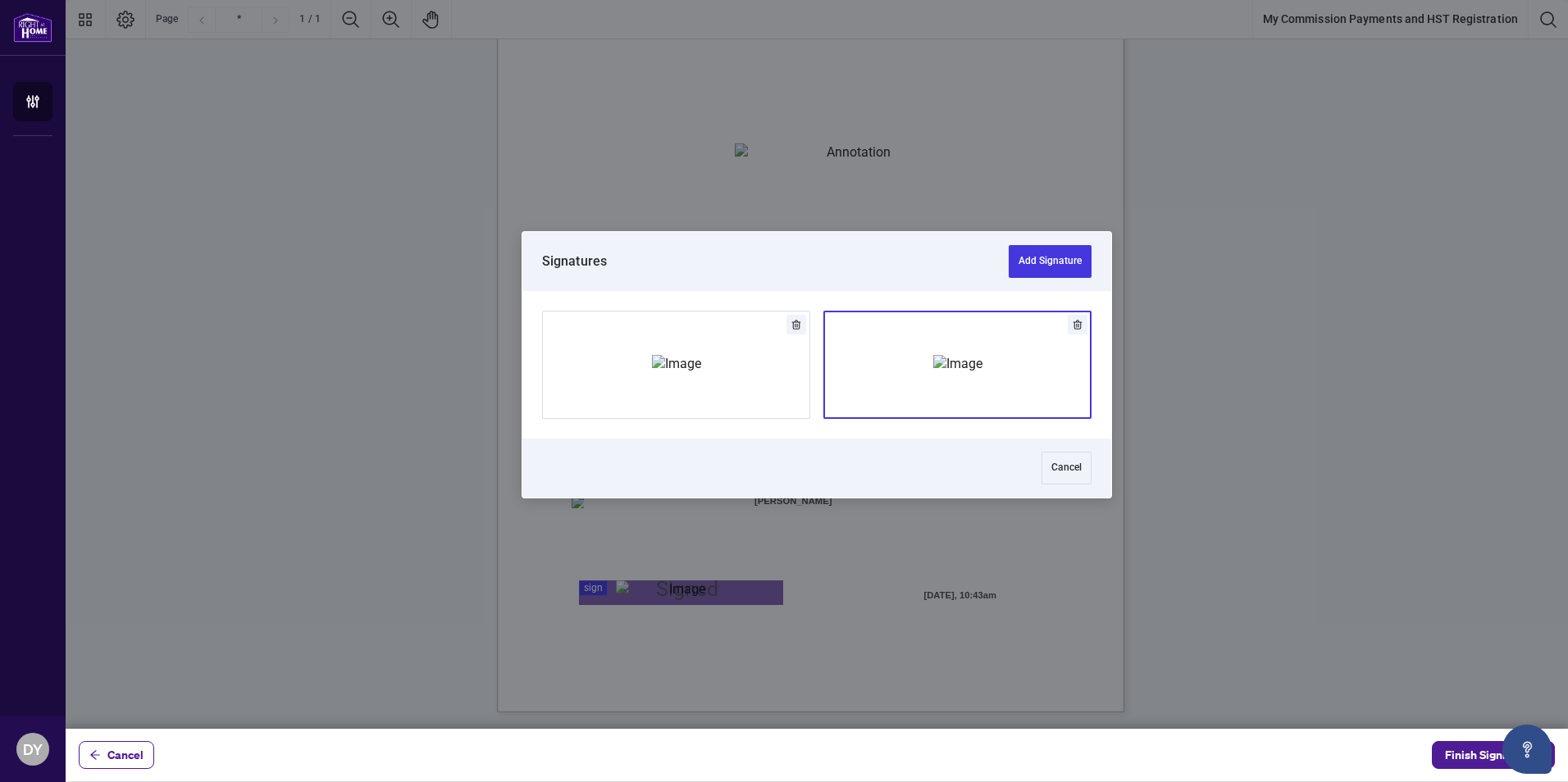
click at [933, 355] on img "Add Signature" at bounding box center [957, 364] width 49 height 18
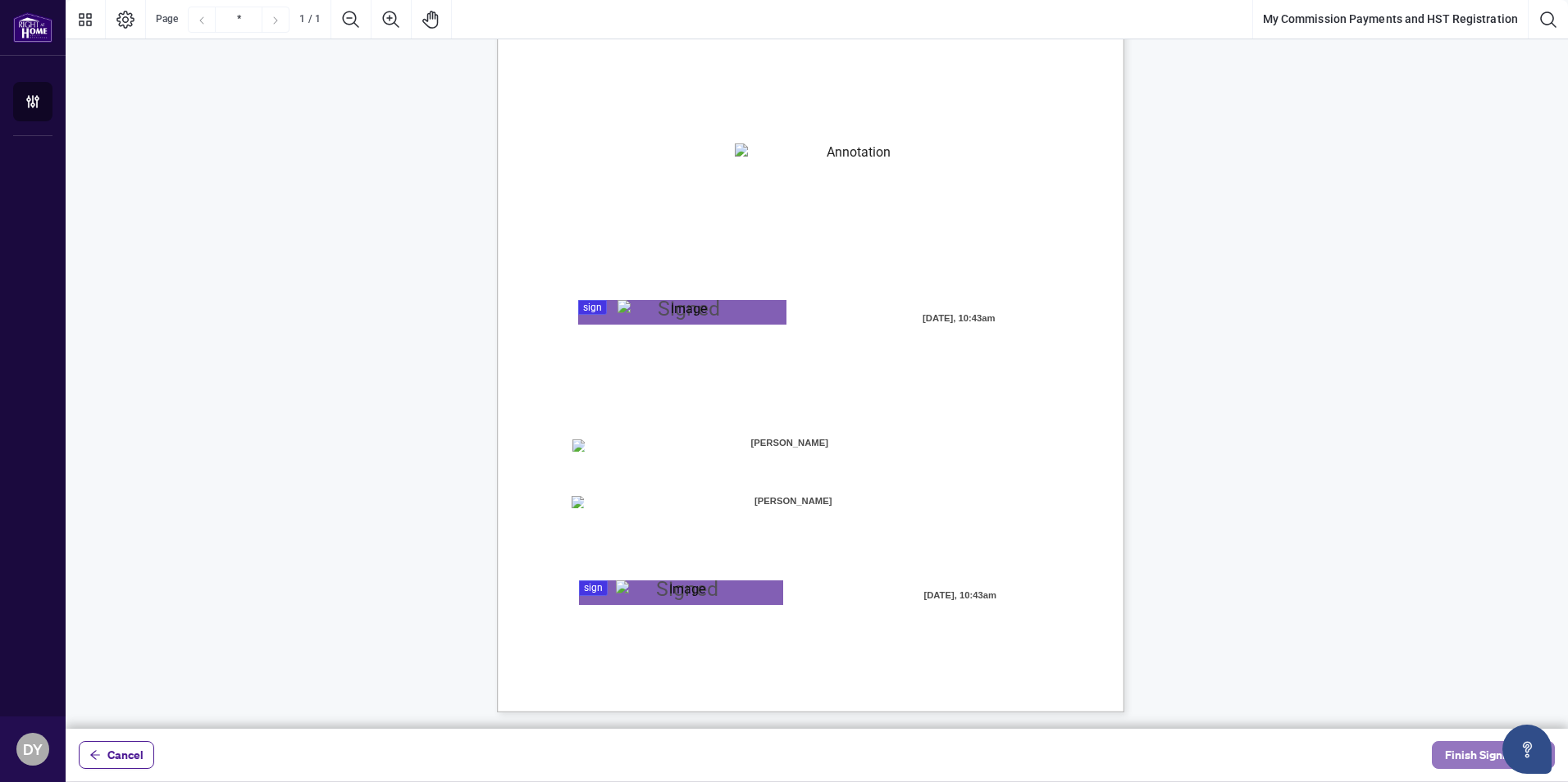
click at [1472, 751] on span "Finish Signing" at bounding box center [1481, 755] width 74 height 26
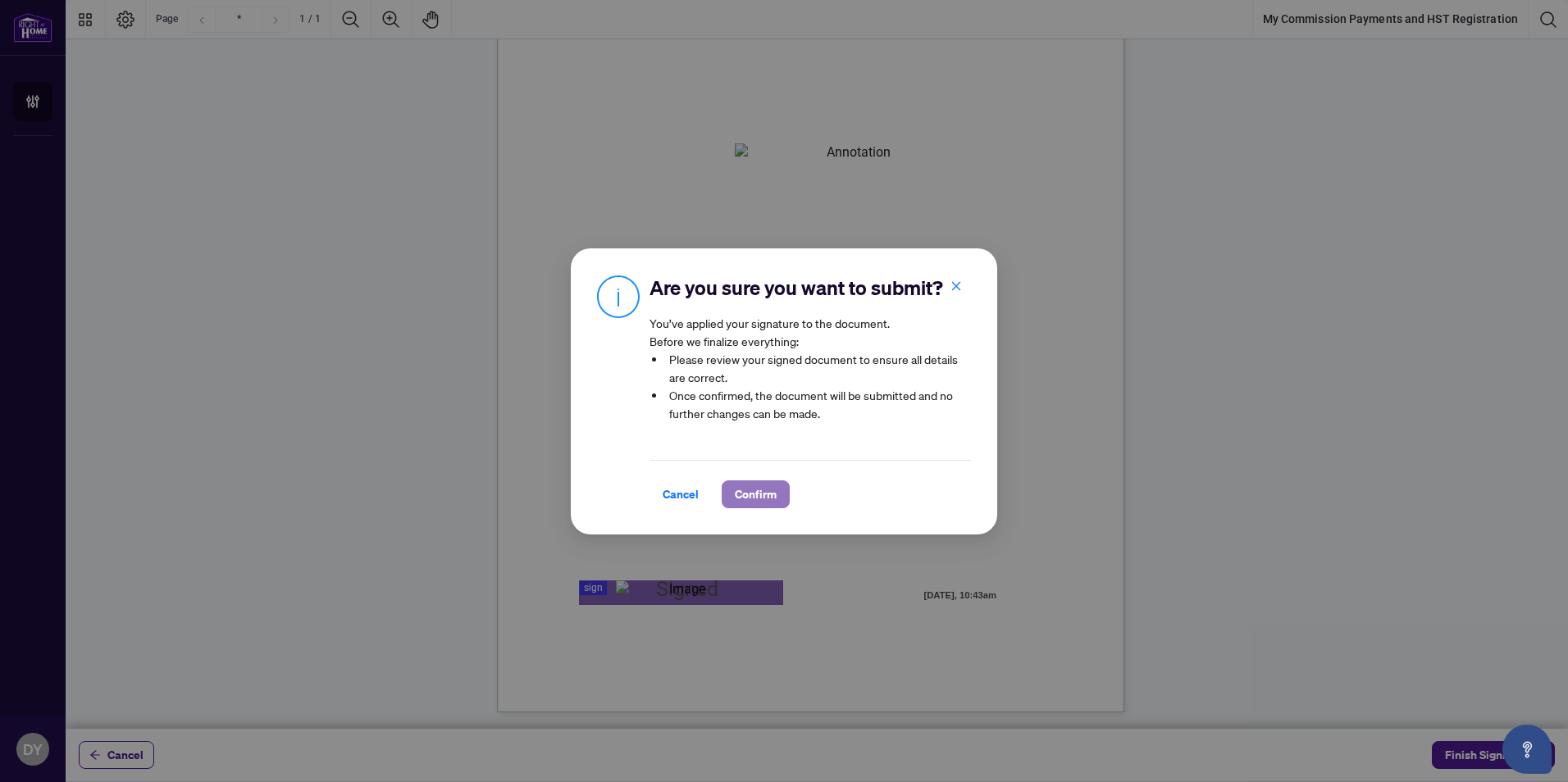
click at [752, 505] on span "Confirm" at bounding box center [755, 494] width 41 height 26
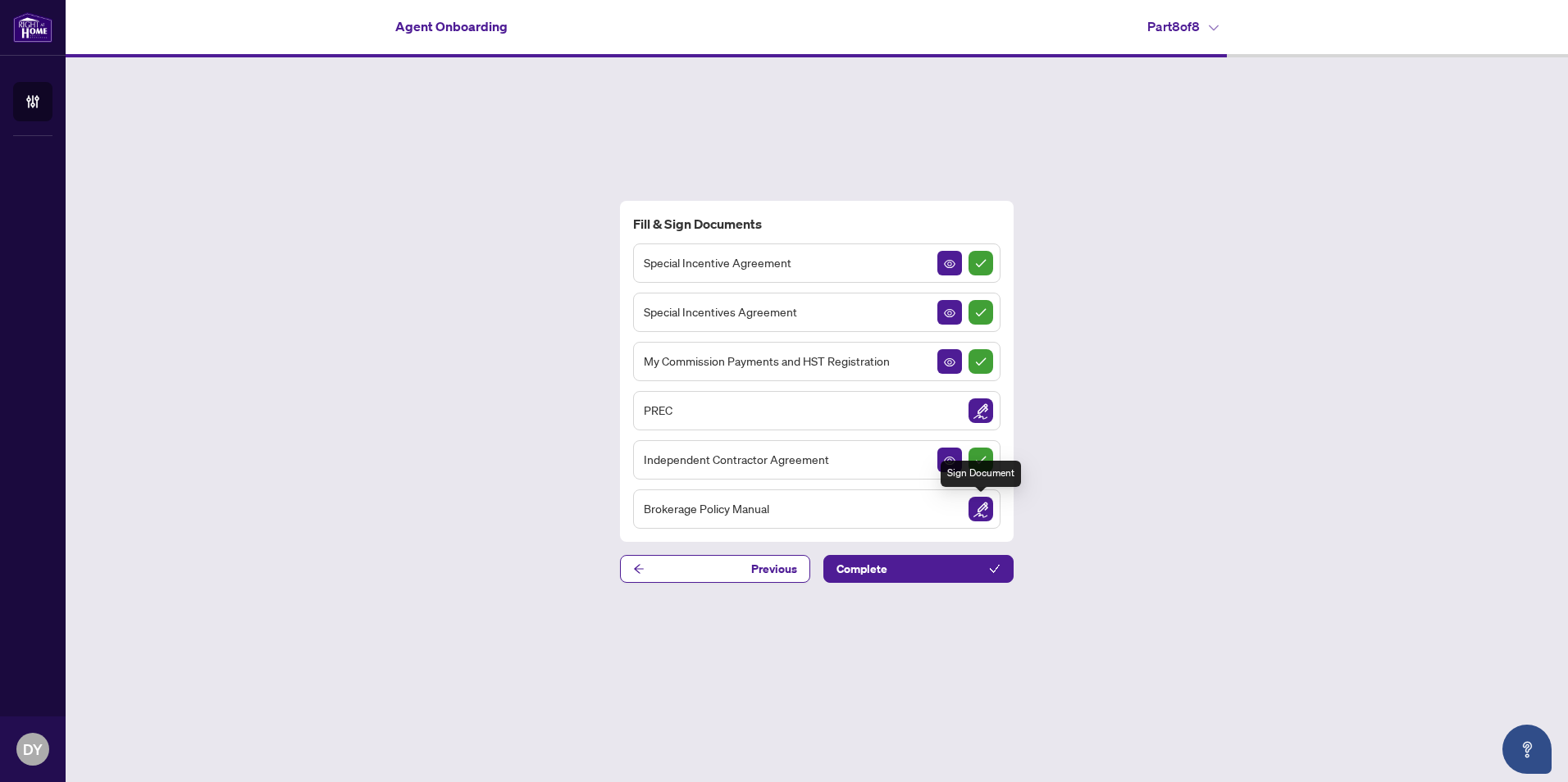
click at [986, 509] on img "Sign Document" at bounding box center [981, 509] width 25 height 25
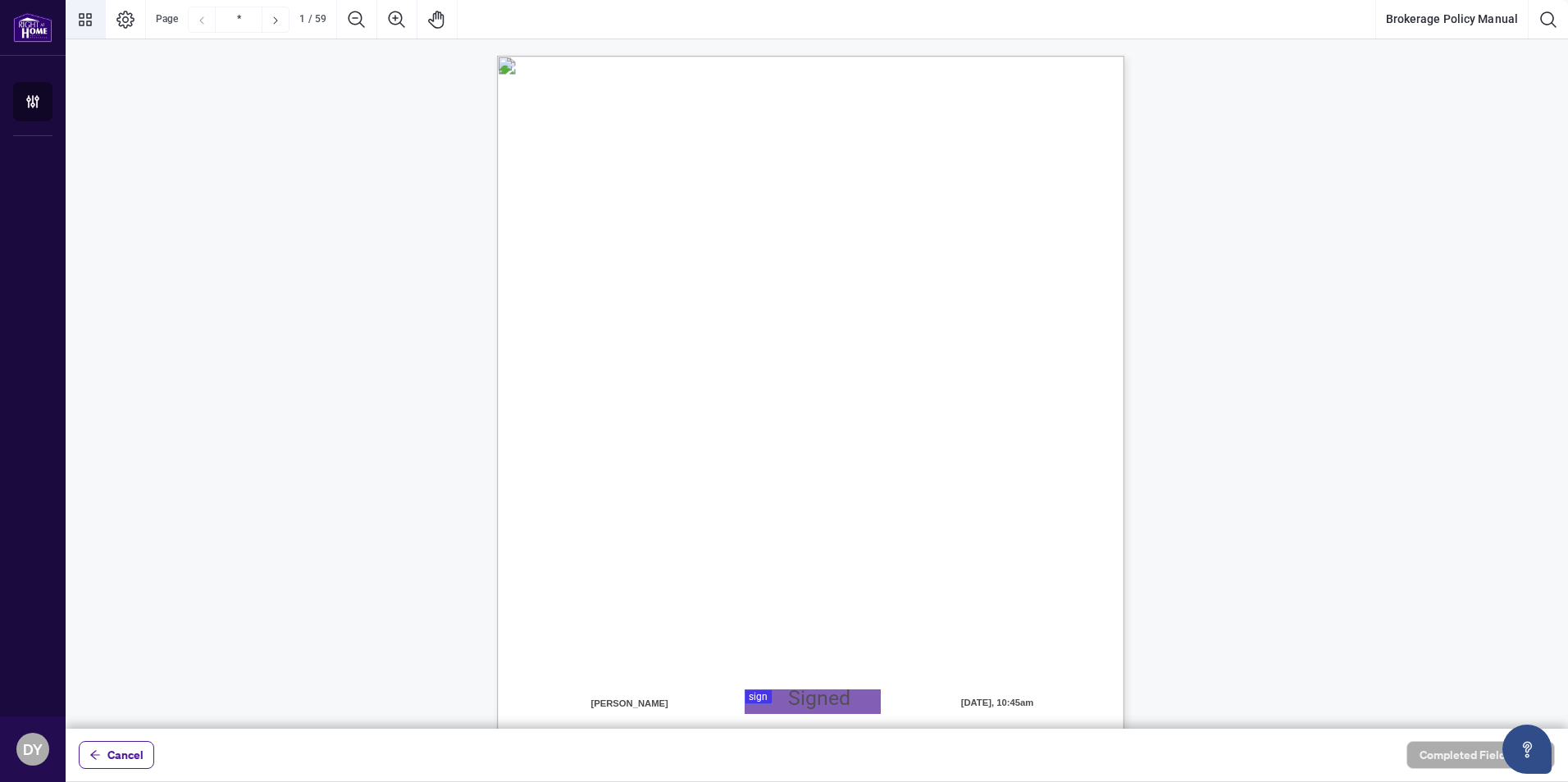
click at [99, 22] on button "Thumbnails" at bounding box center [85, 19] width 39 height 39
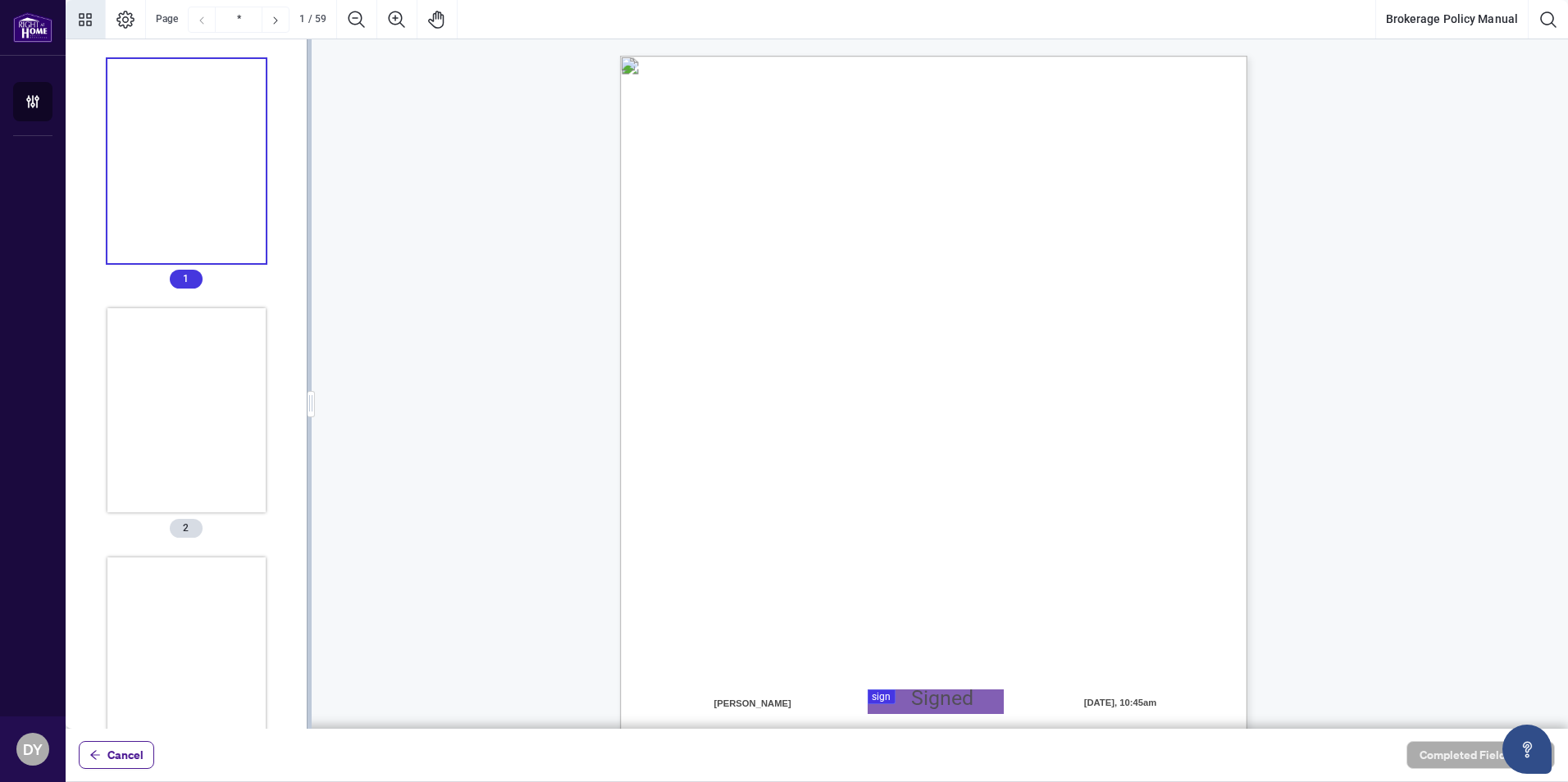
click at [99, 22] on button "Thumbnails" at bounding box center [85, 19] width 39 height 39
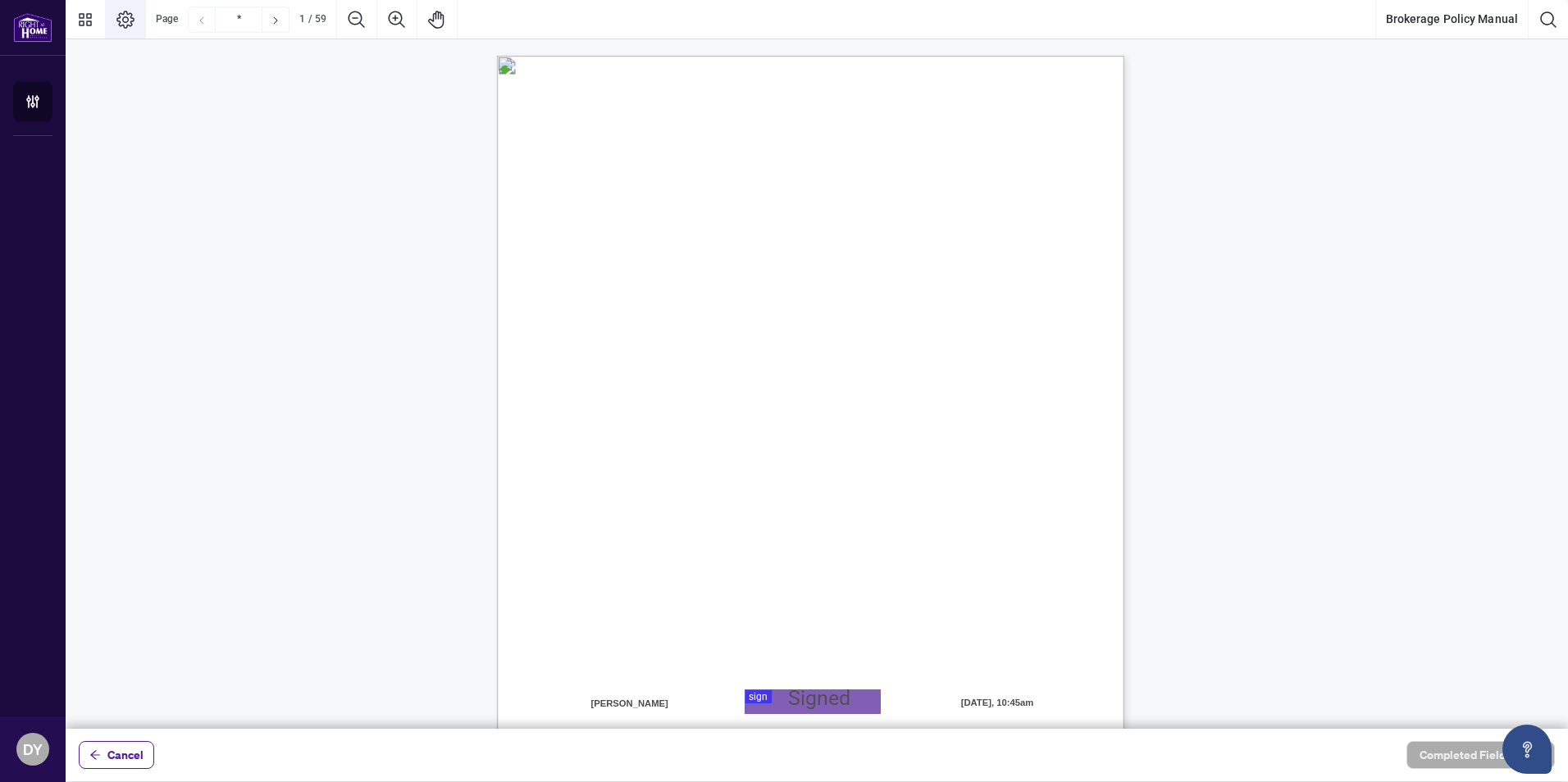
click at [124, 17] on icon "Page Layout" at bounding box center [125, 19] width 18 height 18
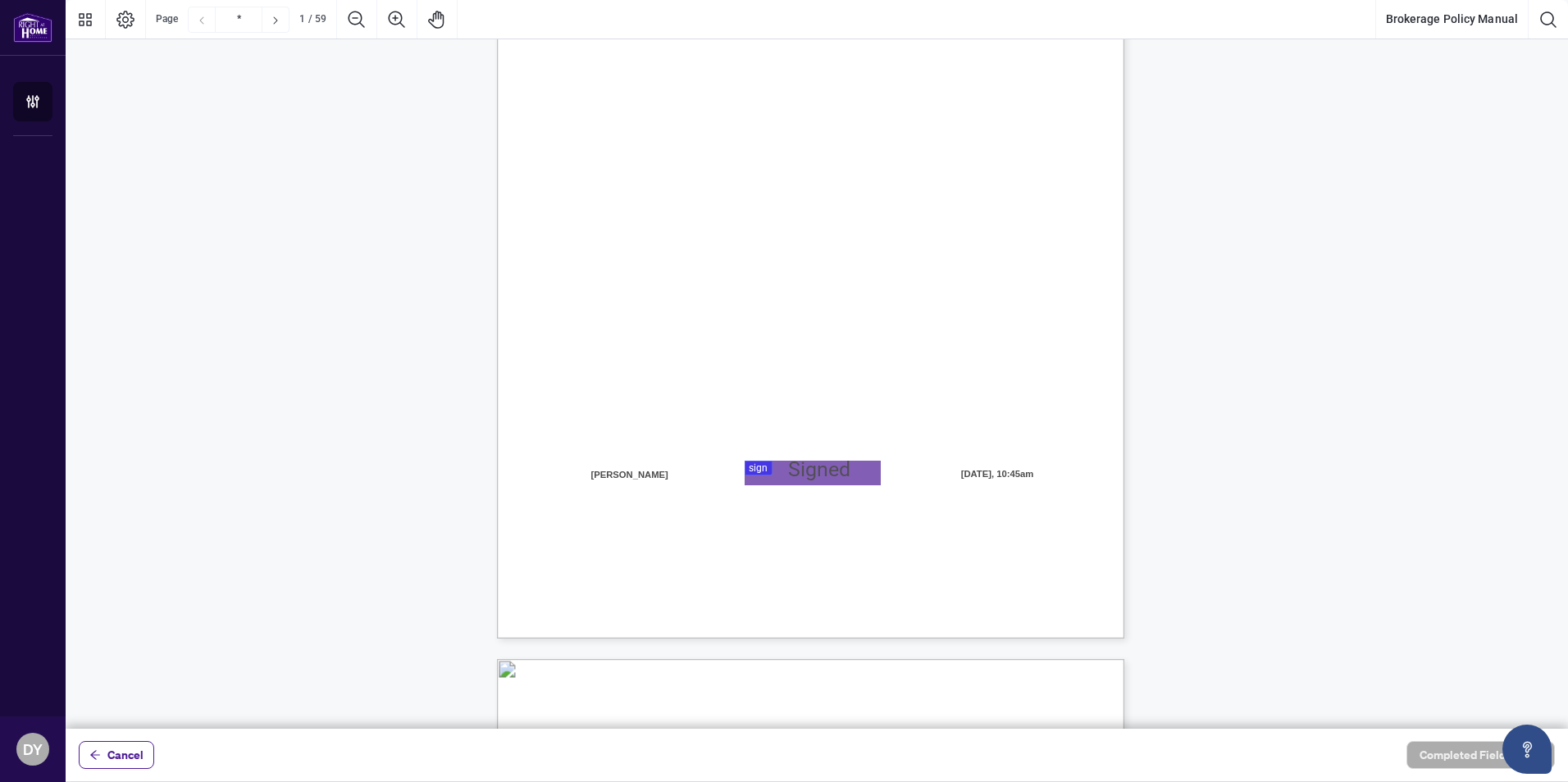
scroll to position [246, 0]
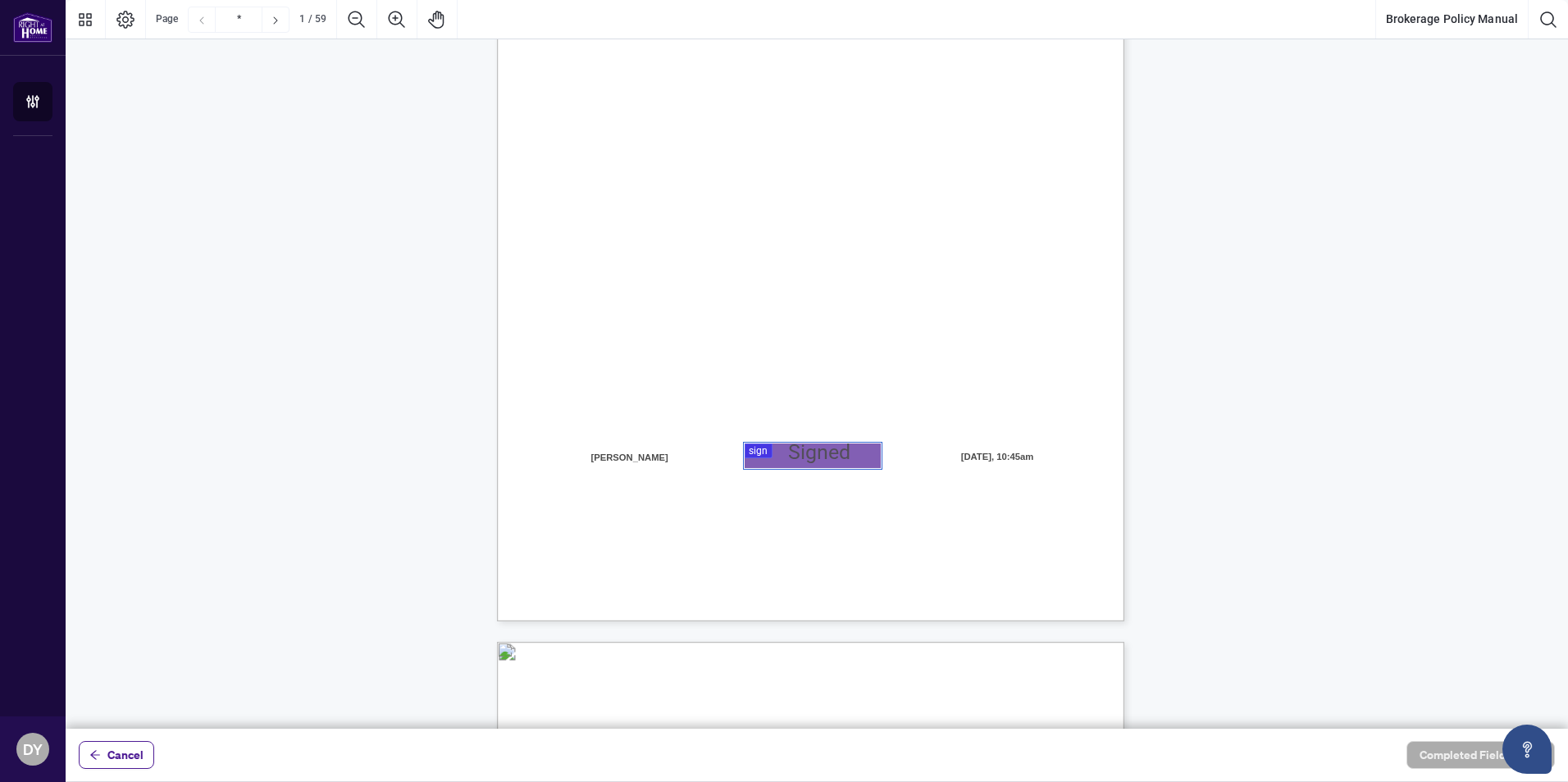
click at [809, 447] on div at bounding box center [817, 364] width 1503 height 729
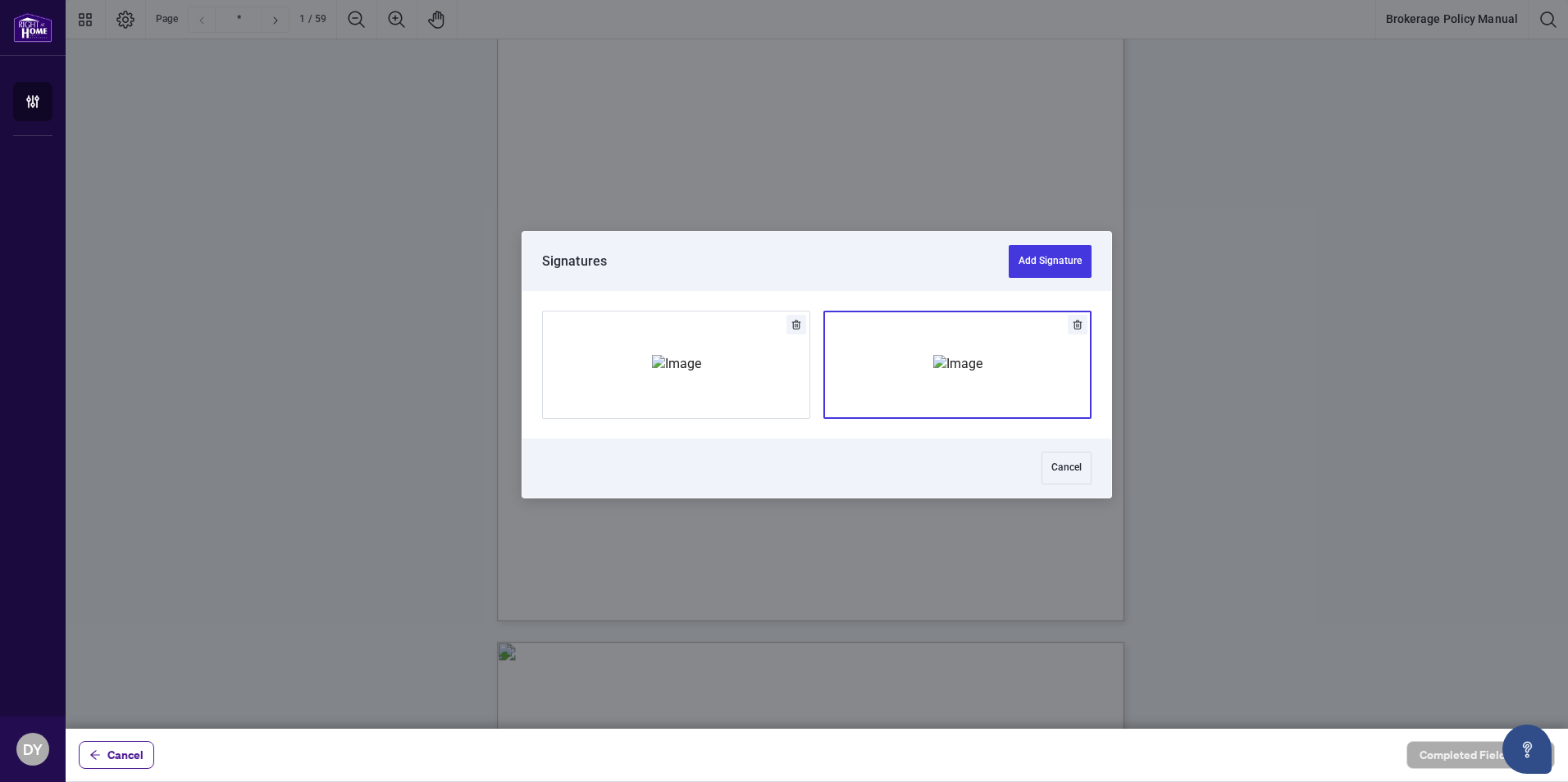
click at [933, 355] on img "Add Signature" at bounding box center [957, 364] width 49 height 18
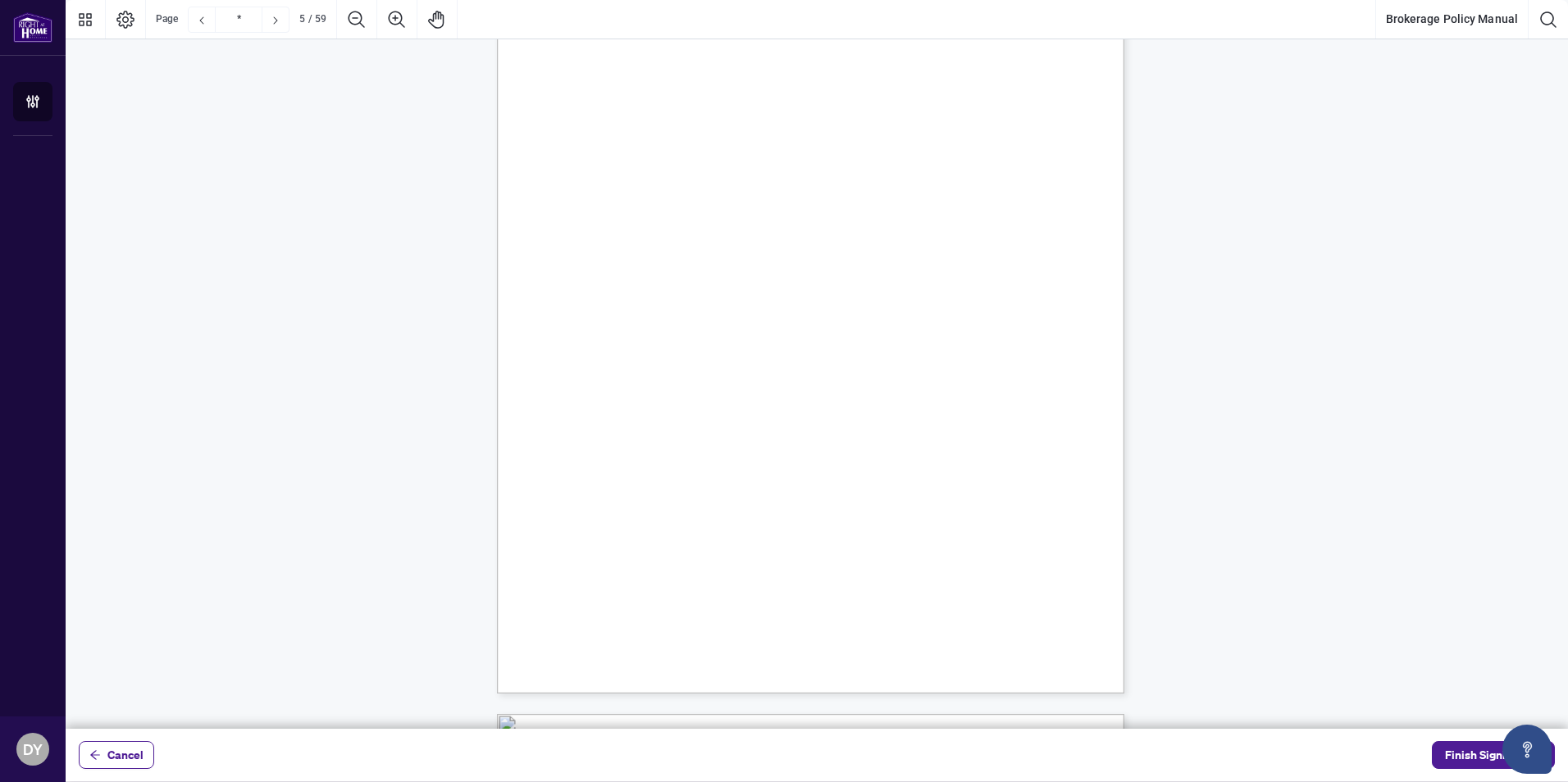
scroll to position [3527, 0]
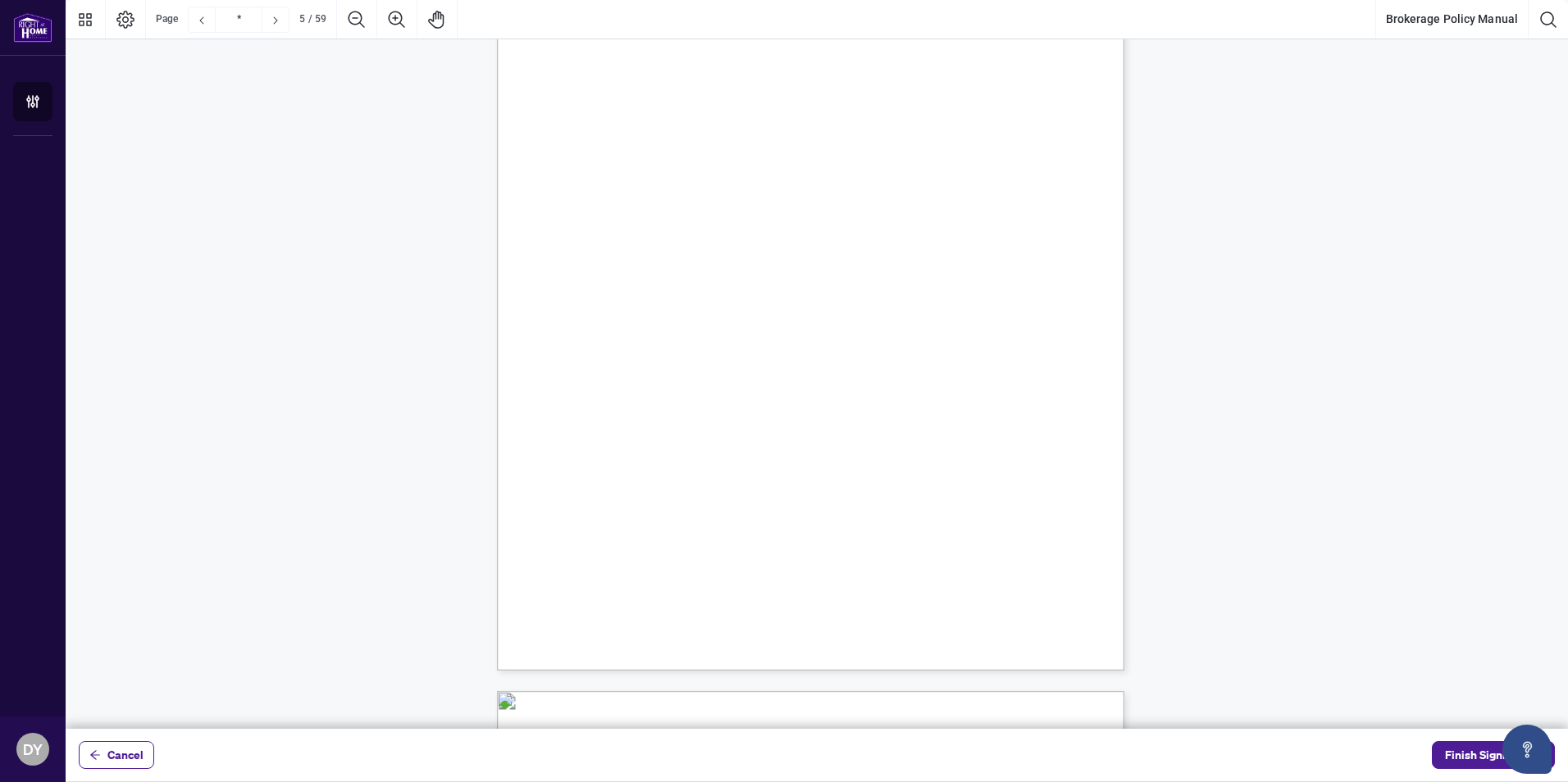
click at [680, 174] on span "92. [PERSON_NAME] Administrative Compliance Fees" at bounding box center [719, 171] width 259 height 13
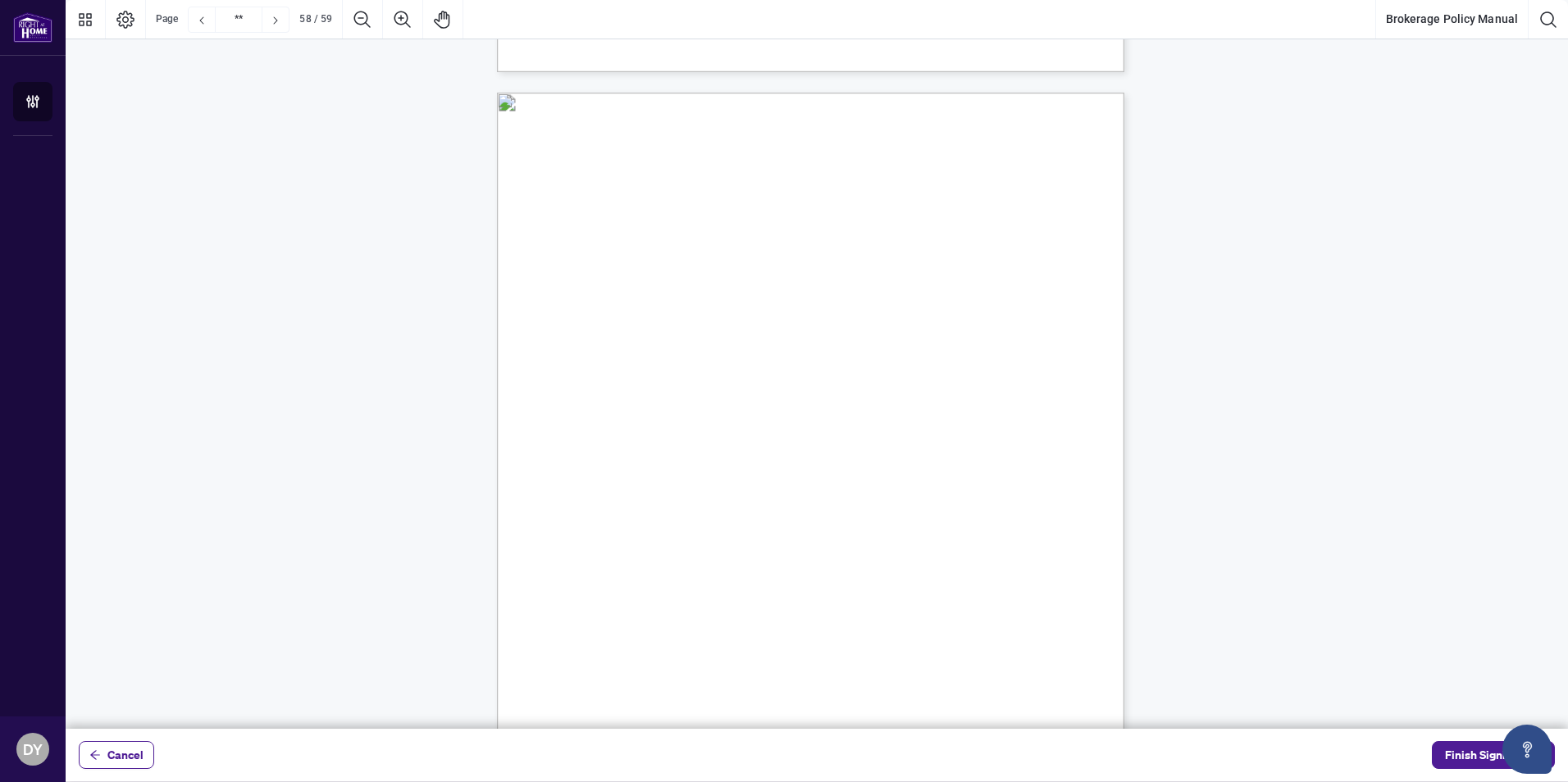
scroll to position [47368, 0]
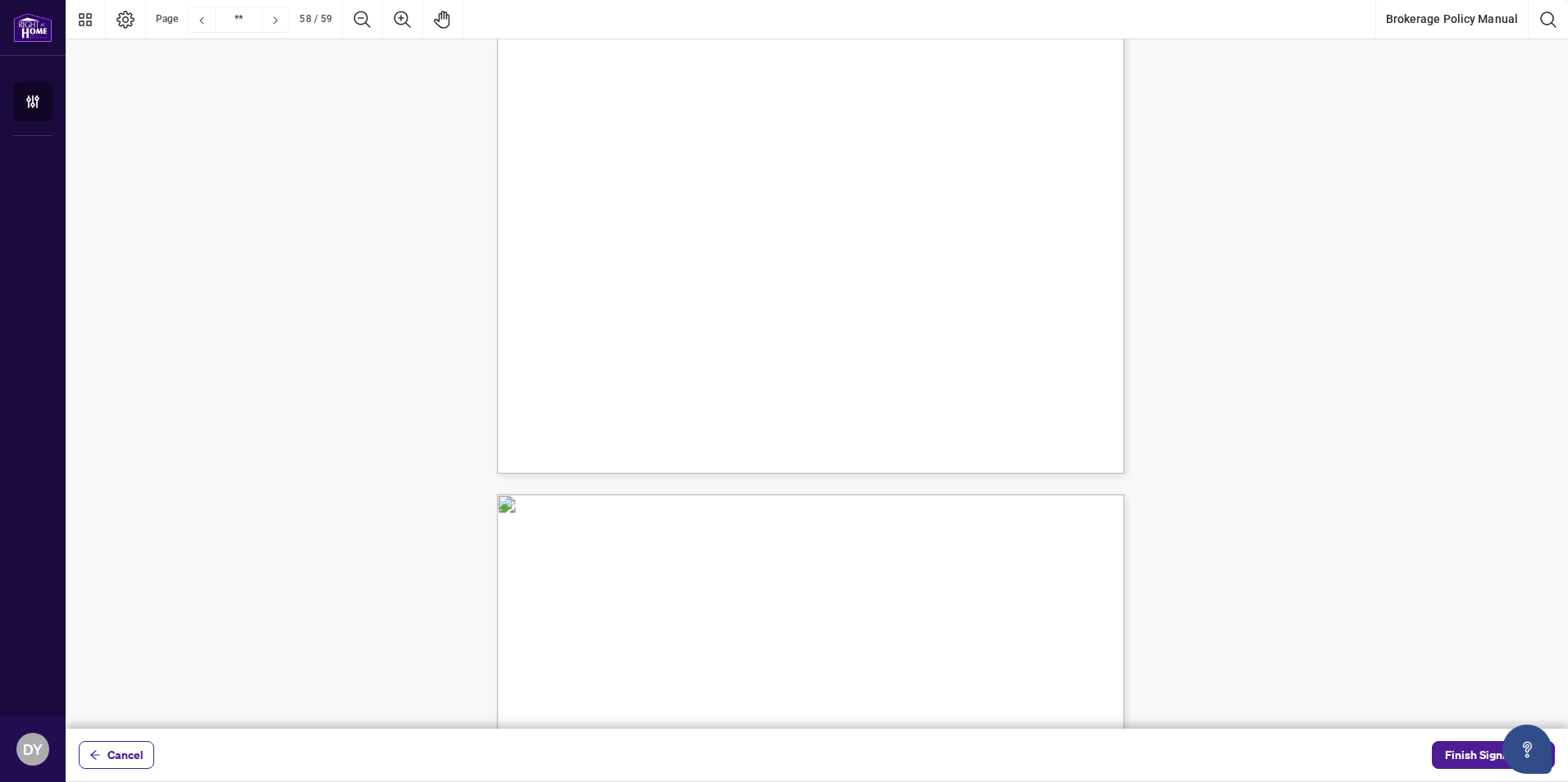
type input "**"
click at [1459, 760] on span "Finish Signing" at bounding box center [1481, 755] width 74 height 26
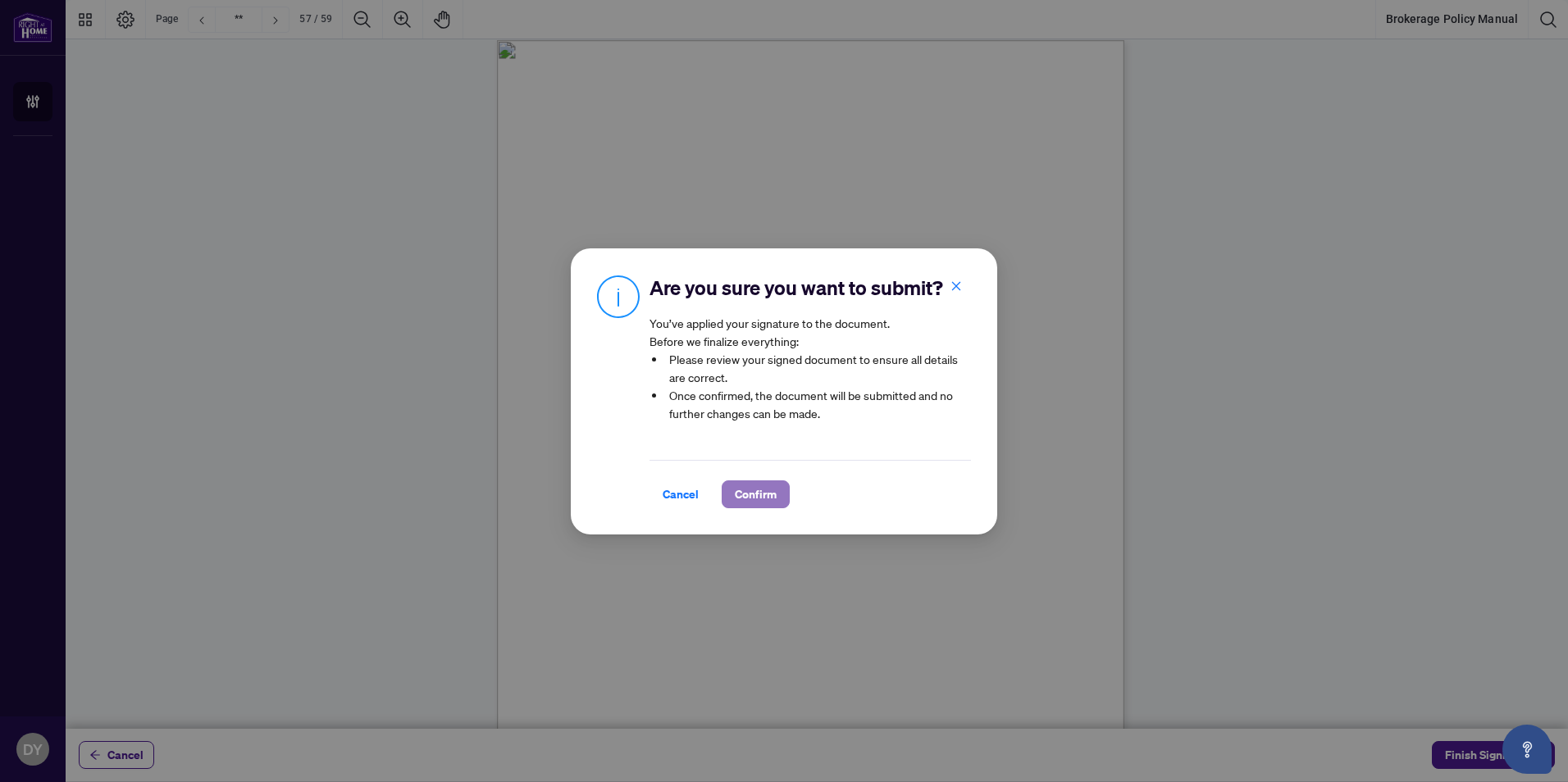
click at [778, 508] on button "Confirm" at bounding box center [755, 494] width 68 height 28
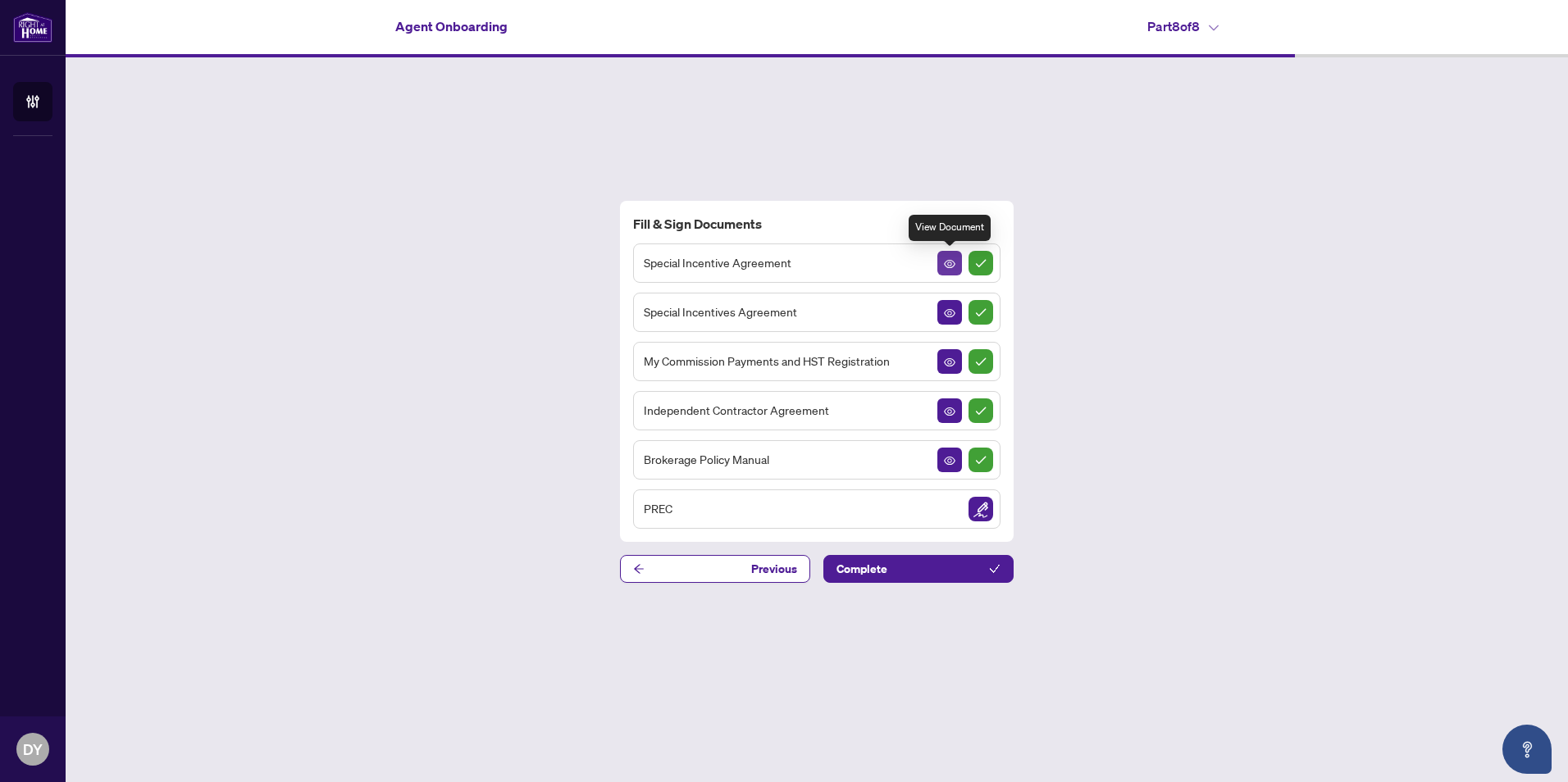
click at [948, 263] on icon "View Document" at bounding box center [950, 264] width 12 height 9
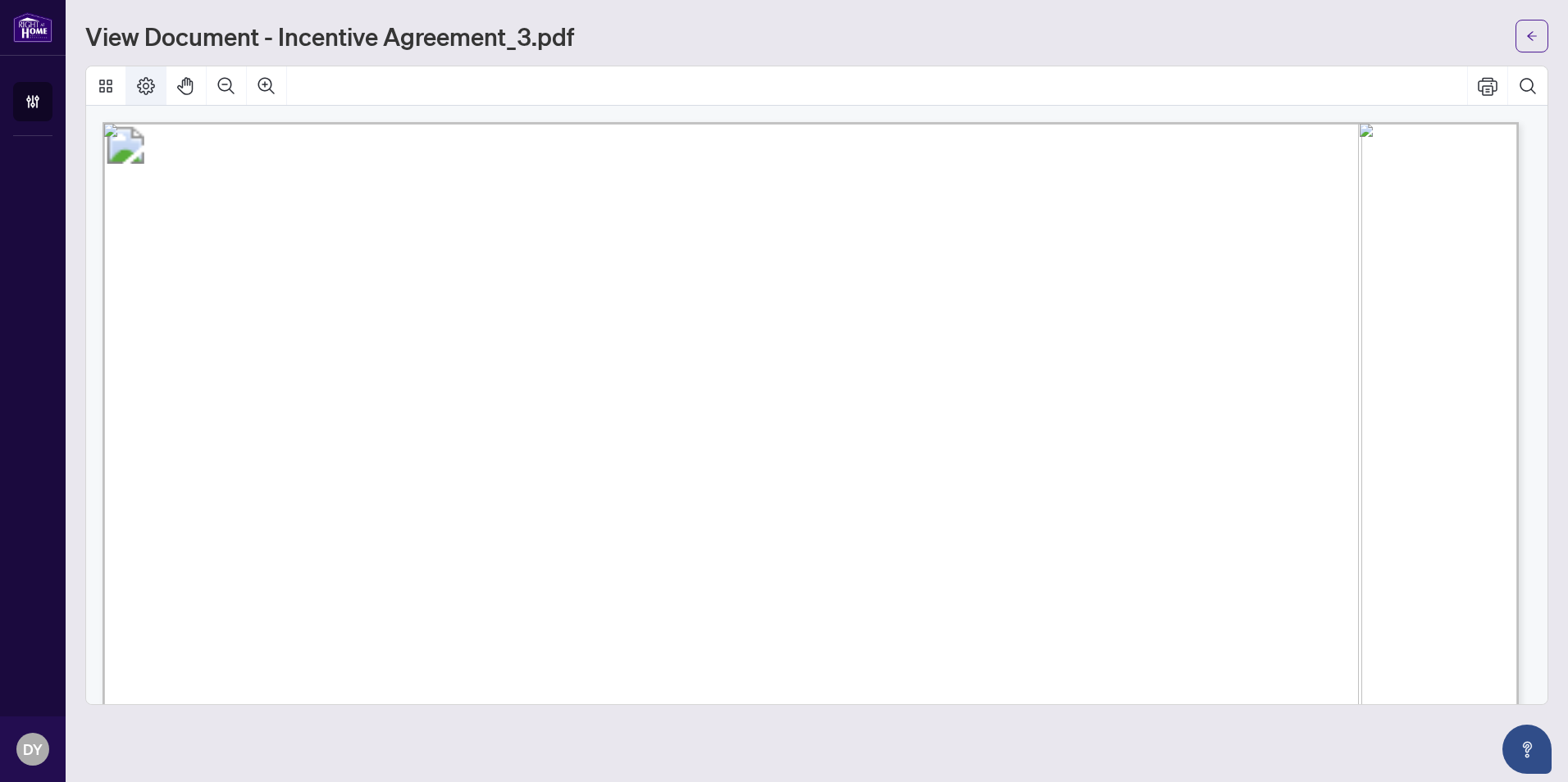
click at [139, 78] on icon "Page Layout" at bounding box center [145, 86] width 19 height 19
click at [1493, 81] on icon "Print" at bounding box center [1487, 86] width 19 height 18
click at [1015, 94] on div at bounding box center [816, 86] width 1461 height 39
click at [1538, 33] on button "button" at bounding box center [1532, 36] width 33 height 33
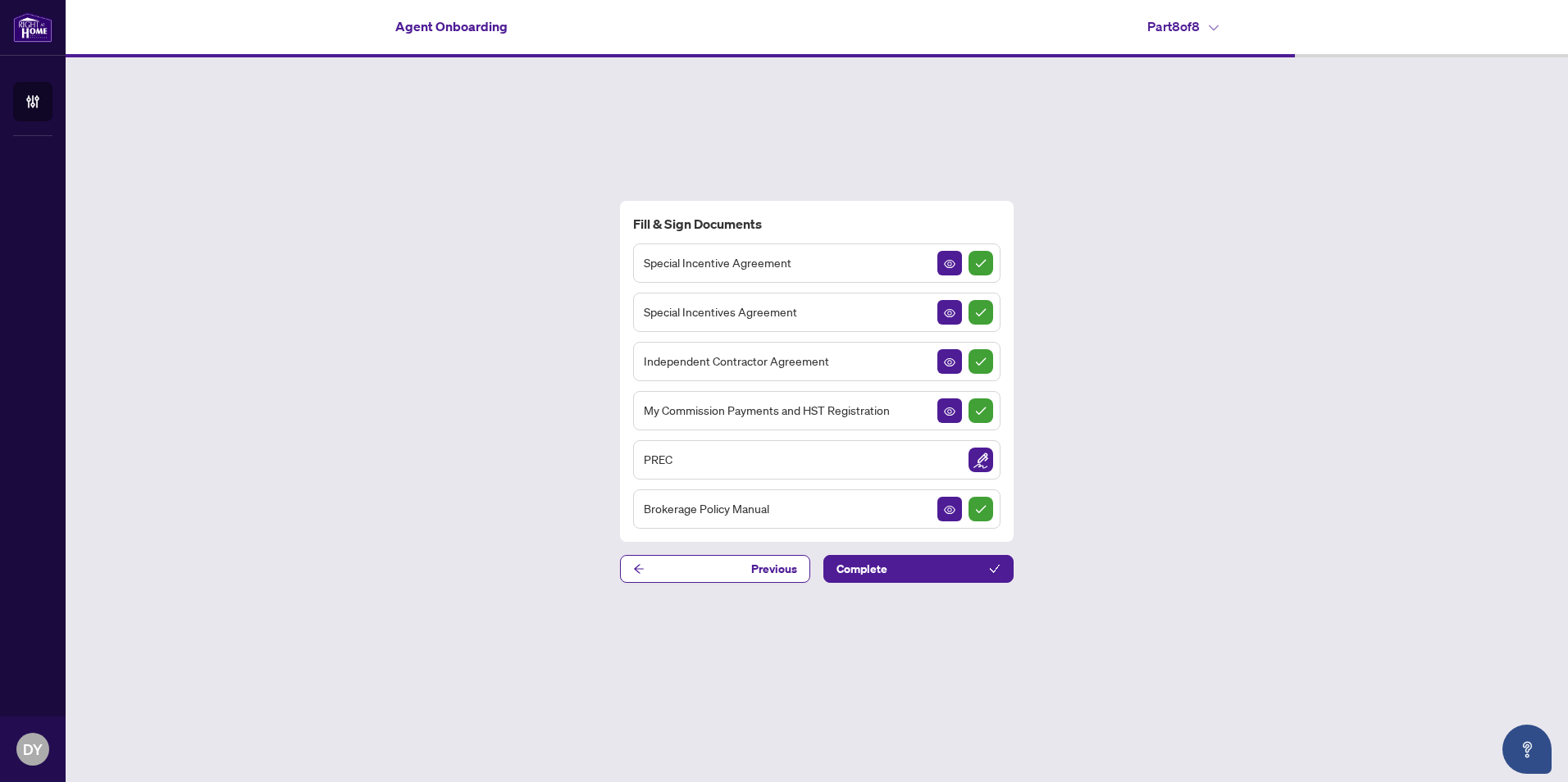
click at [764, 310] on span "Special Incentives Agreement" at bounding box center [719, 312] width 153 height 19
click at [955, 318] on button "button" at bounding box center [950, 313] width 25 height 25
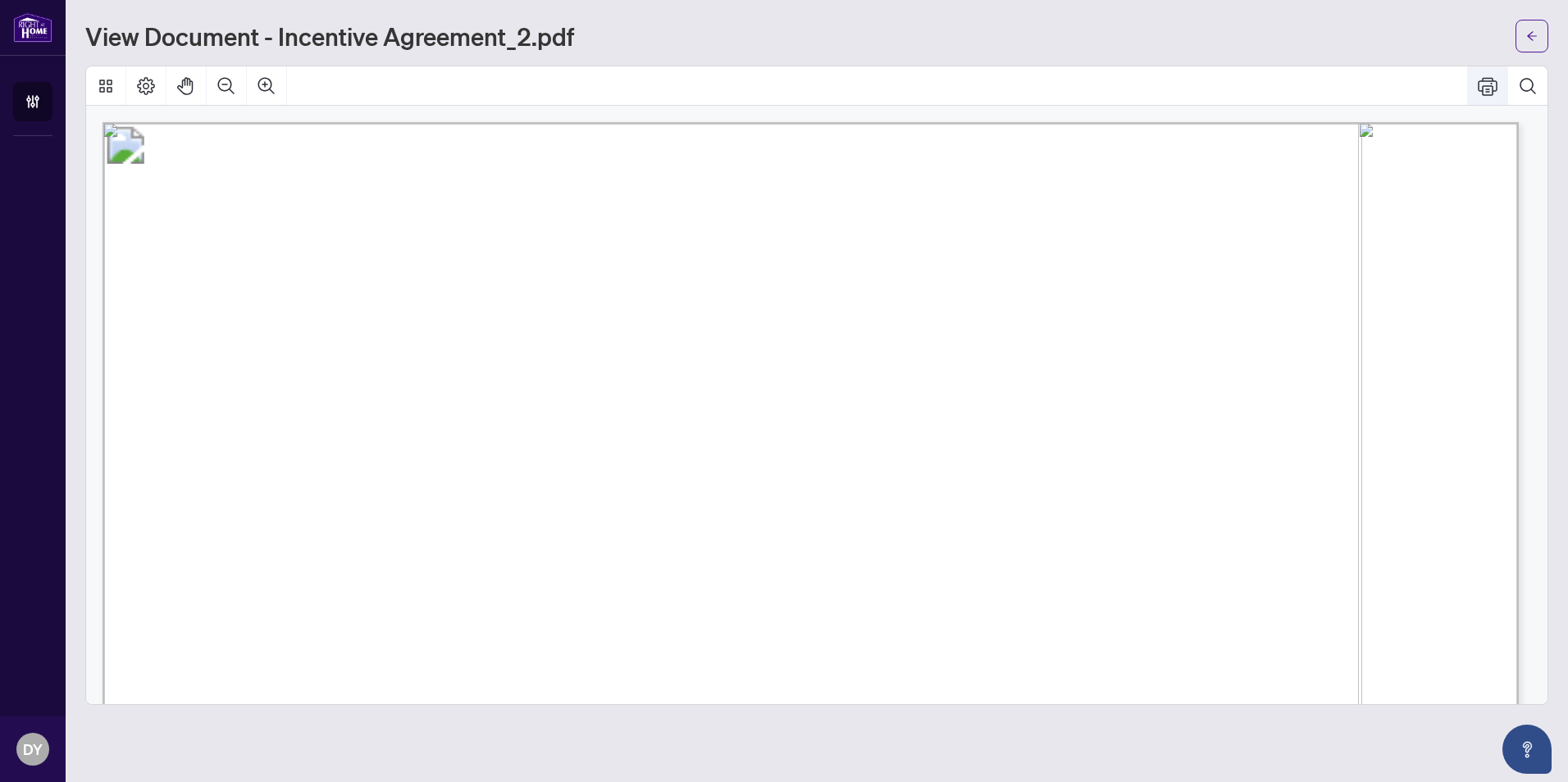
click at [1473, 84] on button "Print" at bounding box center [1487, 86] width 39 height 39
click at [1522, 39] on button "button" at bounding box center [1532, 36] width 33 height 33
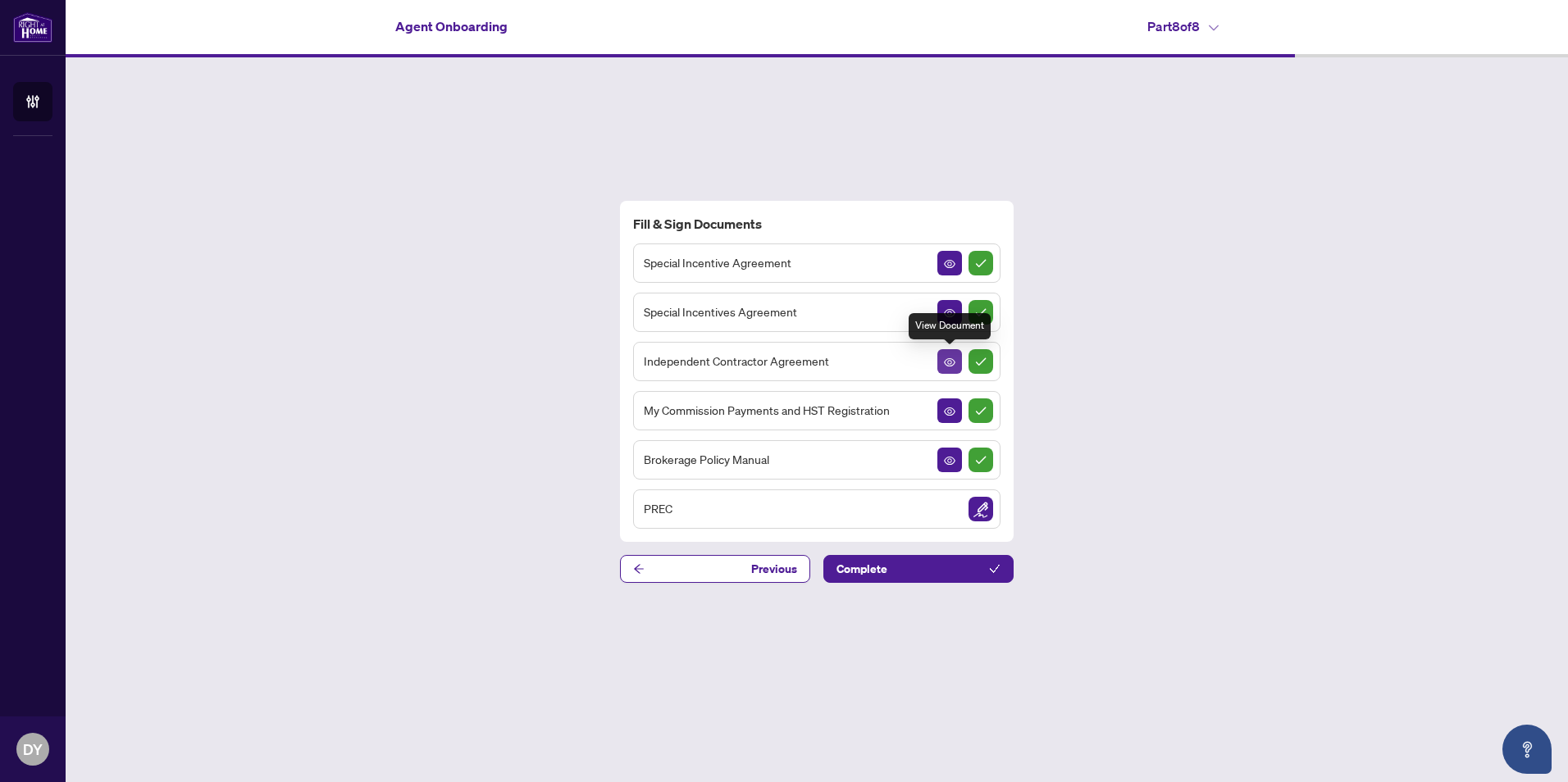
click at [952, 362] on icon "View Document" at bounding box center [950, 362] width 12 height 9
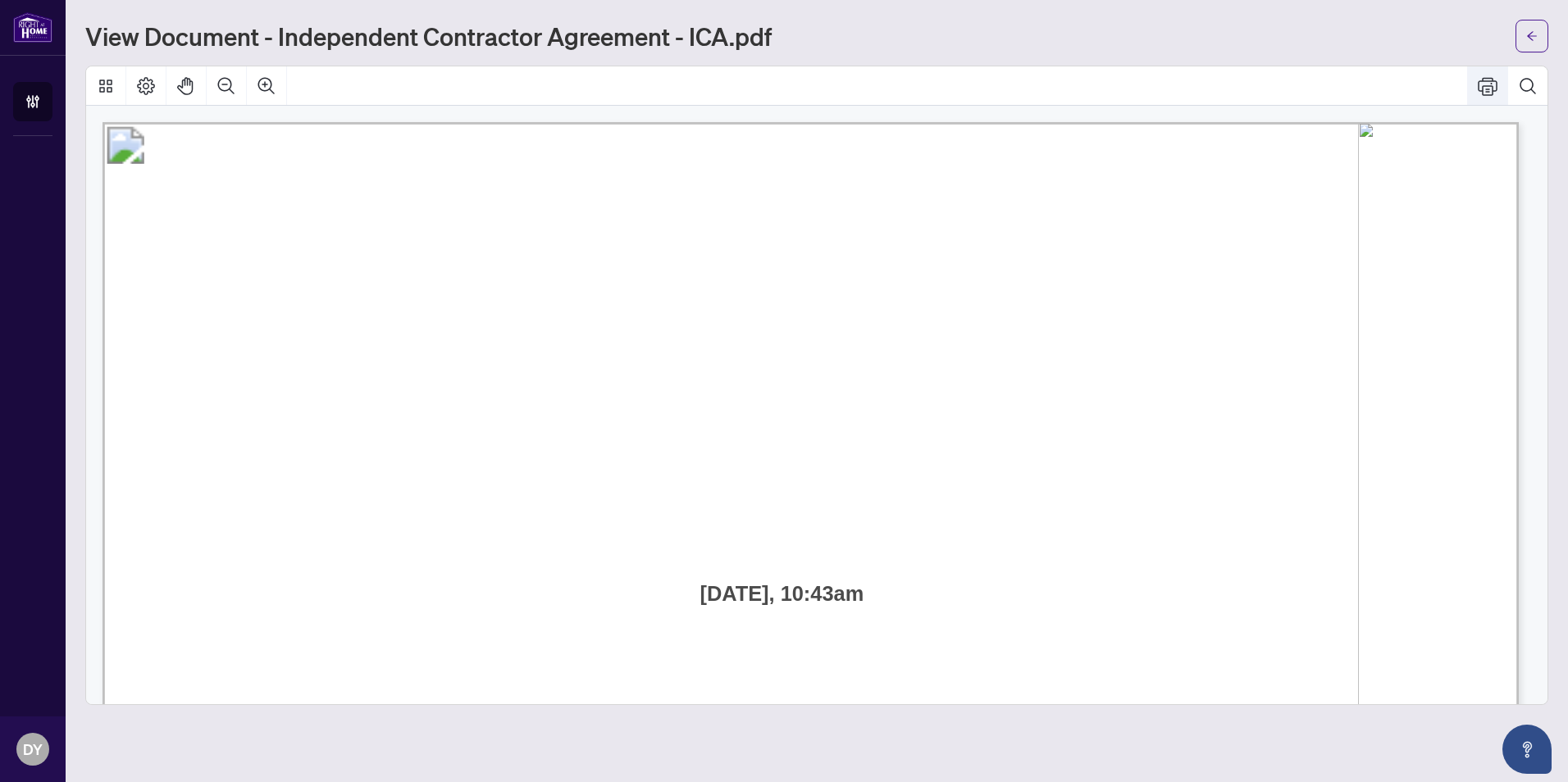
click at [1486, 83] on icon "Print" at bounding box center [1487, 86] width 19 height 19
click at [1530, 36] on icon "arrow-left" at bounding box center [1532, 35] width 10 height 9
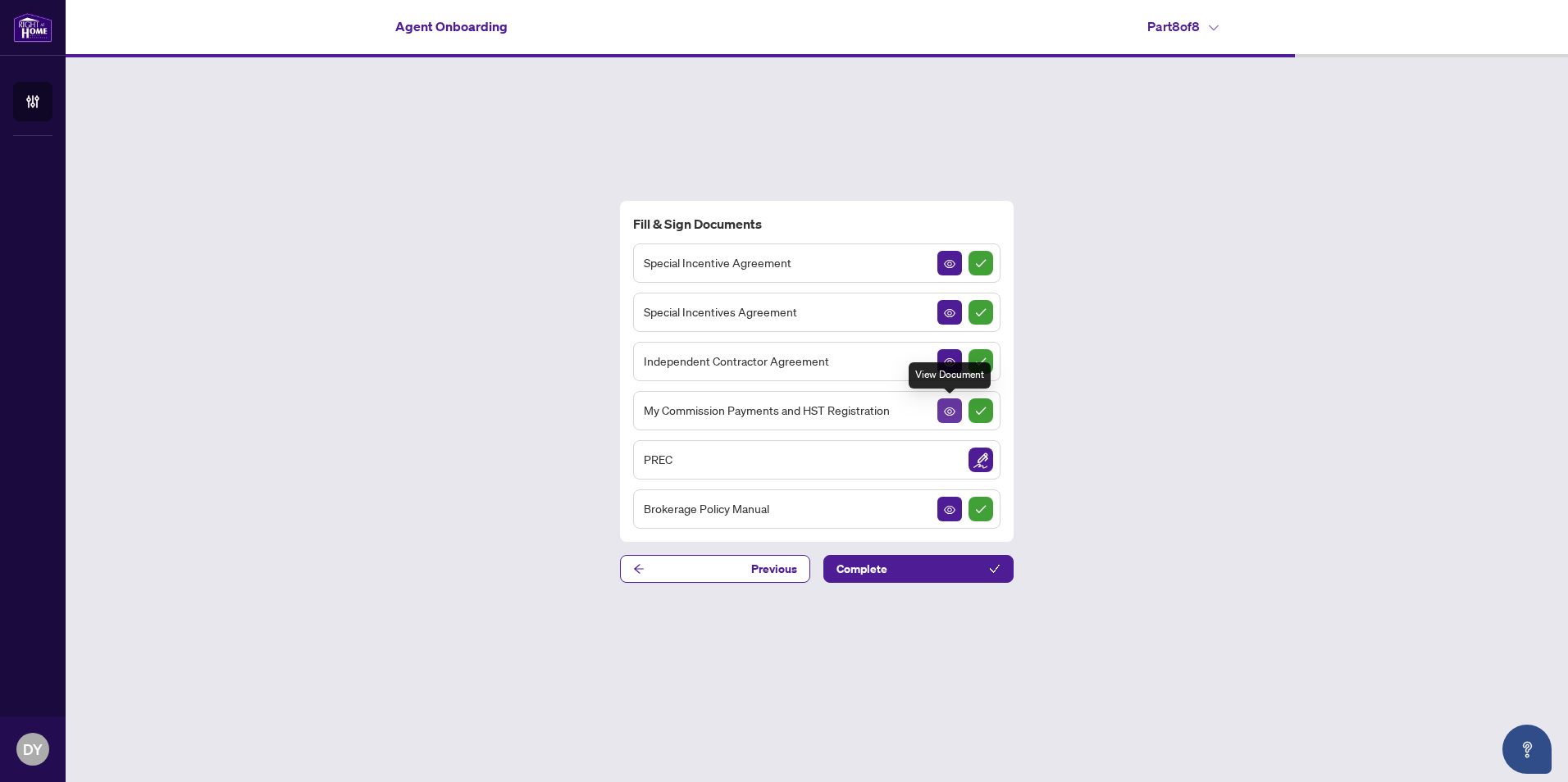
click at [948, 412] on icon "View Document" at bounding box center [950, 411] width 12 height 9
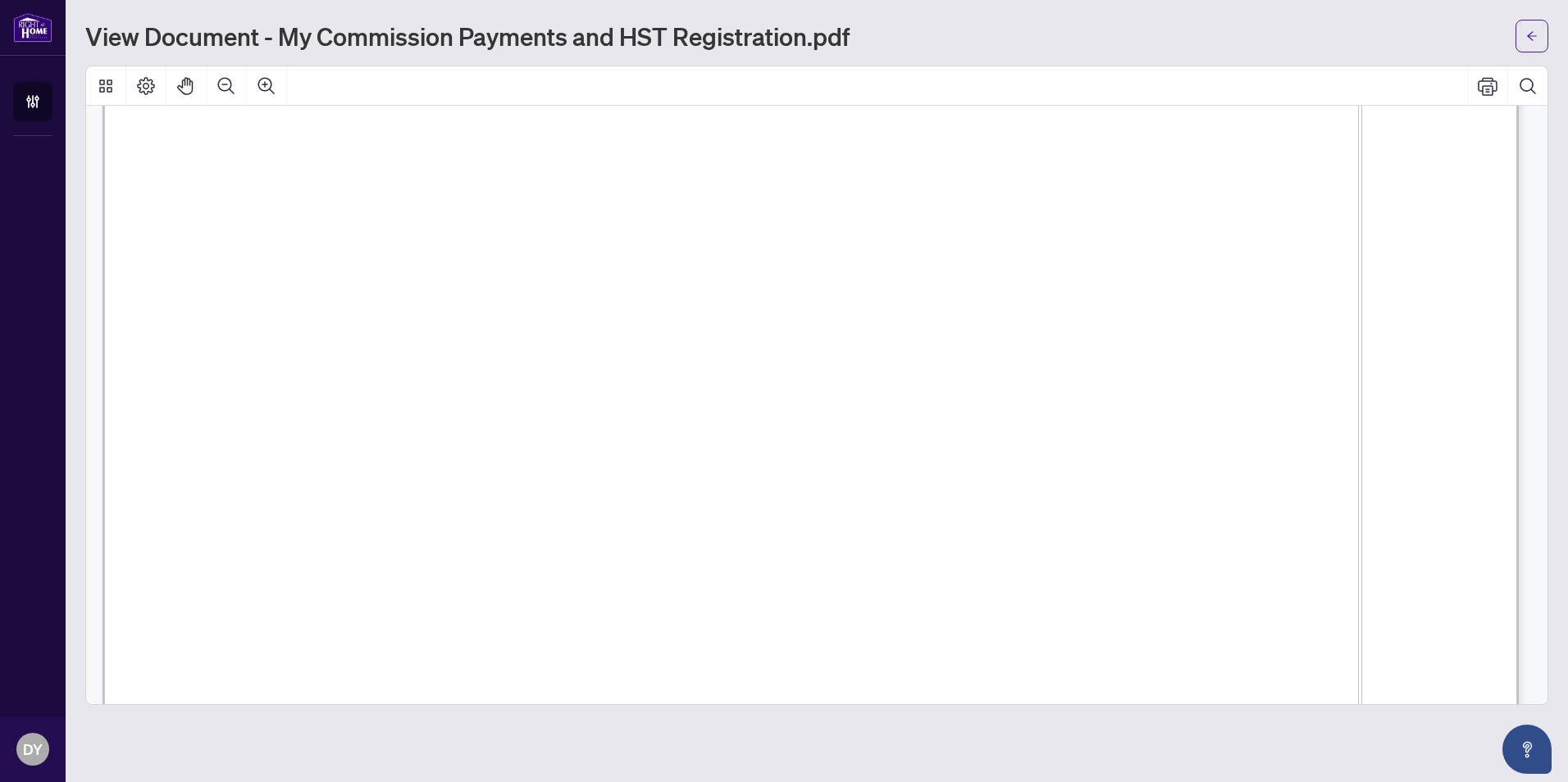
scroll to position [492, 0]
click at [1500, 87] on button "Print" at bounding box center [1487, 86] width 39 height 39
click at [1532, 31] on icon "arrow-left" at bounding box center [1532, 37] width 12 height 12
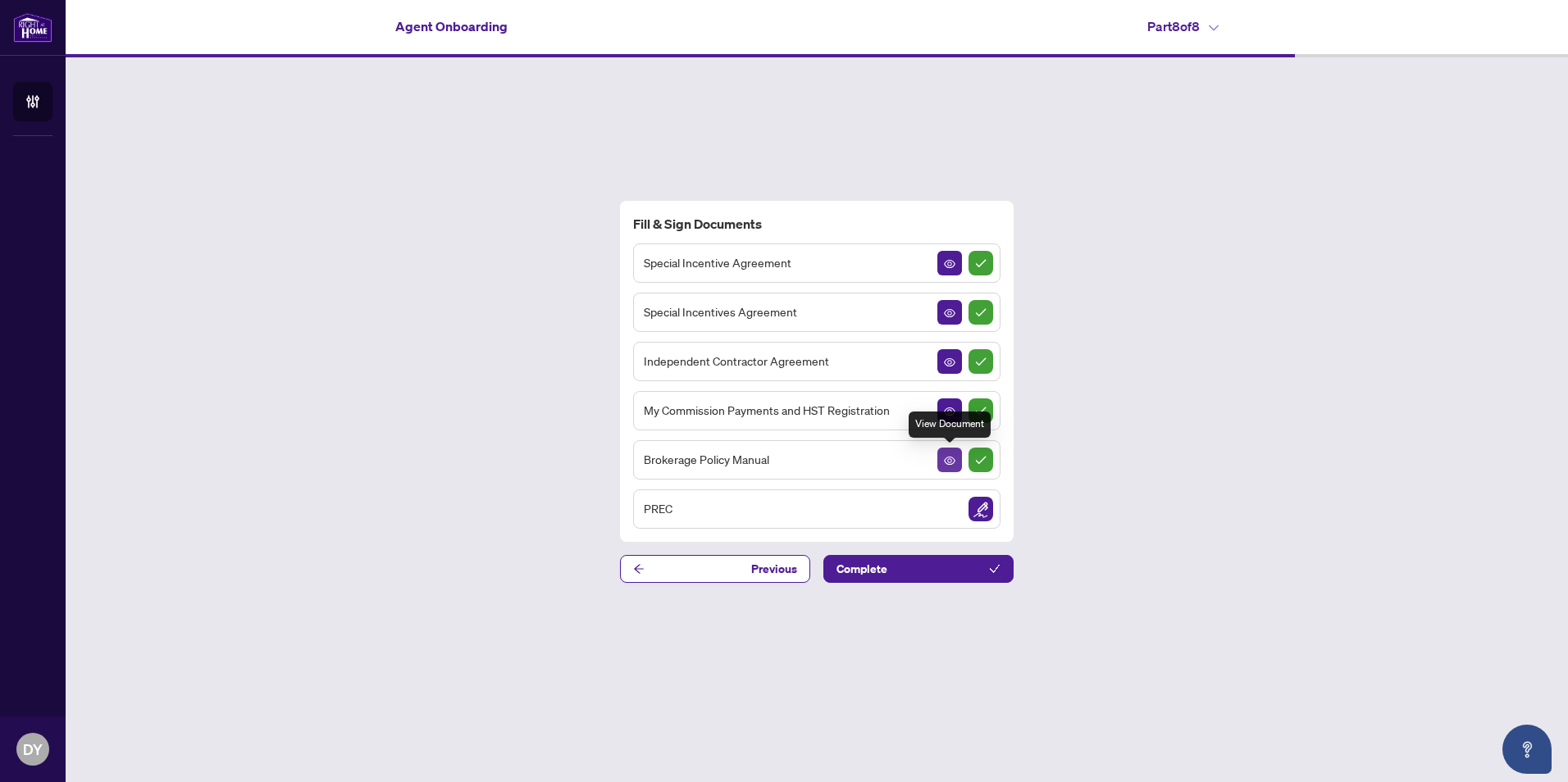
click at [958, 463] on button "button" at bounding box center [950, 460] width 25 height 25
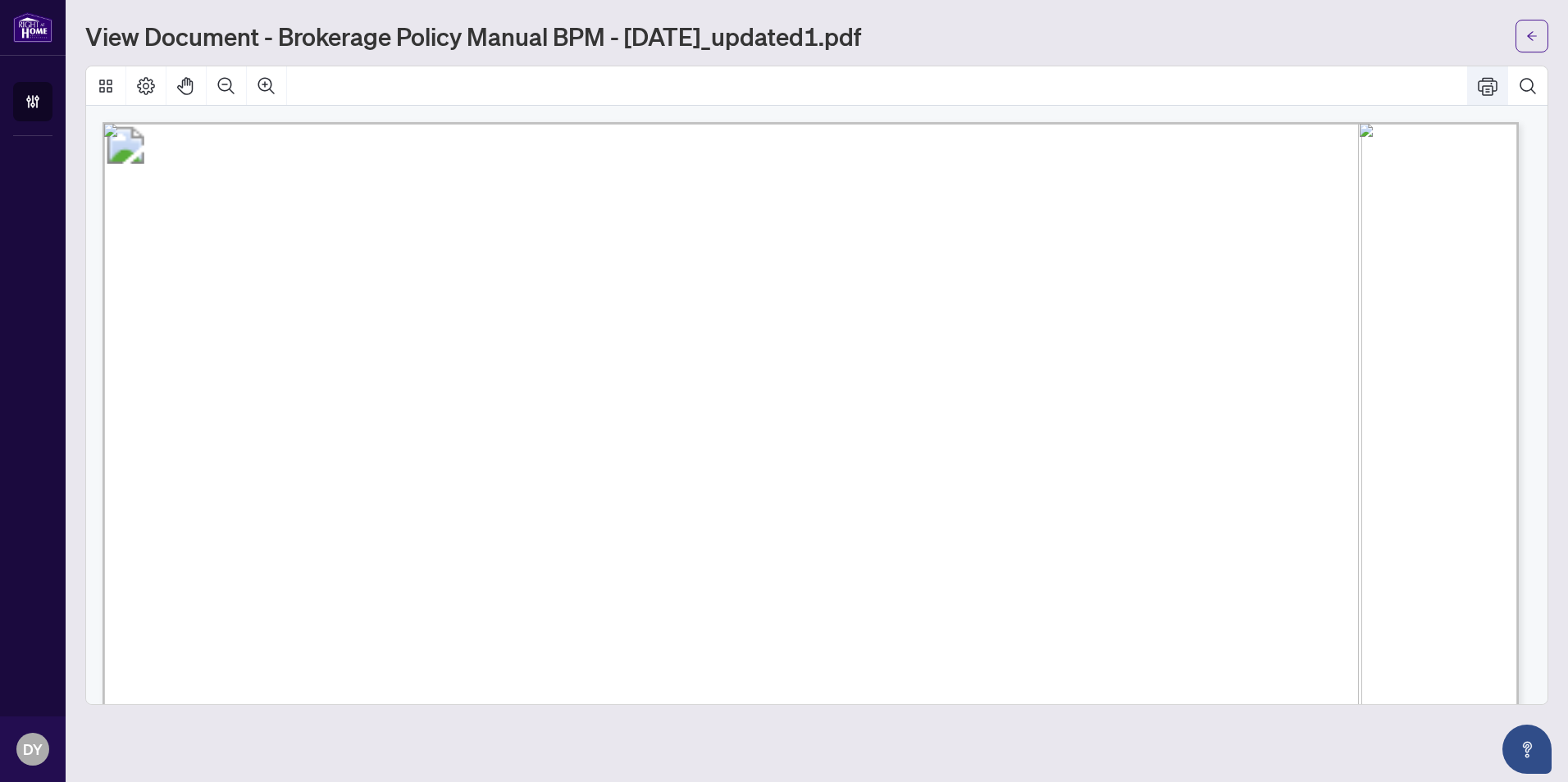
click at [1503, 77] on button "Print" at bounding box center [1487, 86] width 39 height 39
click at [1537, 36] on icon "arrow-left" at bounding box center [1532, 37] width 12 height 12
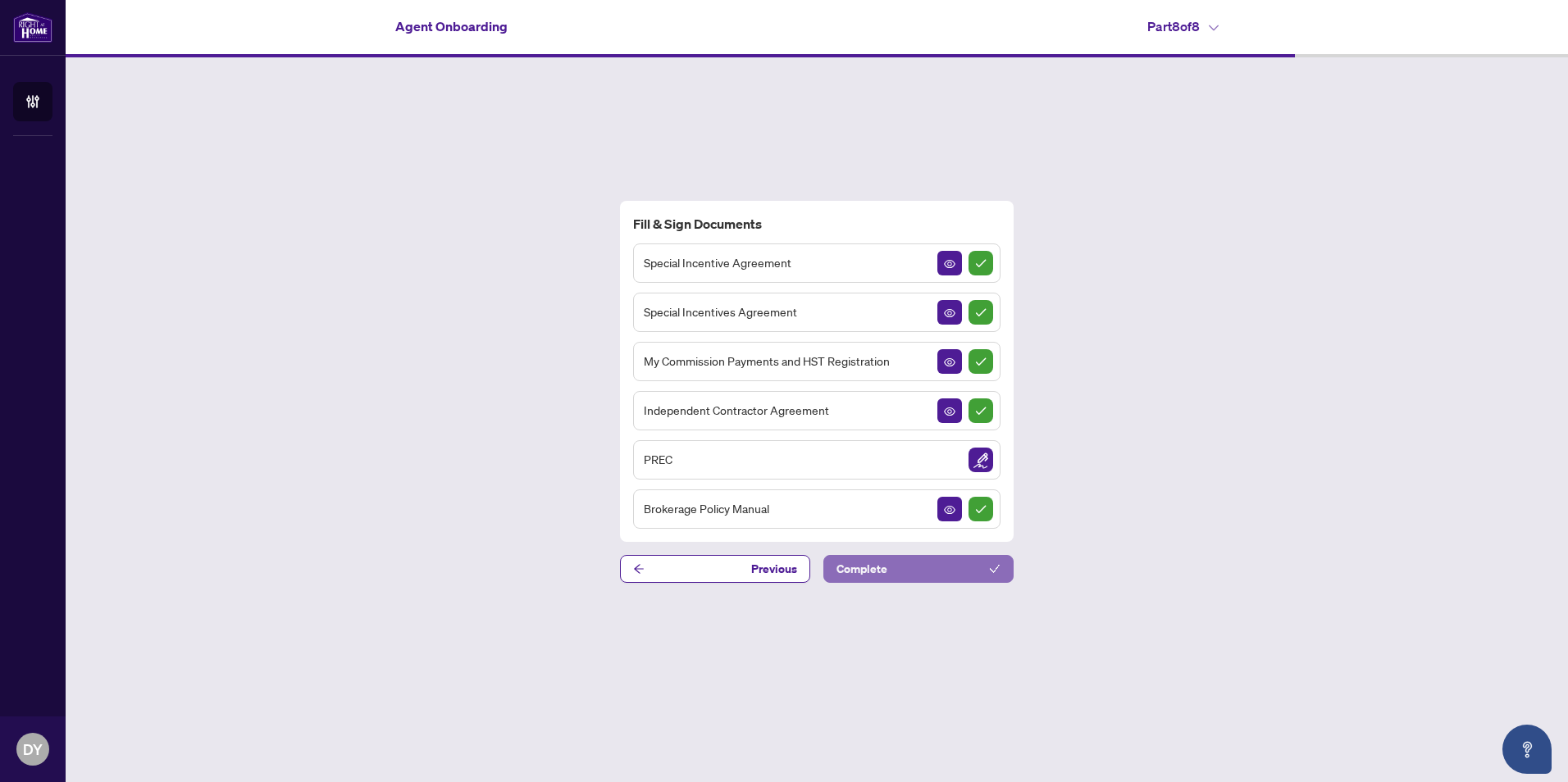
click at [917, 563] on button "Complete" at bounding box center [919, 568] width 191 height 28
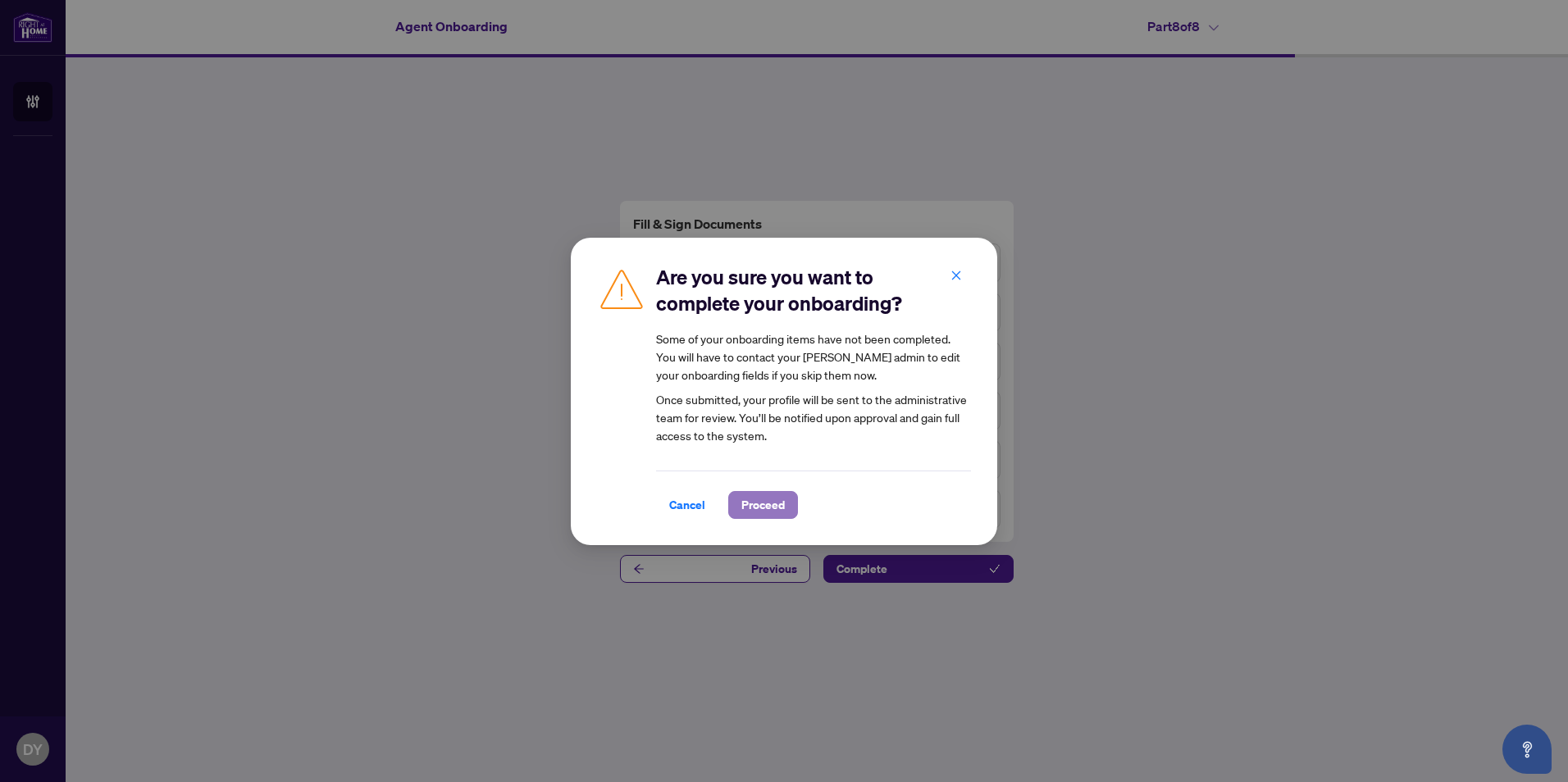
click at [742, 500] on span "Proceed" at bounding box center [763, 505] width 43 height 26
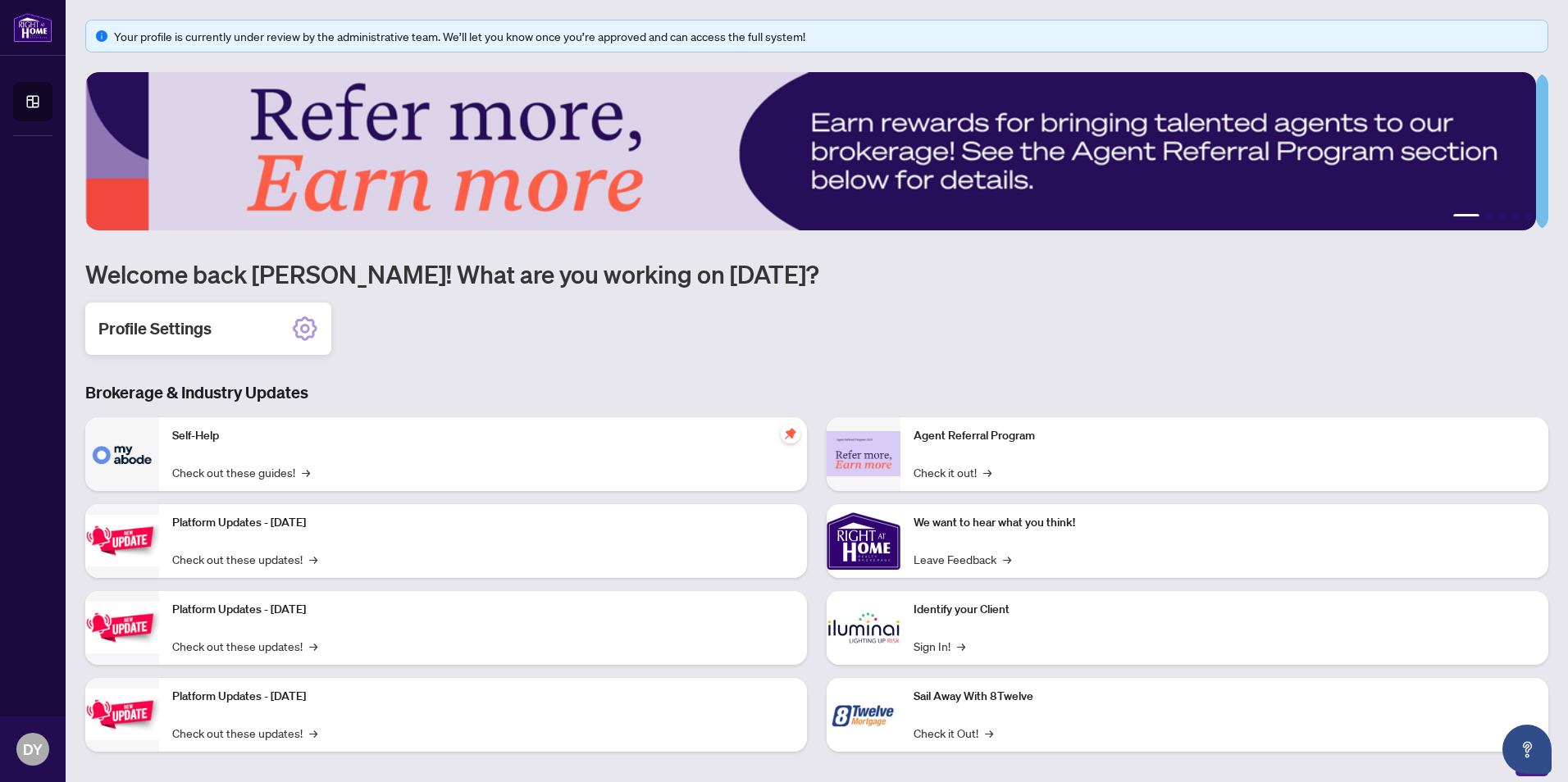
click at [309, 323] on icon at bounding box center [304, 328] width 26 height 26
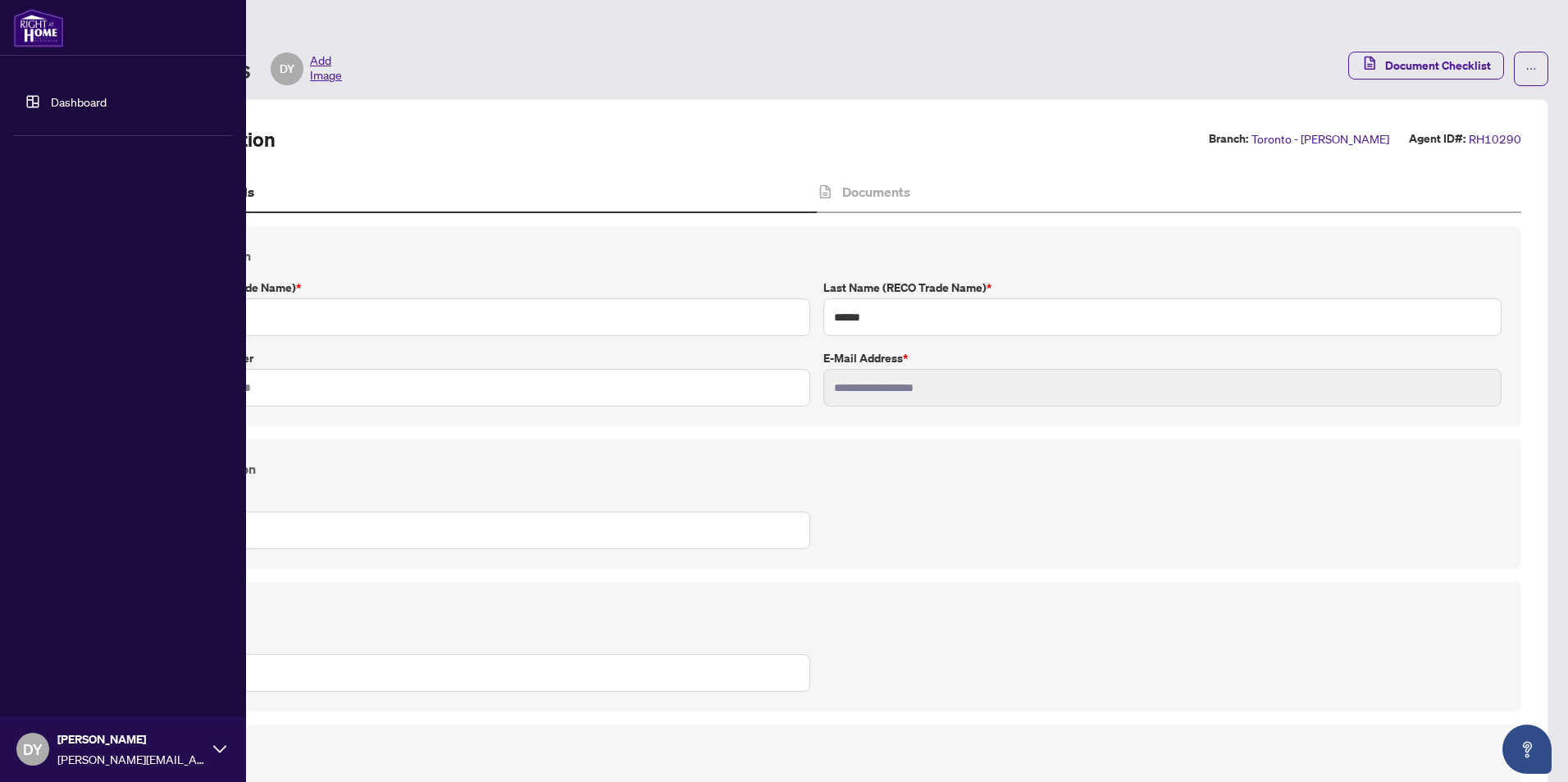
click at [51, 102] on link "Dashboard" at bounding box center [79, 101] width 56 height 14
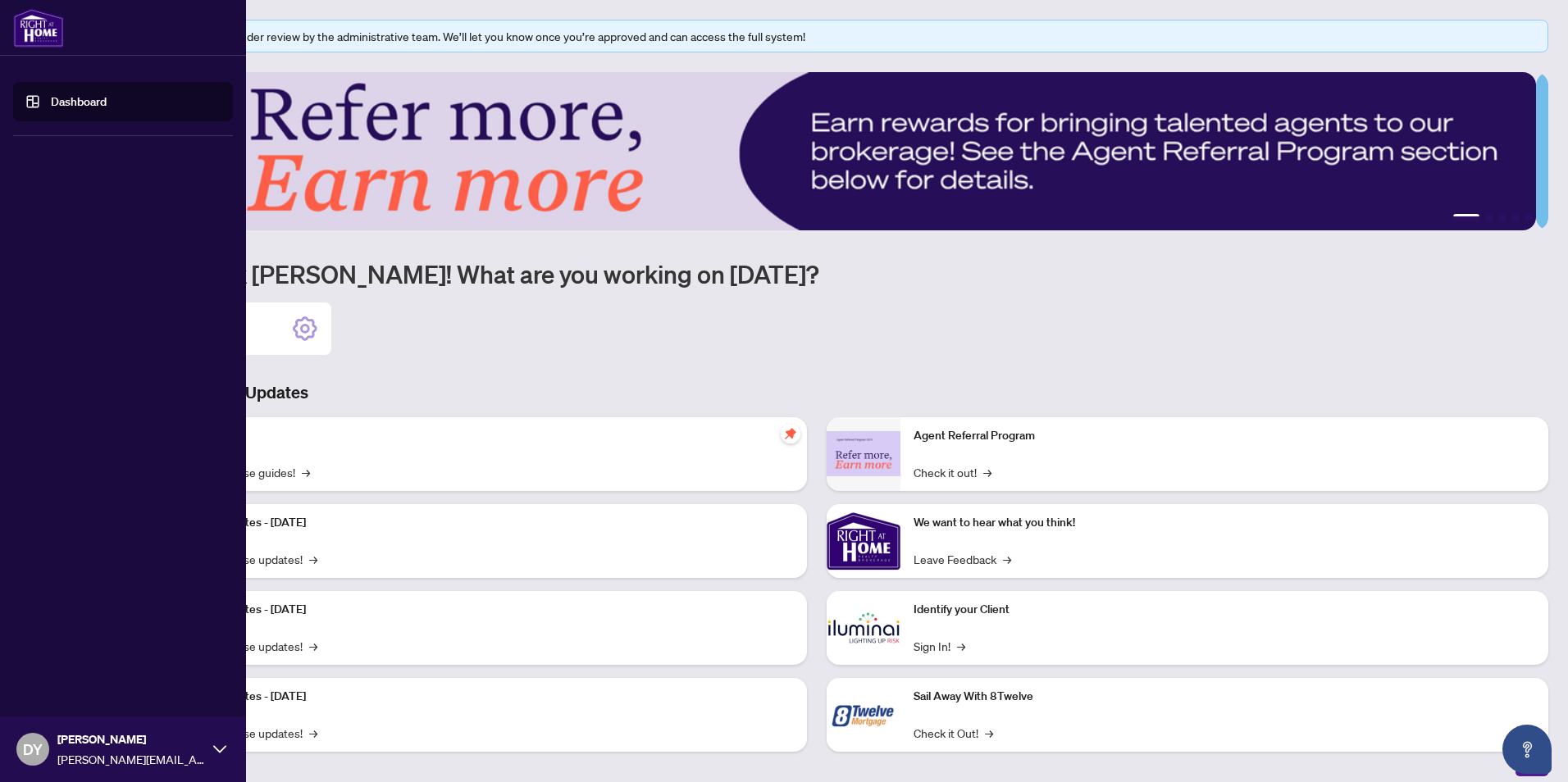
click at [39, 31] on img at bounding box center [39, 28] width 51 height 39
click at [125, 36] on div at bounding box center [122, 28] width 246 height 56
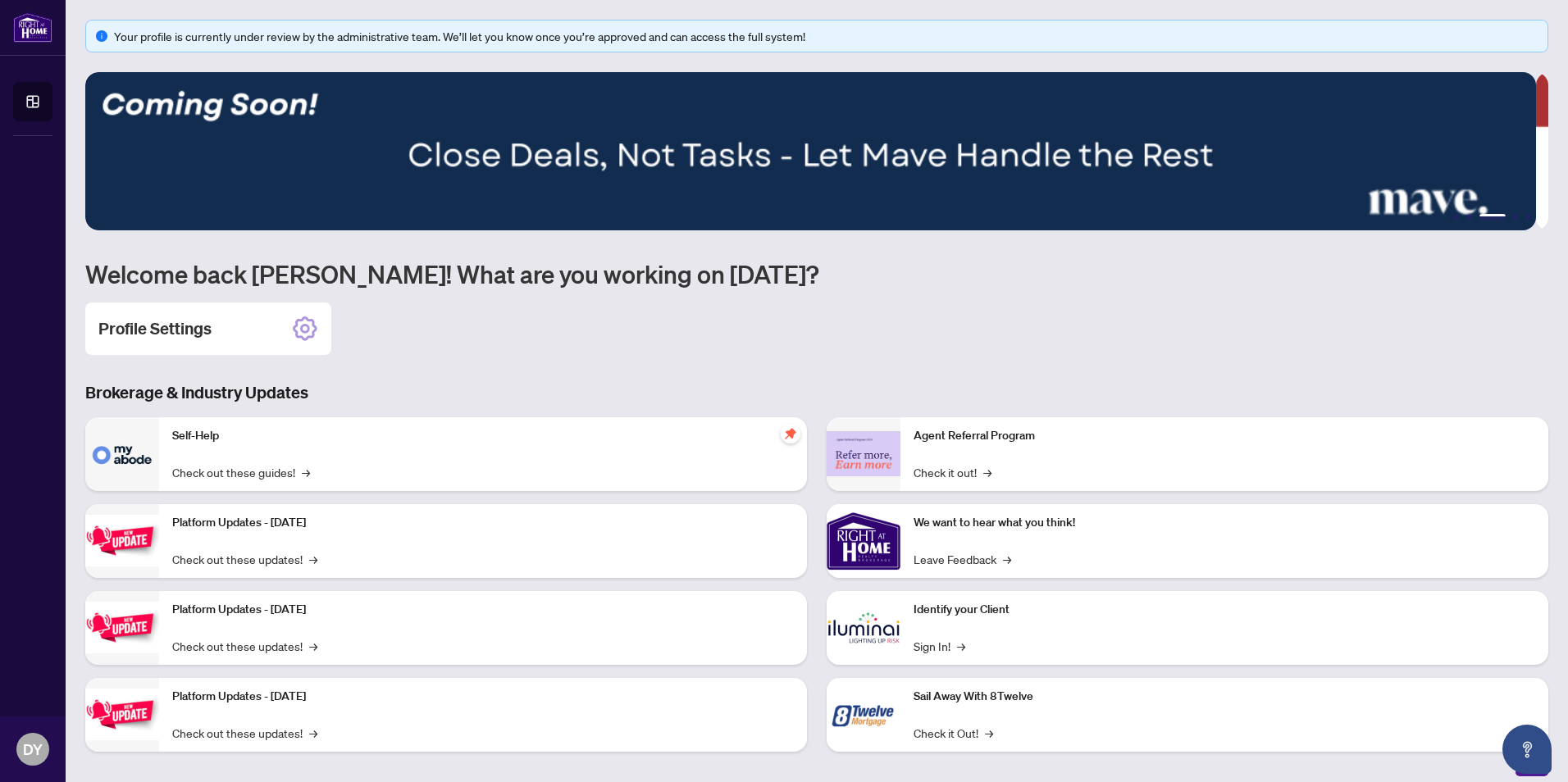
click at [471, 117] on img at bounding box center [811, 151] width 1450 height 158
